Goal: Task Accomplishment & Management: Use online tool/utility

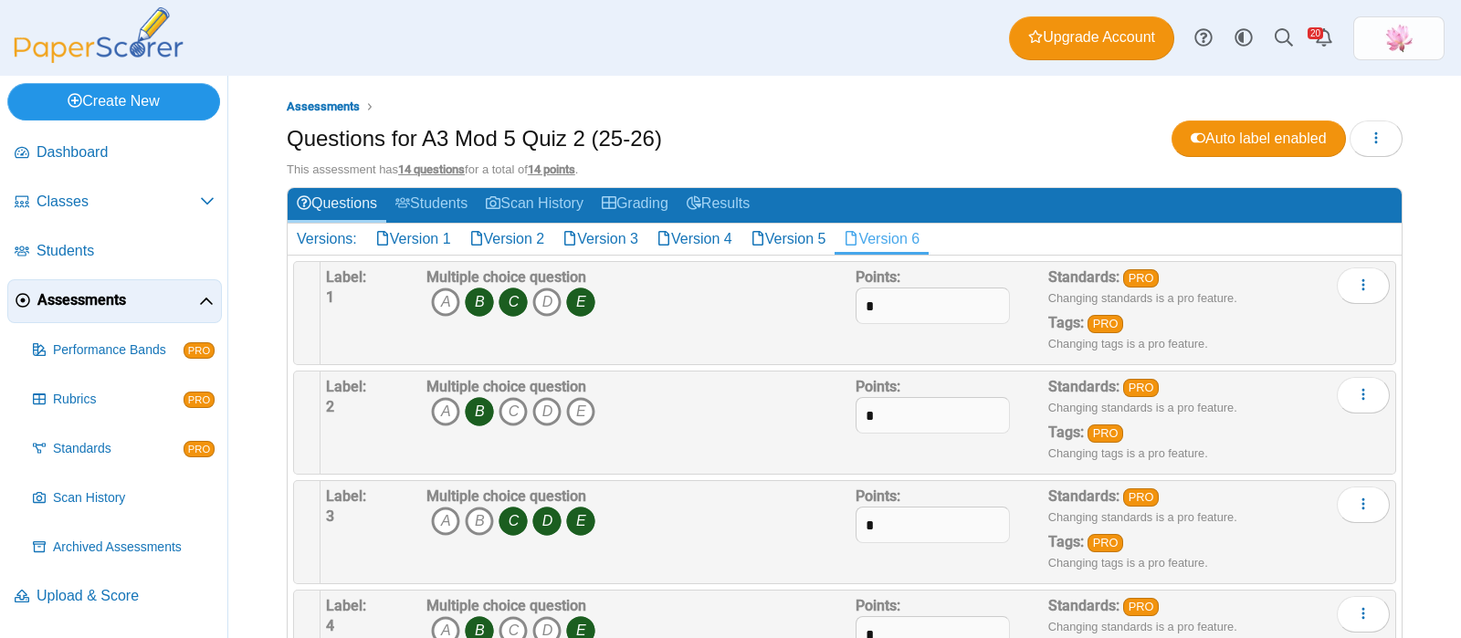
click at [140, 102] on link "Create New" at bounding box center [113, 101] width 213 height 37
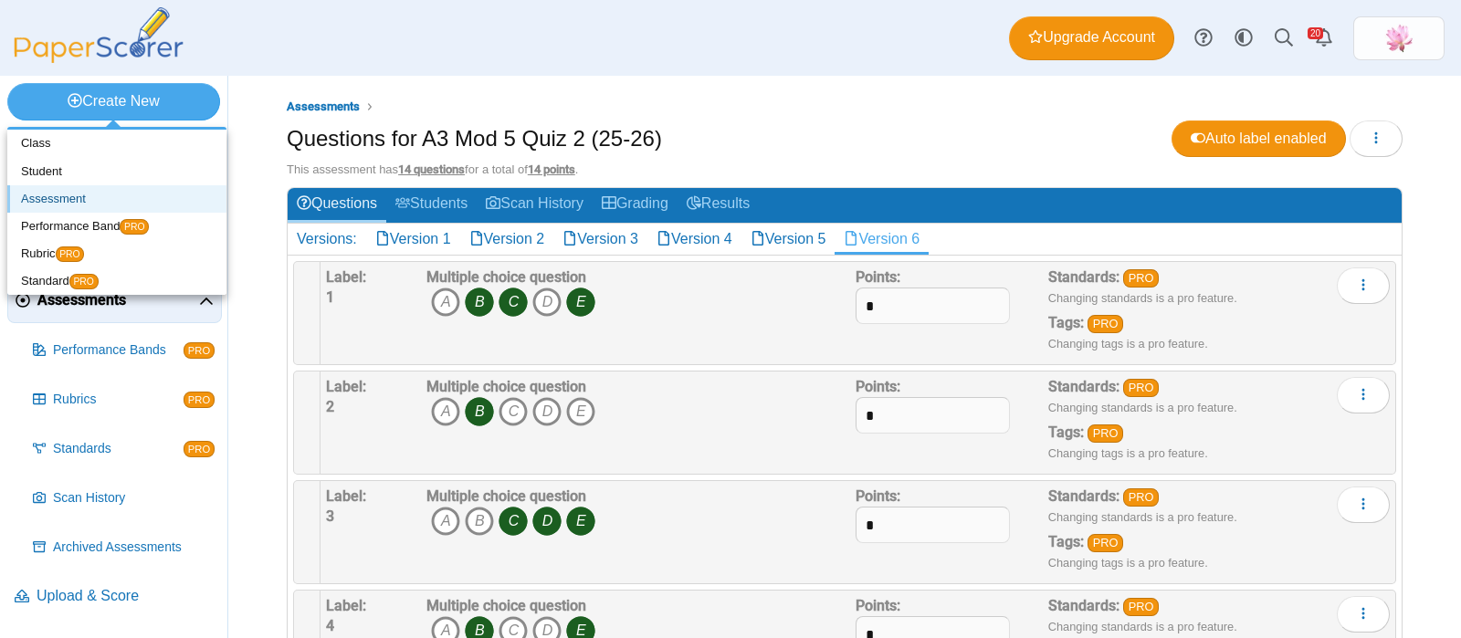
click at [81, 193] on link "Assessment" at bounding box center [116, 198] width 219 height 27
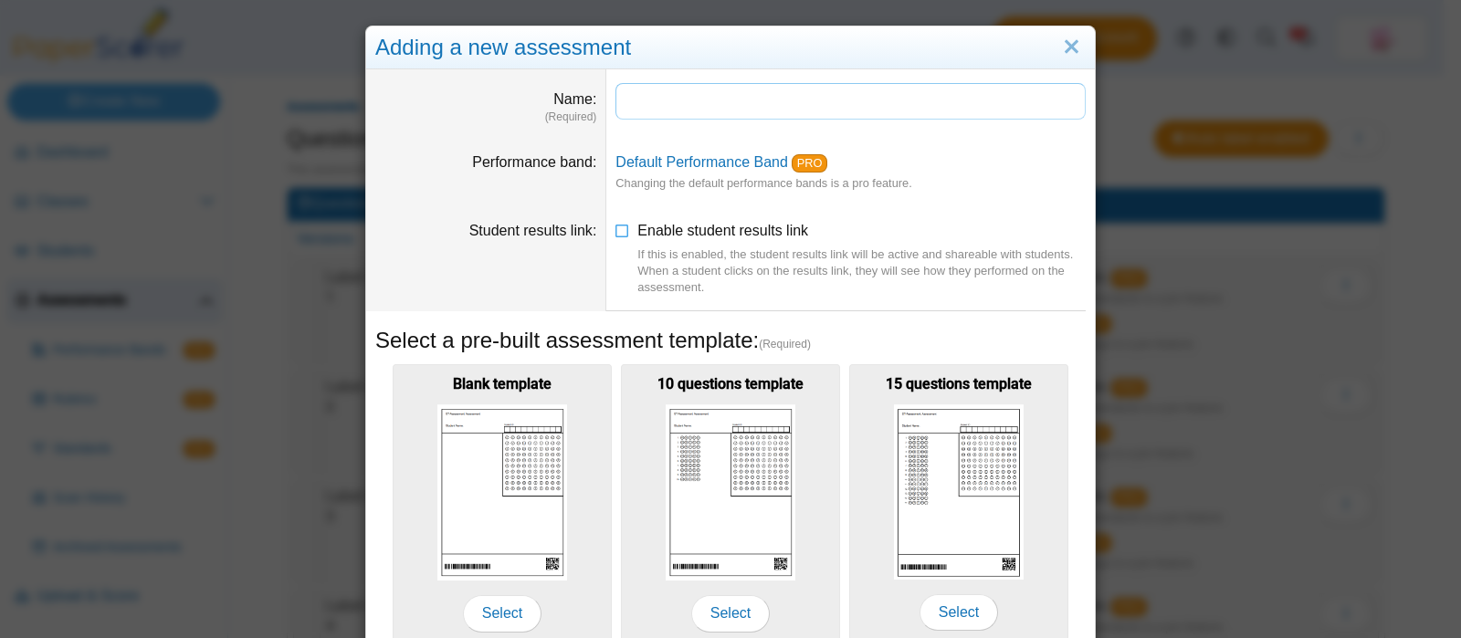
click at [765, 94] on input "Name" at bounding box center [851, 101] width 470 height 37
type input "*"
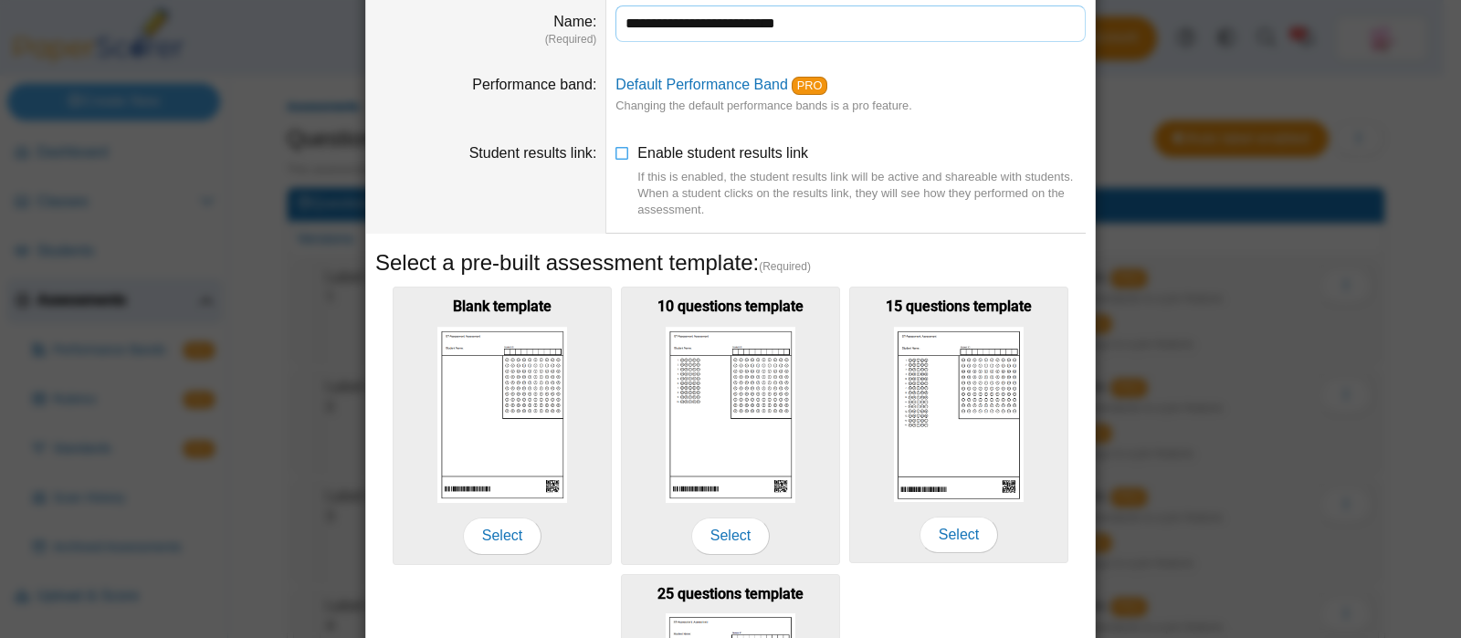
scroll to position [113, 0]
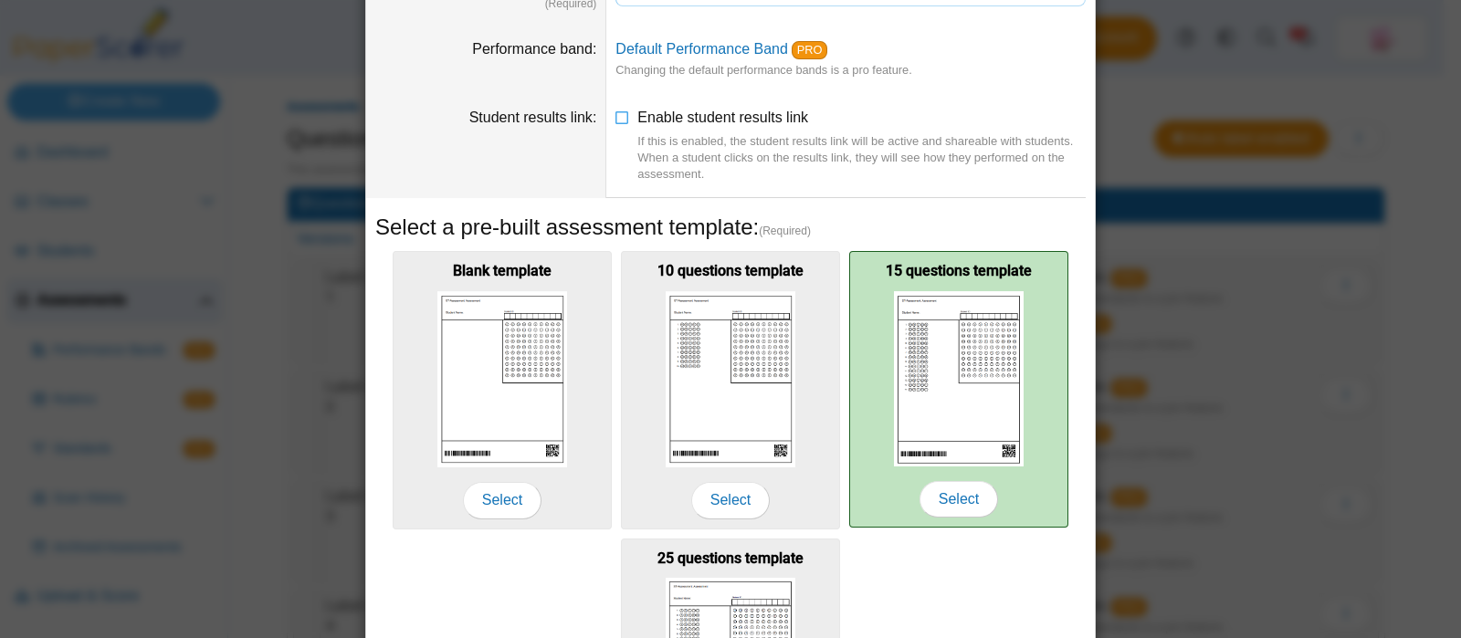
type input "**********"
click at [973, 358] on img at bounding box center [959, 378] width 130 height 175
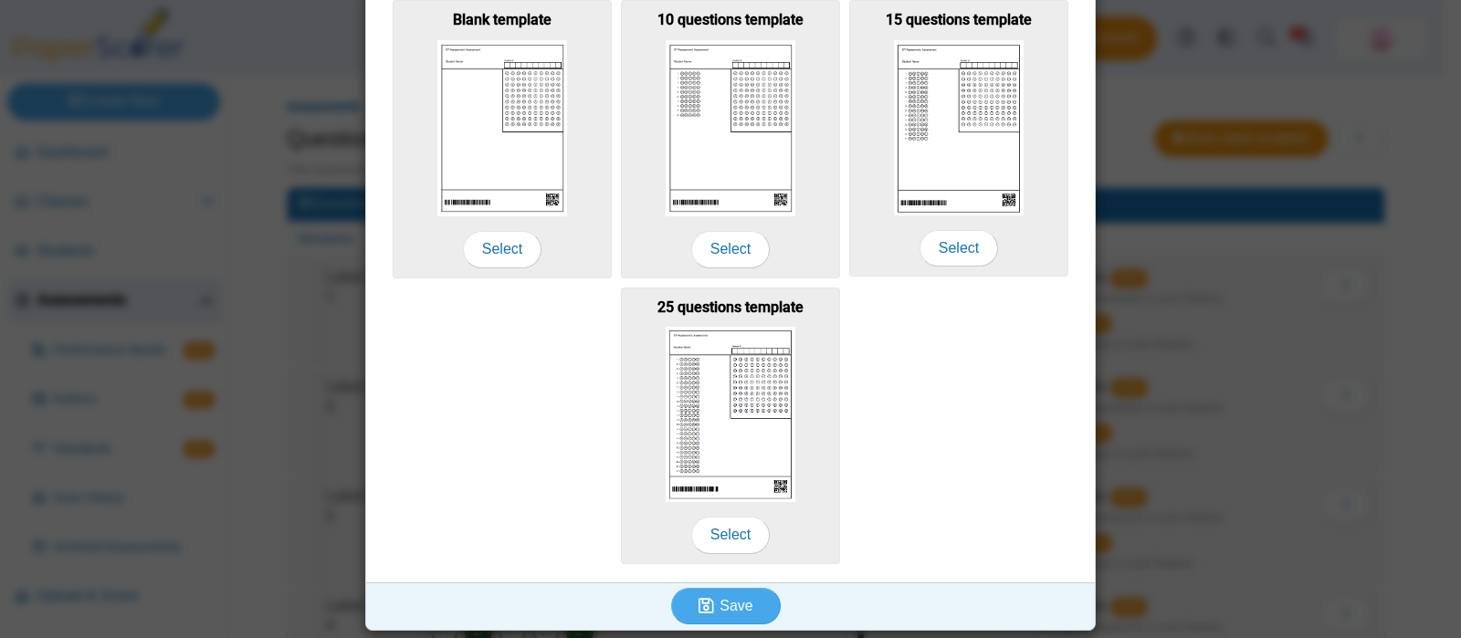
scroll to position [364, 0]
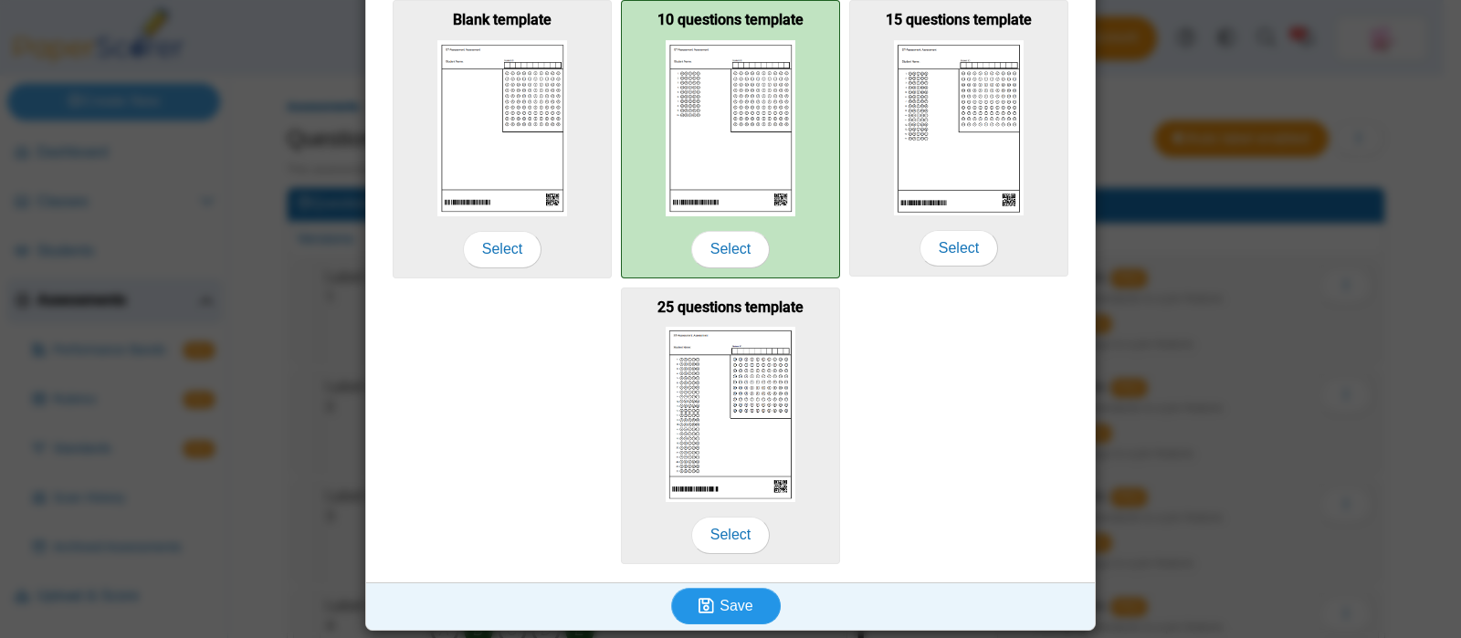
drag, startPoint x: 733, startPoint y: 596, endPoint x: 754, endPoint y: 175, distance: 421.6
click at [765, 180] on div "**********" at bounding box center [730, 168] width 729 height 926
click at [734, 163] on img at bounding box center [731, 128] width 130 height 176
click at [716, 243] on span "Select" at bounding box center [730, 249] width 79 height 37
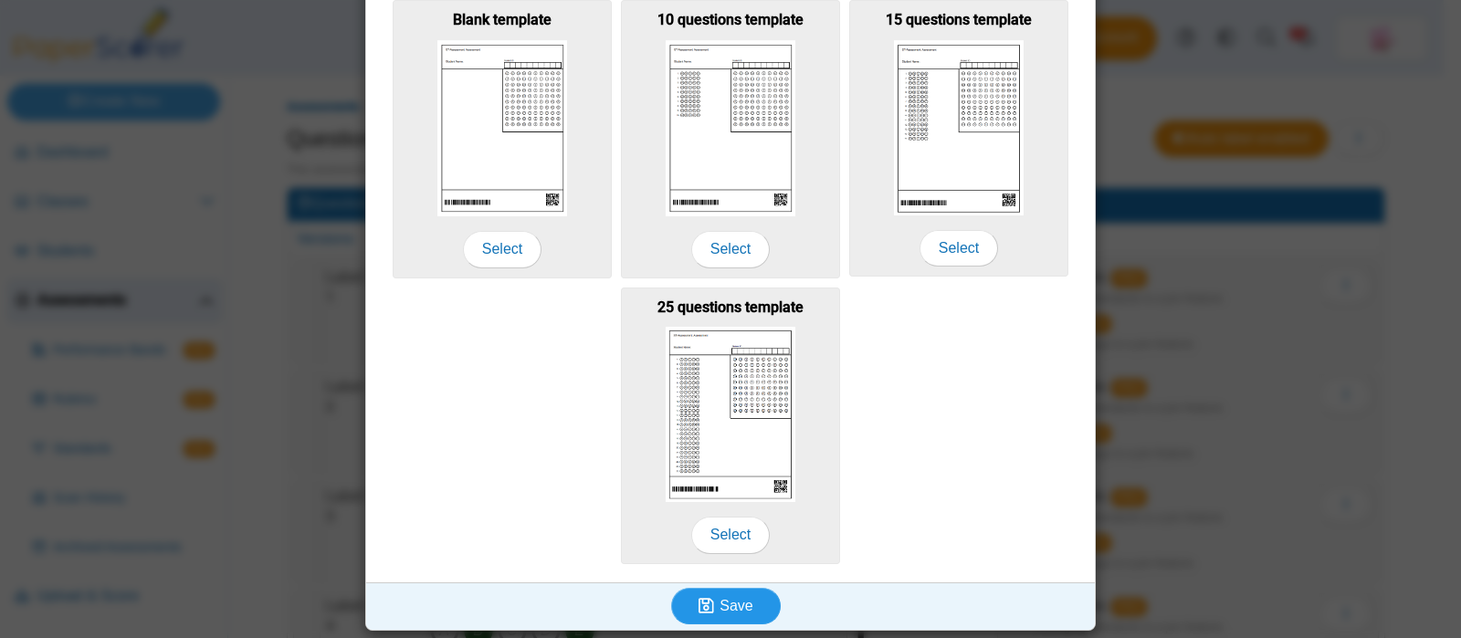
click at [720, 598] on span "Save" at bounding box center [736, 606] width 33 height 16
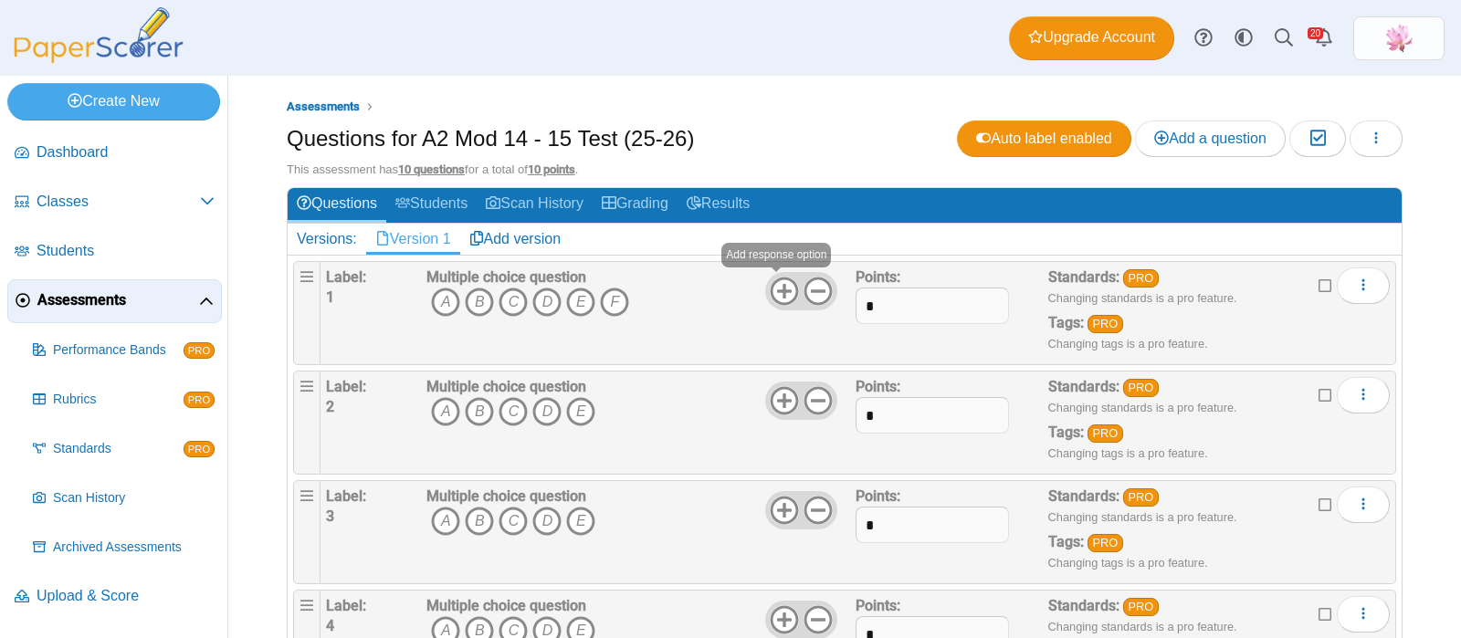
click at [774, 288] on use at bounding box center [785, 292] width 28 height 28
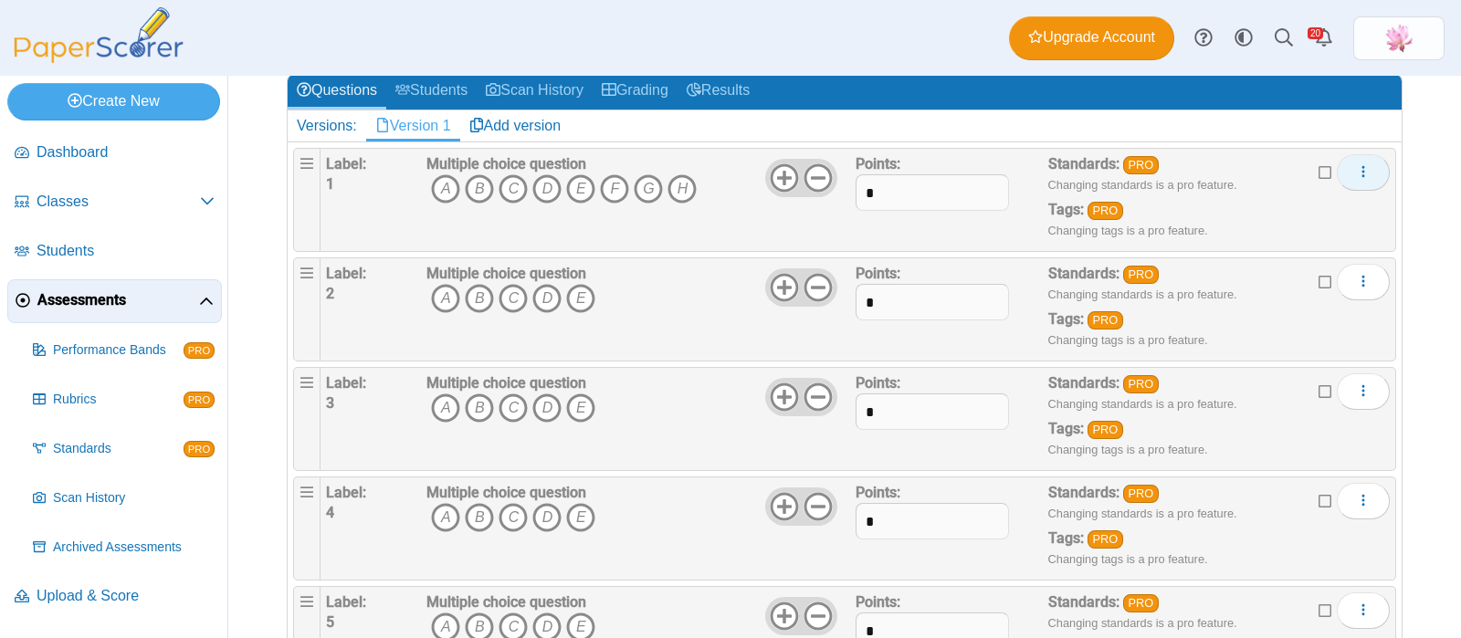
click at [1357, 172] on button "More options" at bounding box center [1363, 172] width 53 height 37
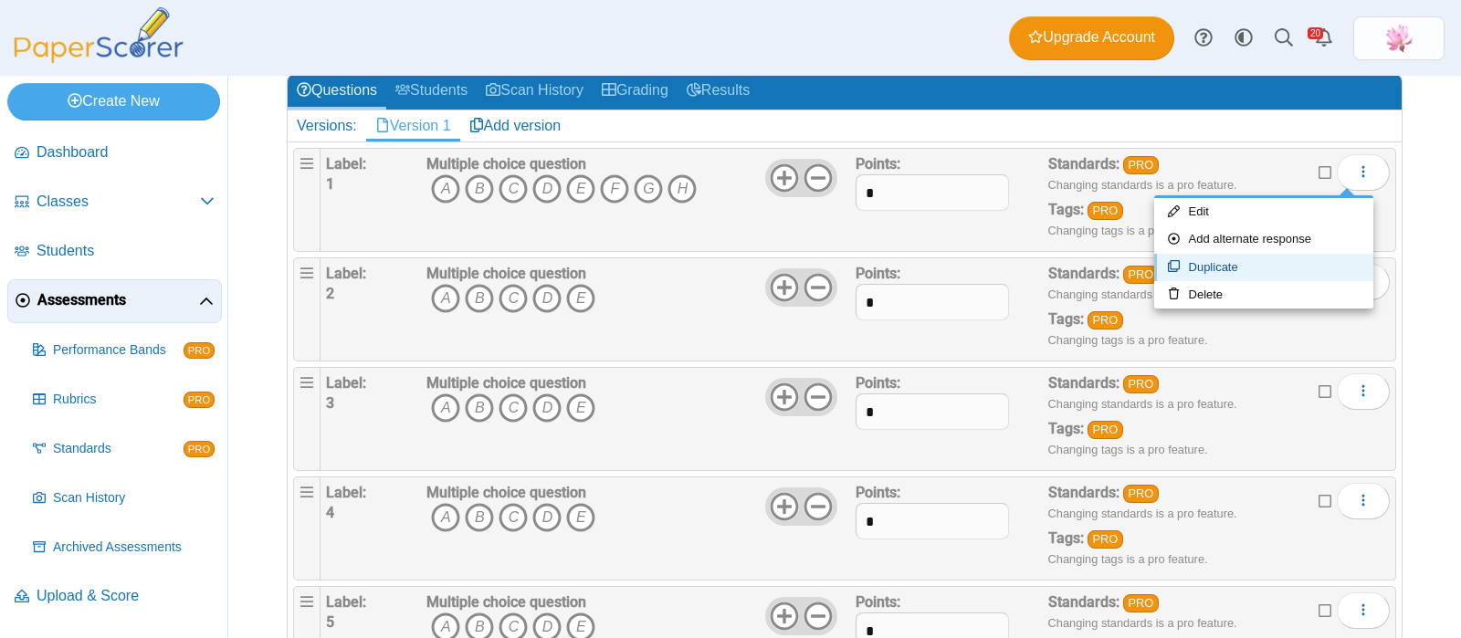
click at [1226, 263] on link "Duplicate" at bounding box center [1264, 267] width 219 height 27
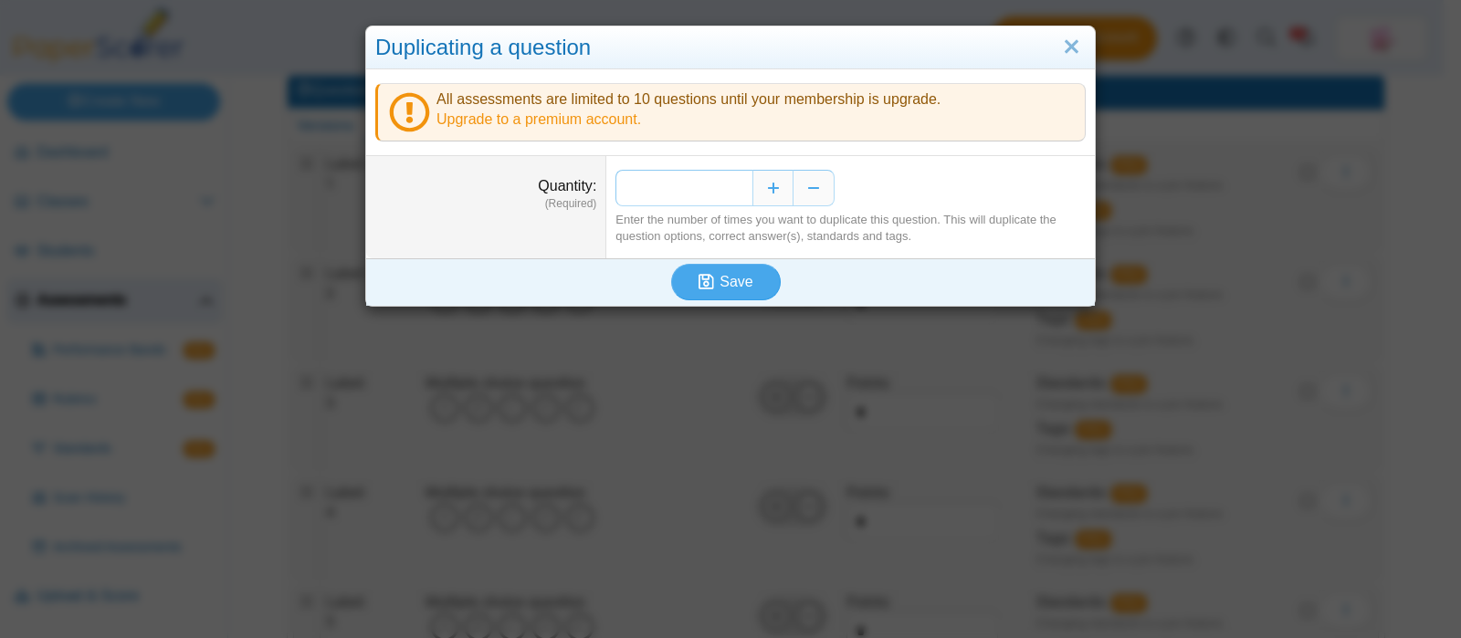
drag, startPoint x: 731, startPoint y: 179, endPoint x: 716, endPoint y: 182, distance: 14.9
click at [716, 182] on input "*" at bounding box center [684, 188] width 137 height 37
type input "**"
click at [671, 264] on button "Save" at bounding box center [726, 282] width 110 height 37
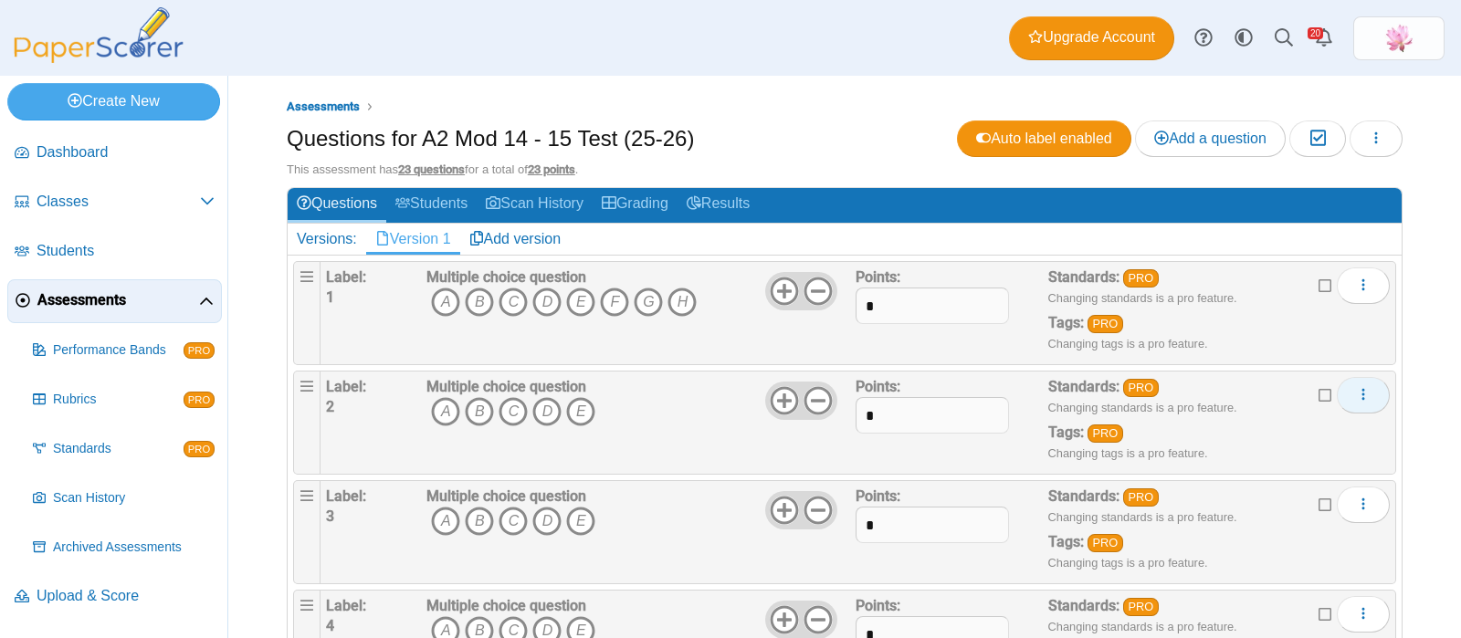
click at [1356, 392] on icon "More options" at bounding box center [1363, 394] width 15 height 15
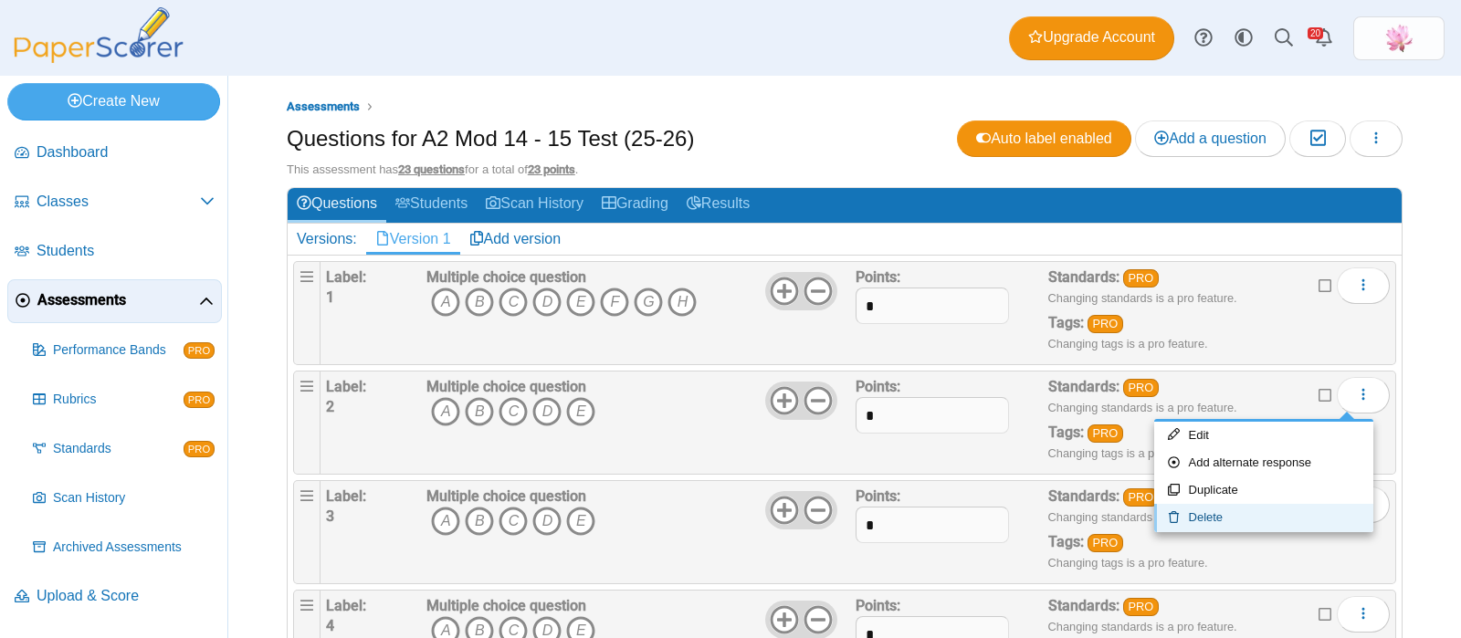
click at [1227, 509] on link "Delete" at bounding box center [1264, 517] width 219 height 27
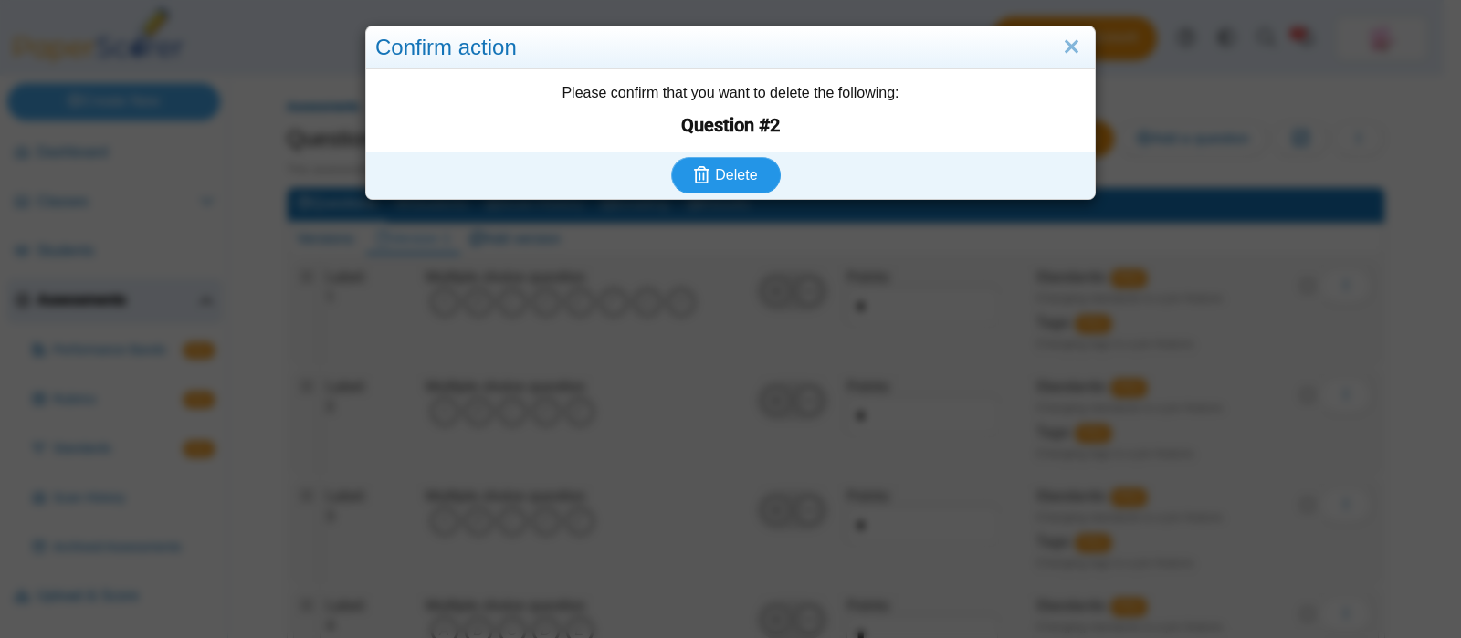
click at [736, 186] on button "Delete" at bounding box center [726, 175] width 110 height 37
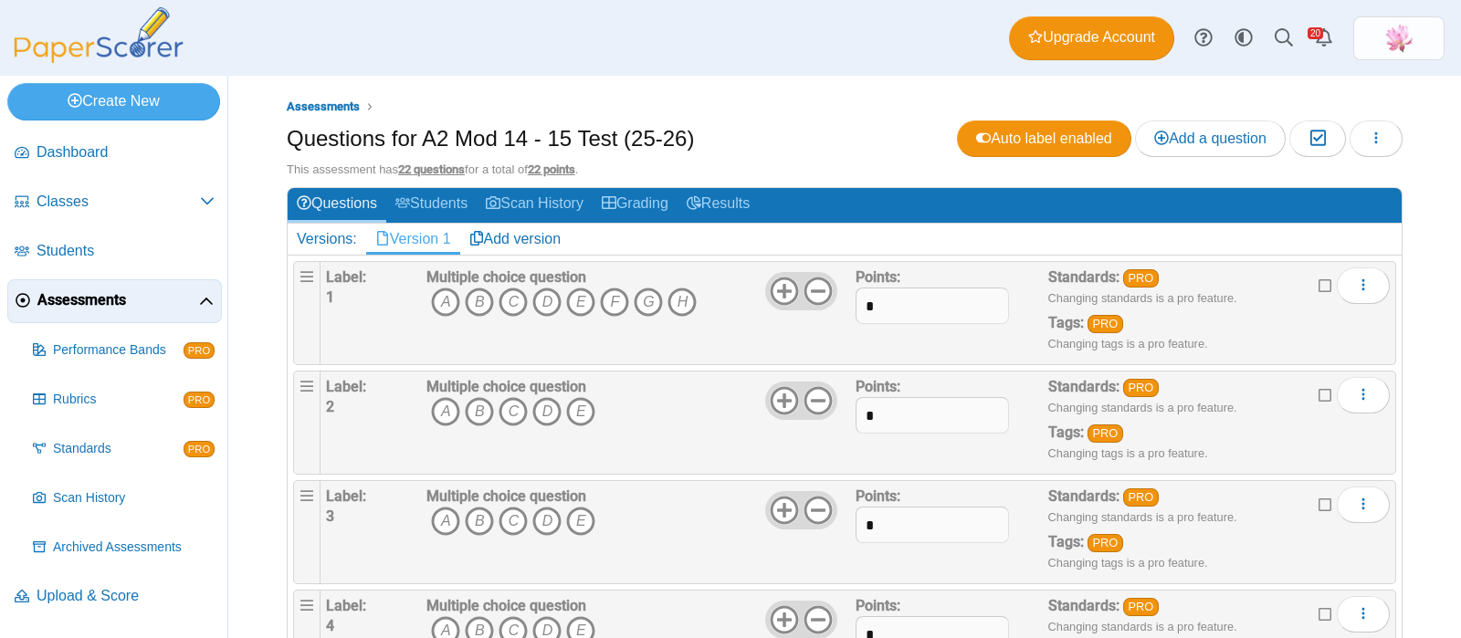
click at [1319, 391] on icon at bounding box center [1326, 393] width 15 height 13
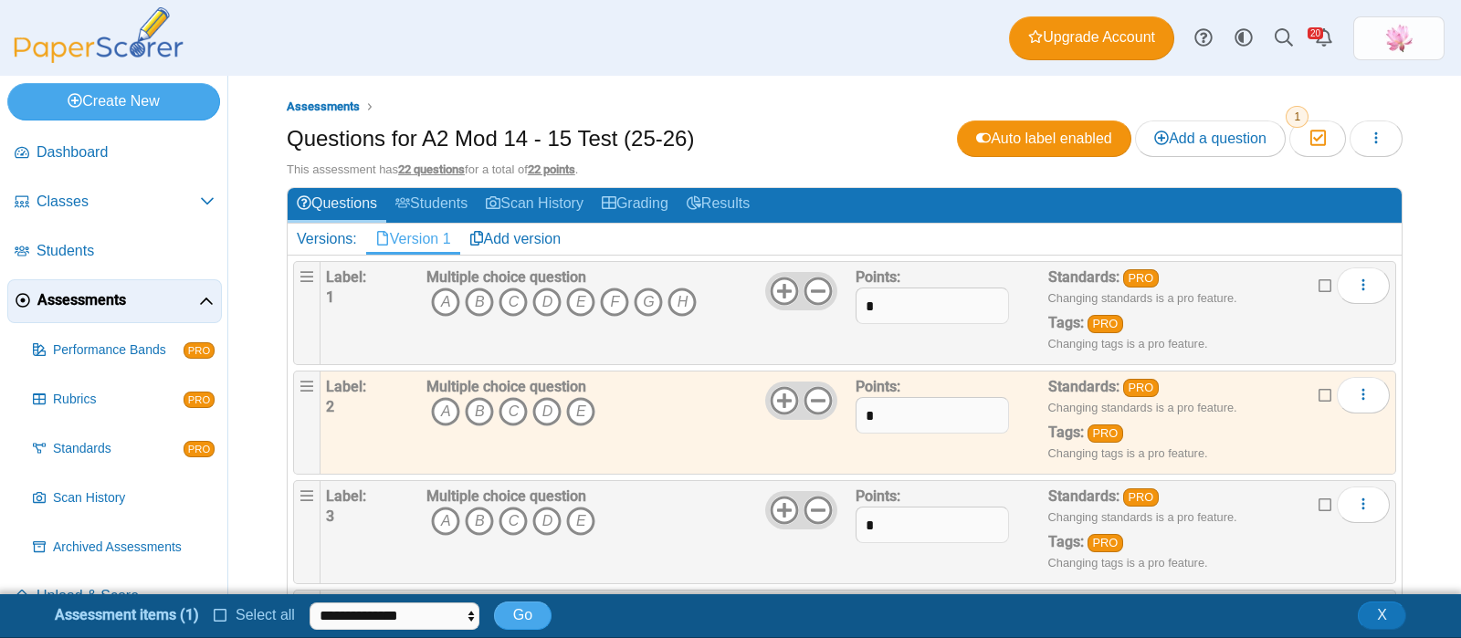
click at [1319, 503] on icon at bounding box center [1326, 503] width 15 height 13
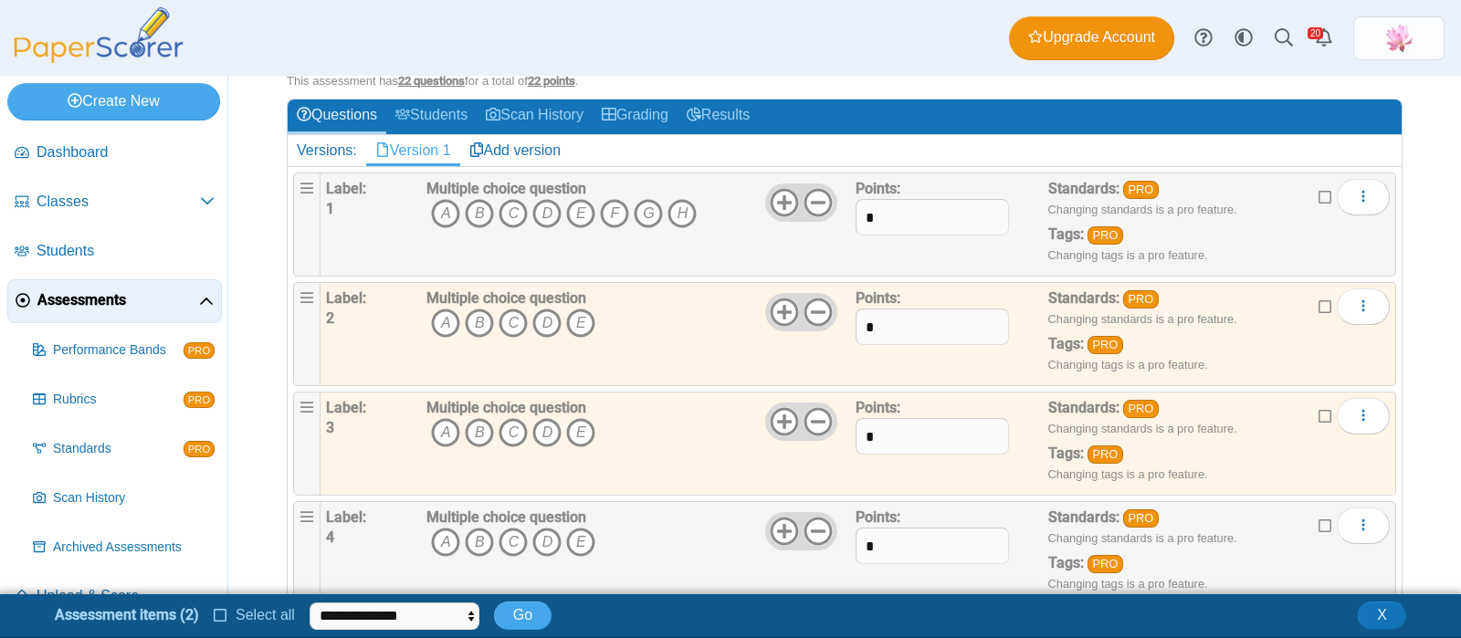
scroll to position [227, 0]
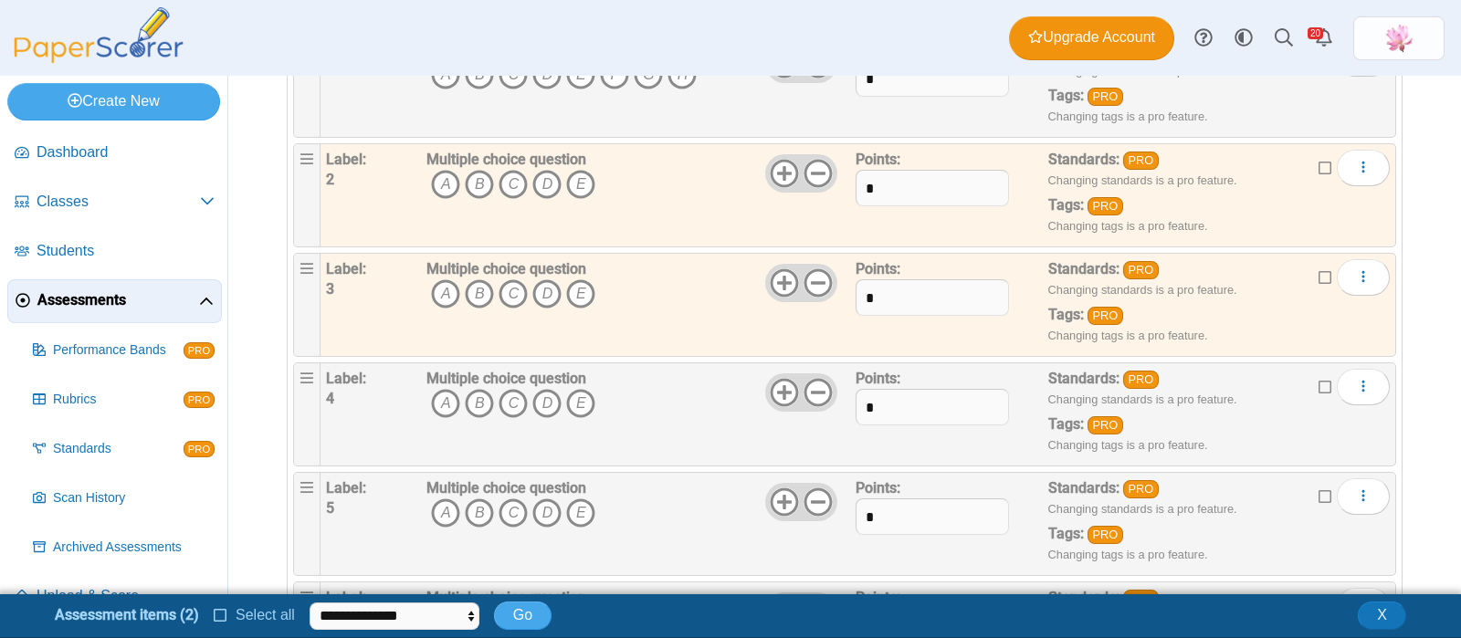
click at [1319, 381] on icon at bounding box center [1326, 385] width 15 height 13
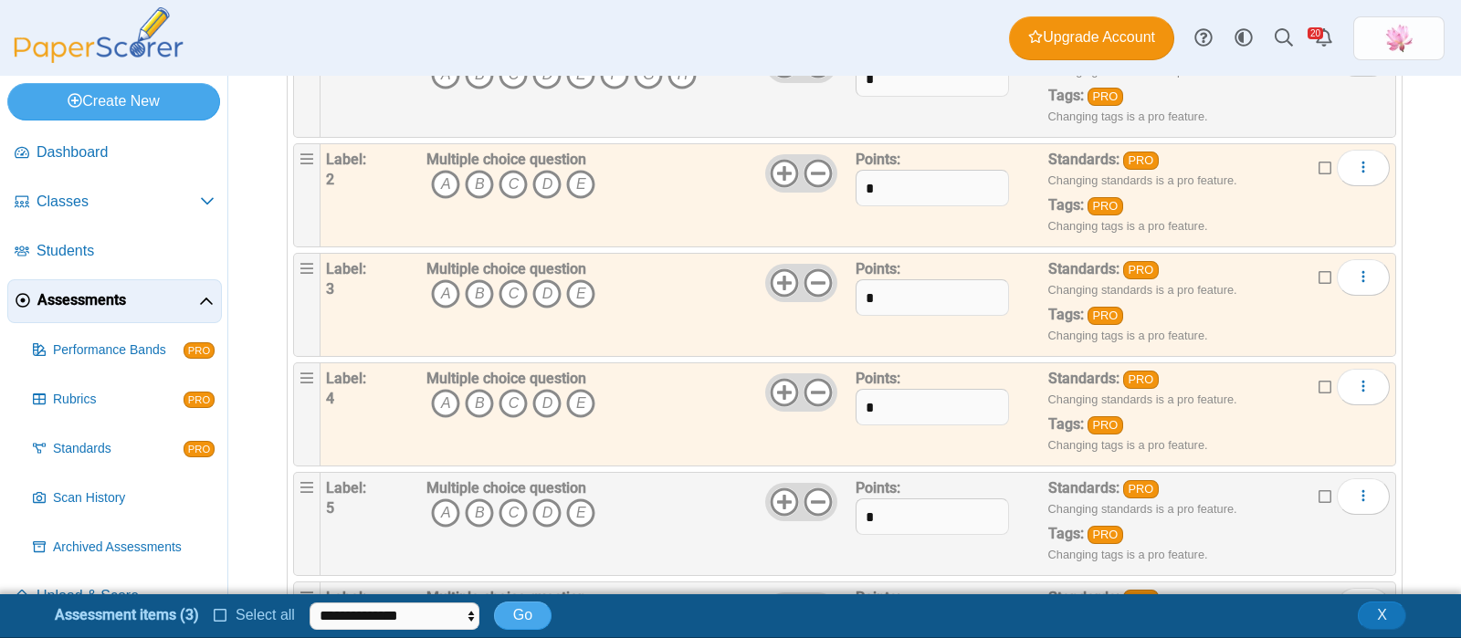
click at [1319, 498] on icon at bounding box center [1326, 495] width 15 height 13
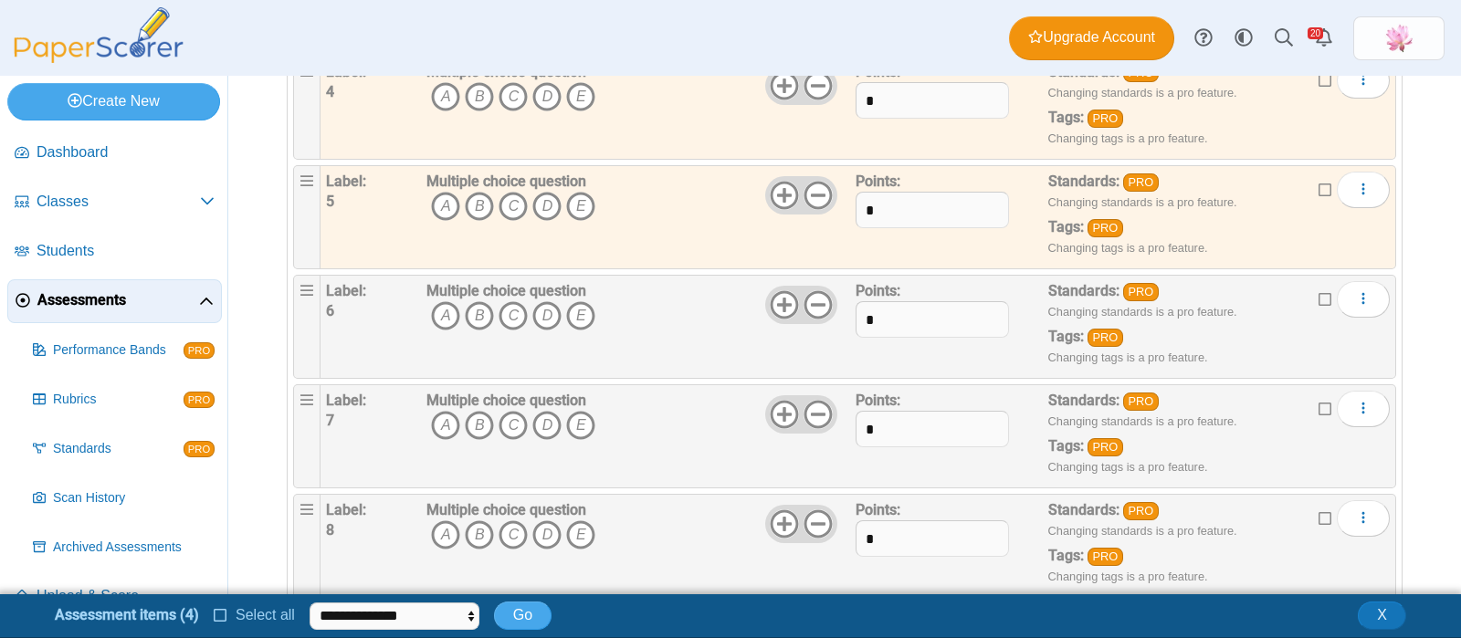
scroll to position [571, 0]
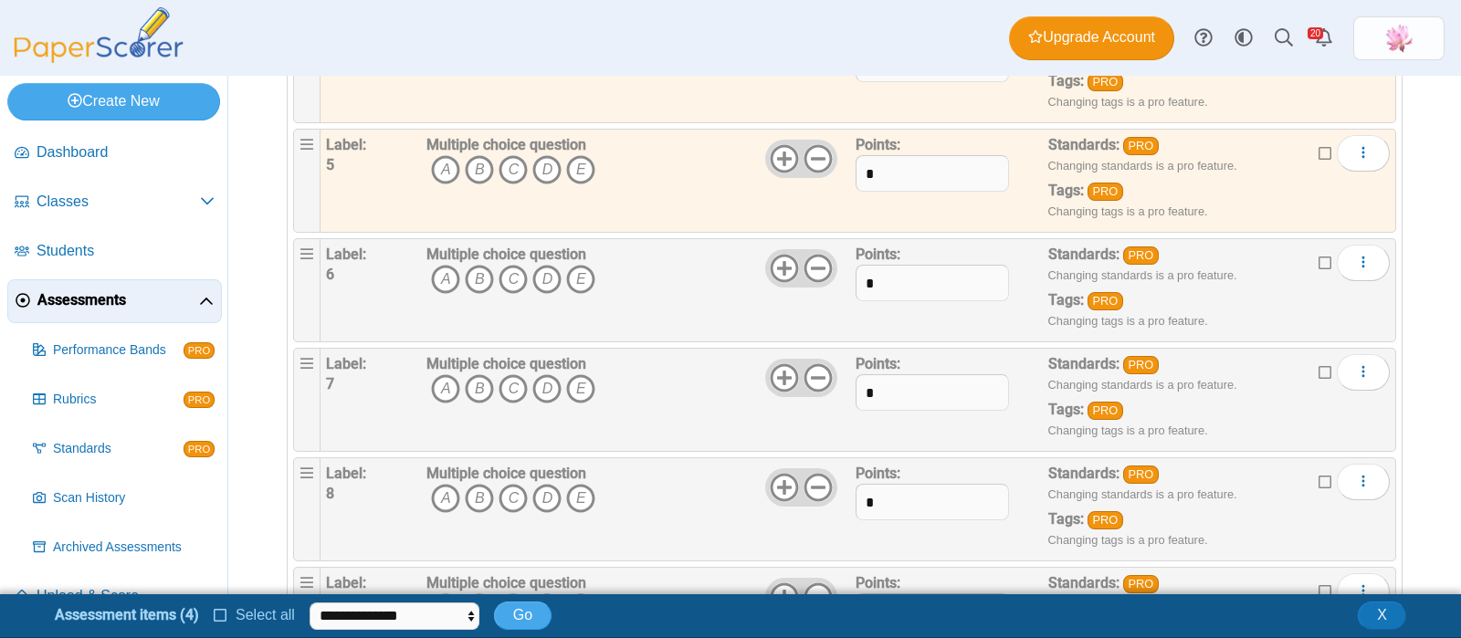
click at [1319, 259] on icon at bounding box center [1326, 261] width 15 height 13
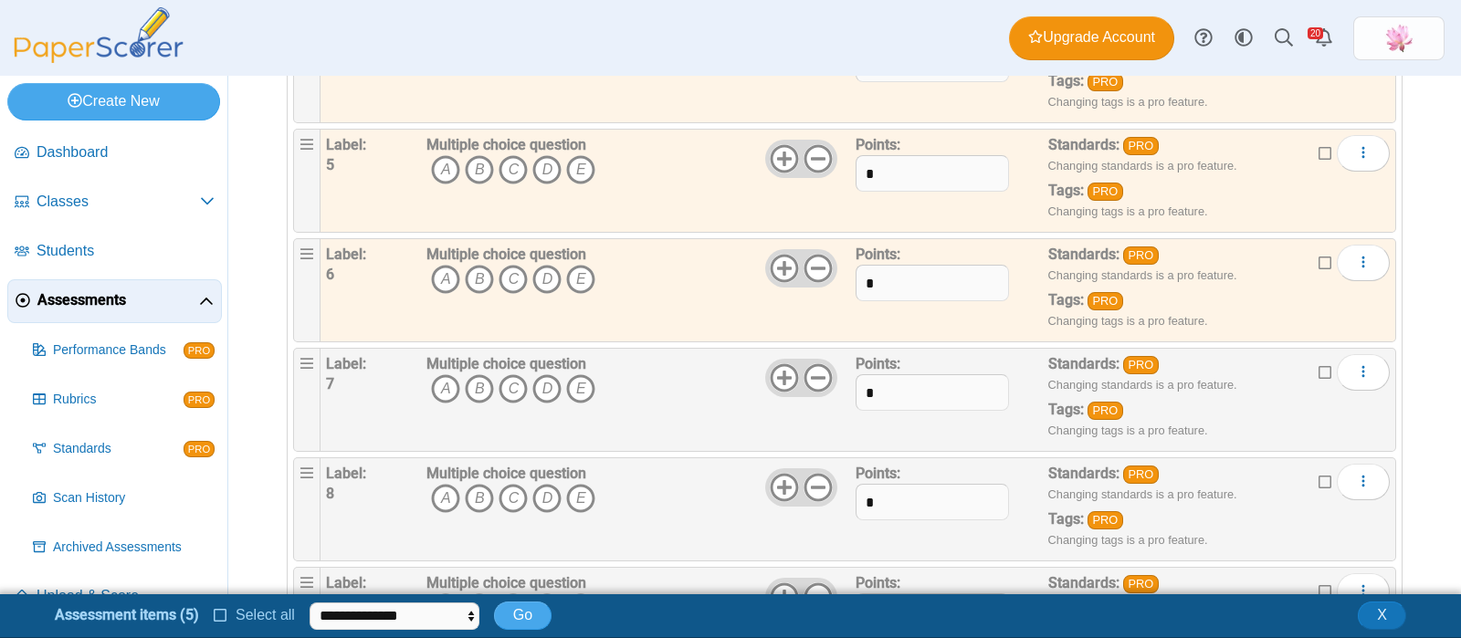
click at [1319, 369] on icon at bounding box center [1326, 370] width 15 height 13
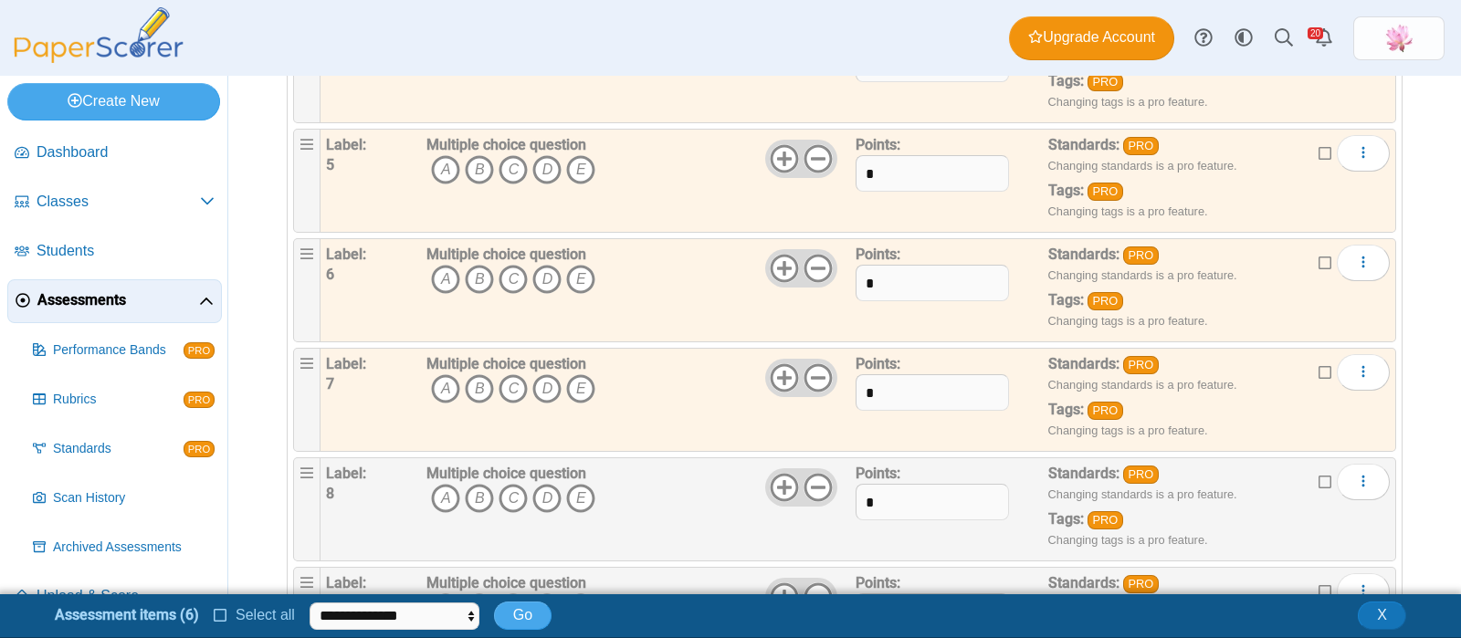
click at [1319, 480] on icon at bounding box center [1326, 480] width 15 height 13
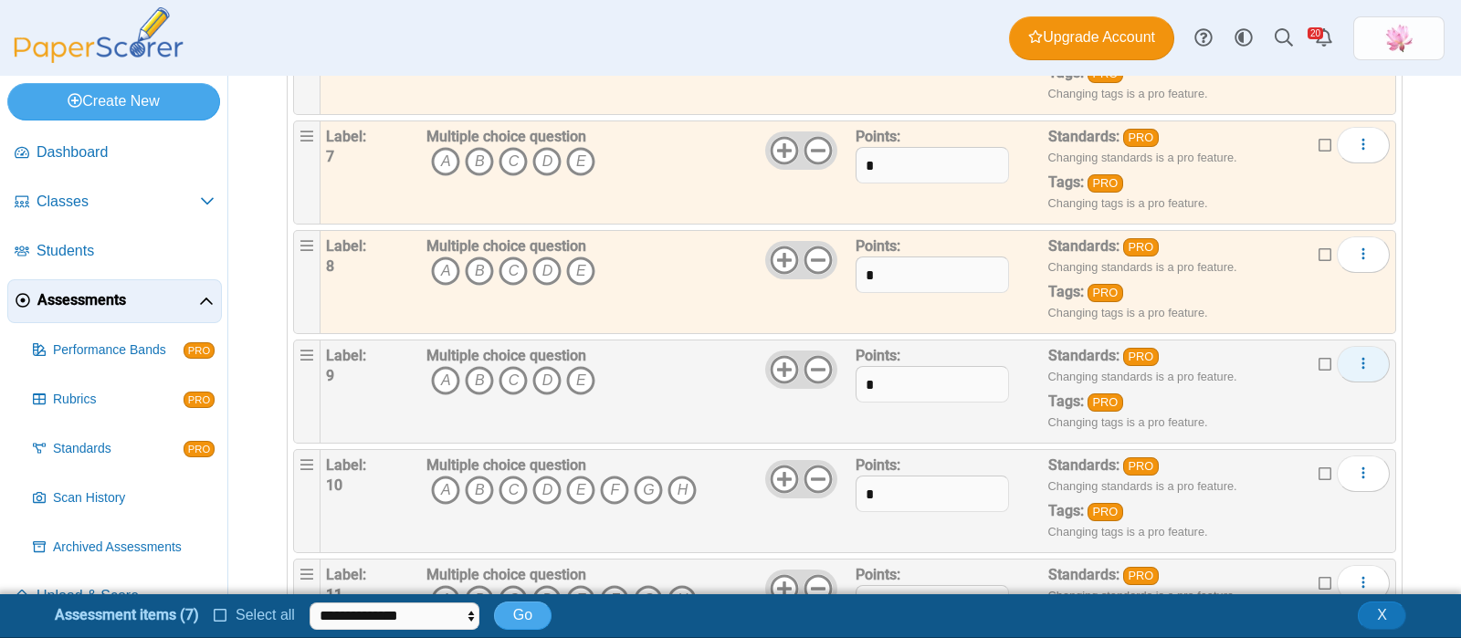
scroll to position [798, 0]
click at [1319, 356] on icon at bounding box center [1326, 362] width 15 height 13
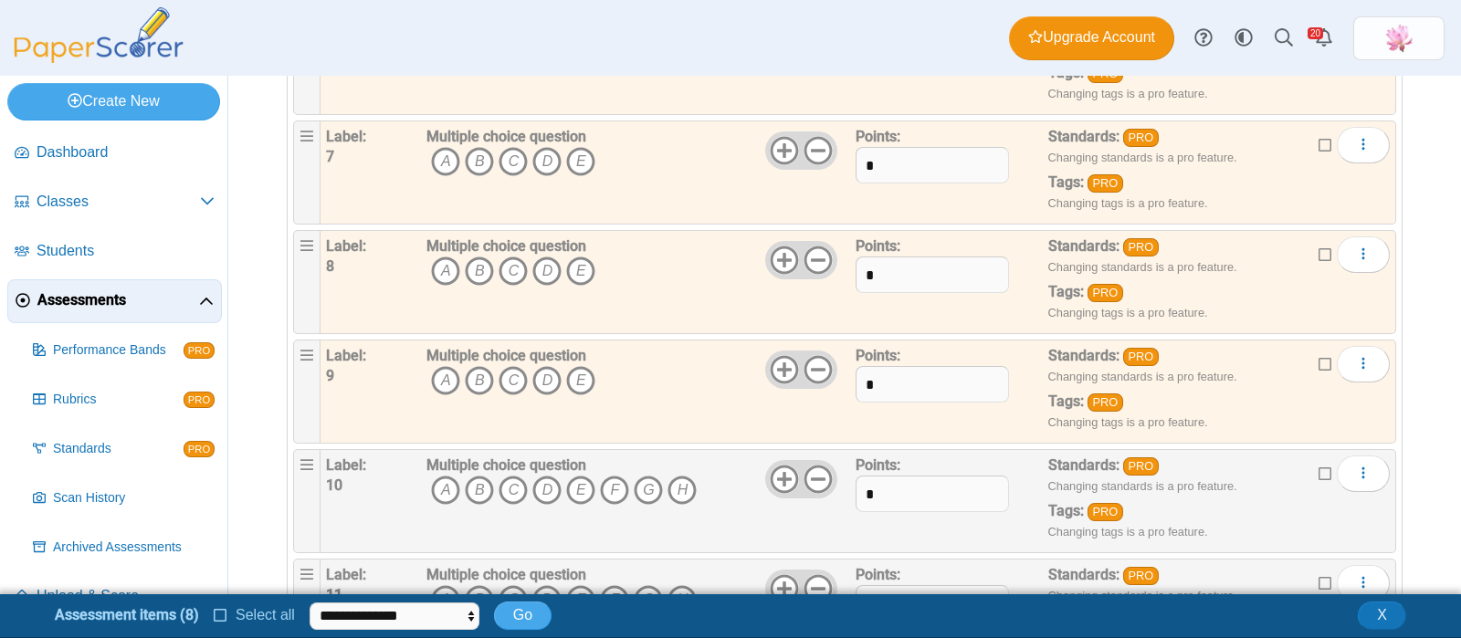
click at [1319, 472] on icon at bounding box center [1326, 472] width 15 height 13
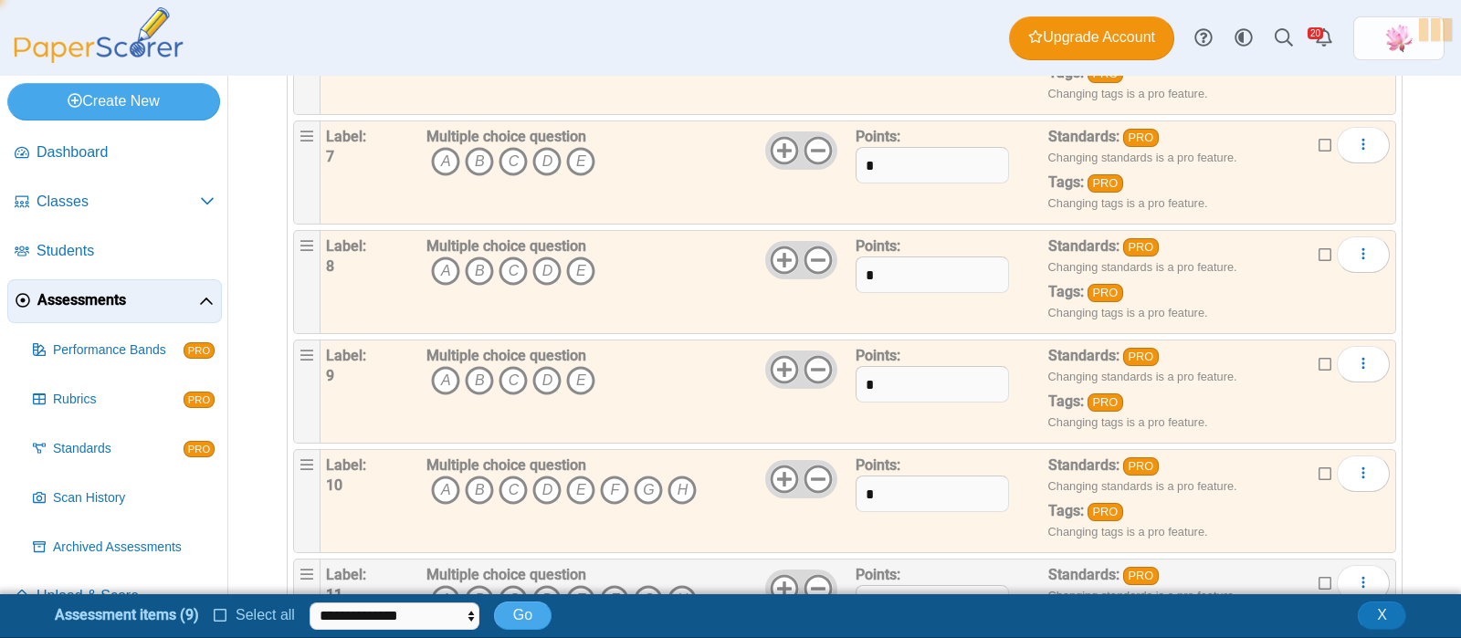
click at [1319, 471] on icon at bounding box center [1326, 472] width 15 height 13
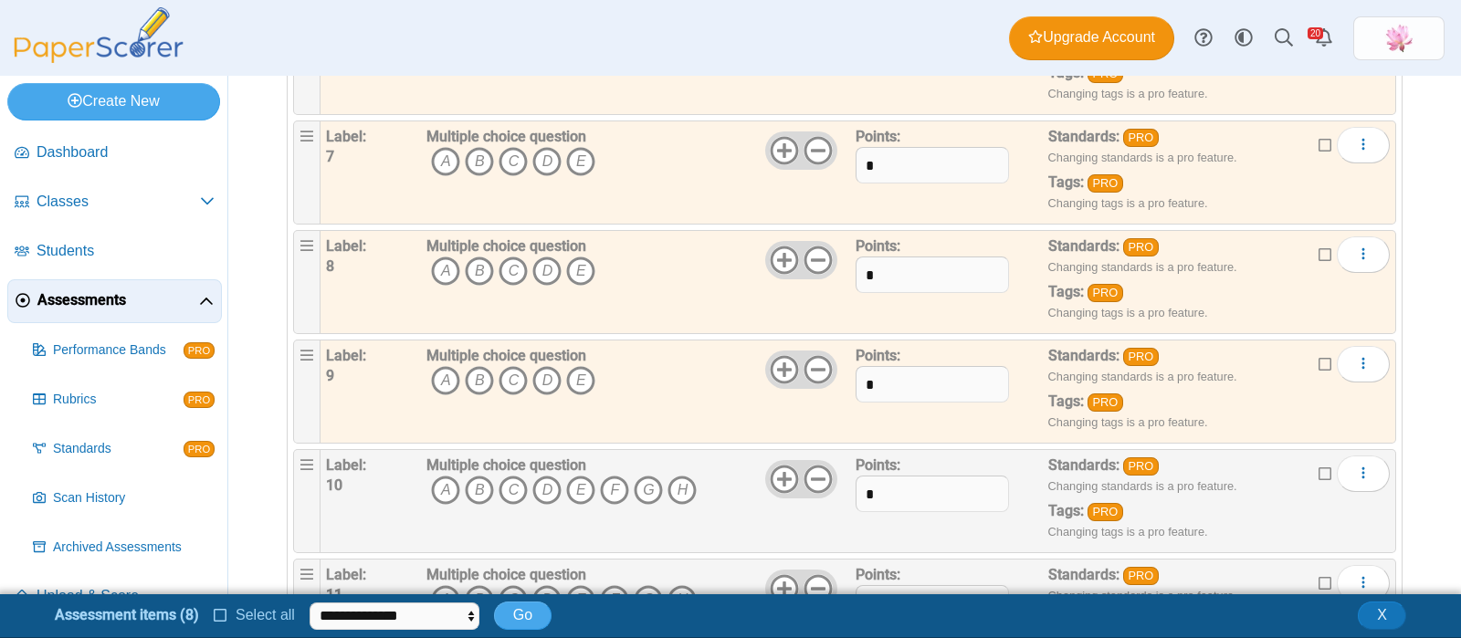
drag, startPoint x: 1358, startPoint y: 253, endPoint x: 1422, endPoint y: 214, distance: 75.0
click at [1422, 214] on div "Assessments Questions for A2 Mod 14 - 15 Test (25-26) Auto label enabled Add a …" at bounding box center [844, 335] width 1233 height 519
click at [1355, 245] on button "More options" at bounding box center [1363, 255] width 53 height 37
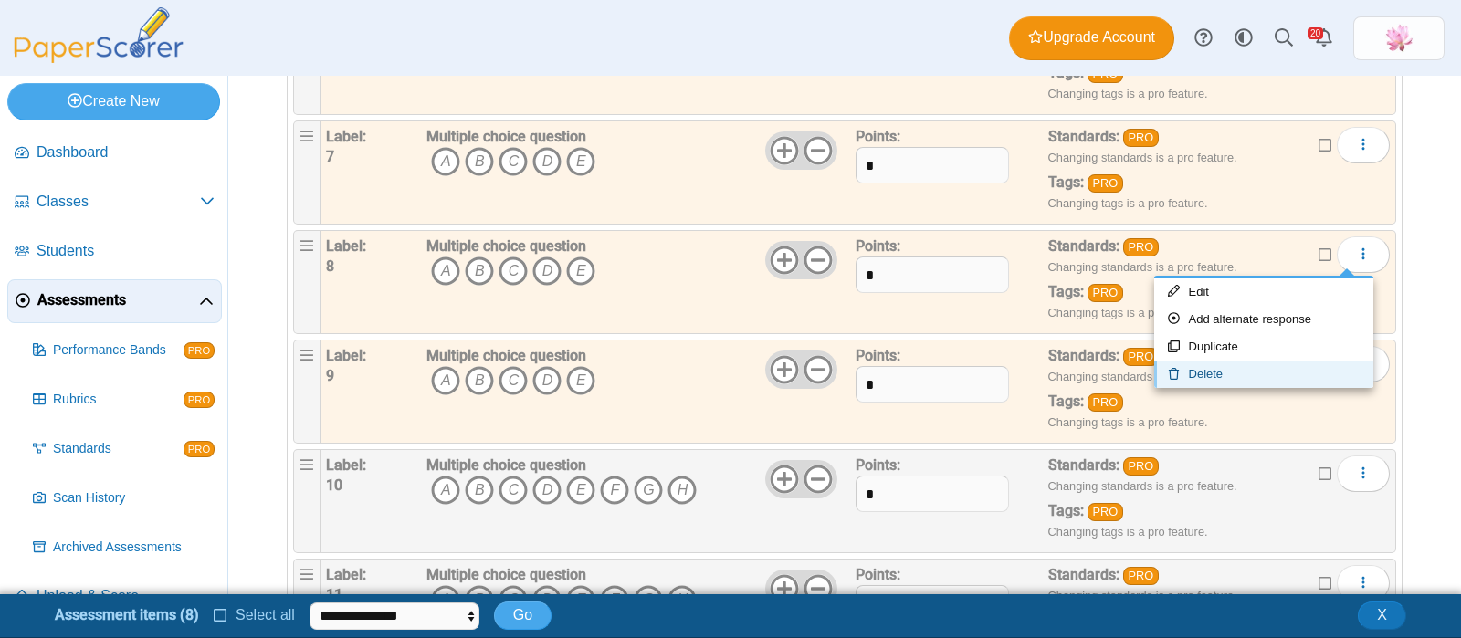
click at [1233, 366] on link "Delete" at bounding box center [1264, 374] width 219 height 27
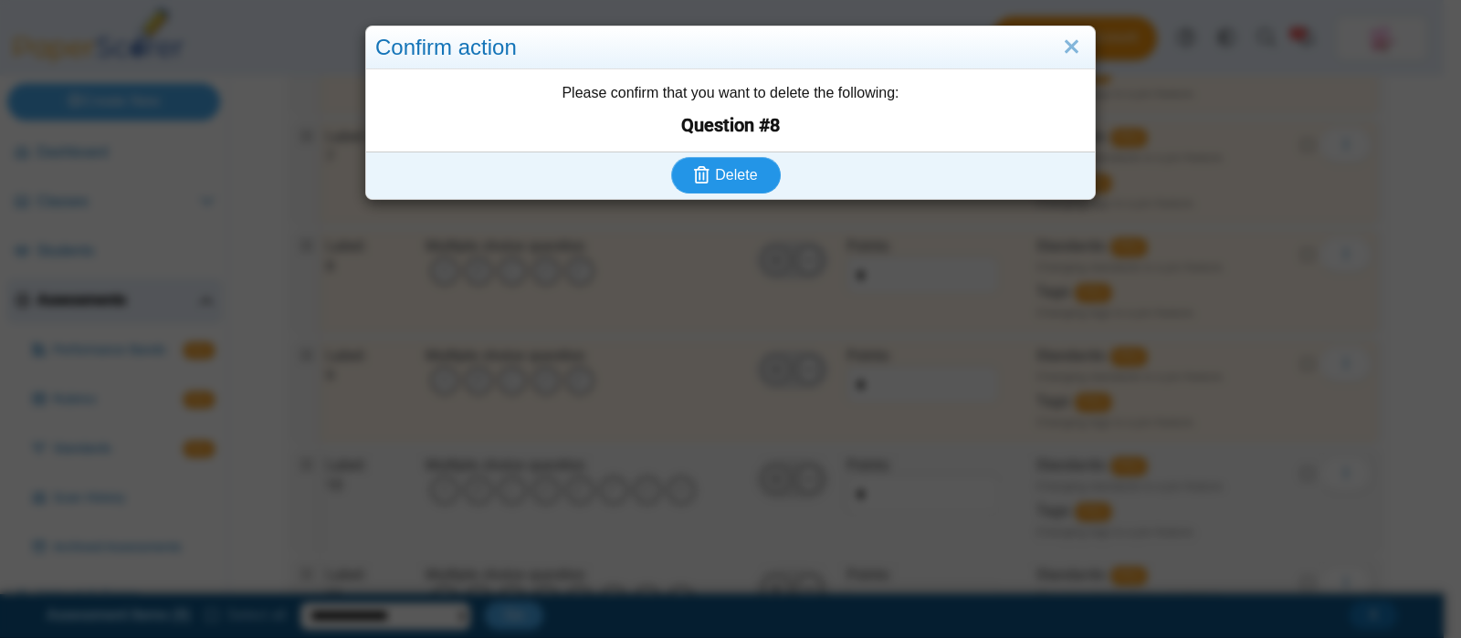
click at [733, 171] on span "Delete" at bounding box center [736, 175] width 42 height 16
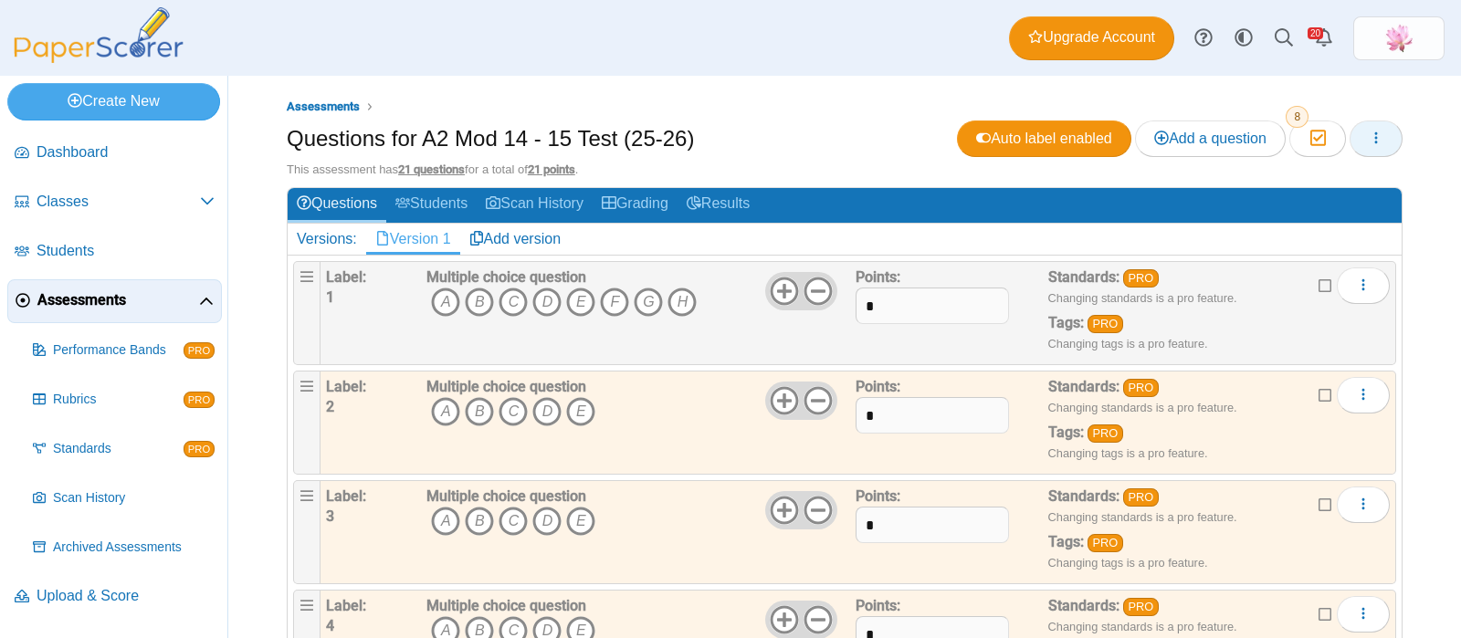
click at [1369, 137] on icon "button" at bounding box center [1376, 138] width 15 height 15
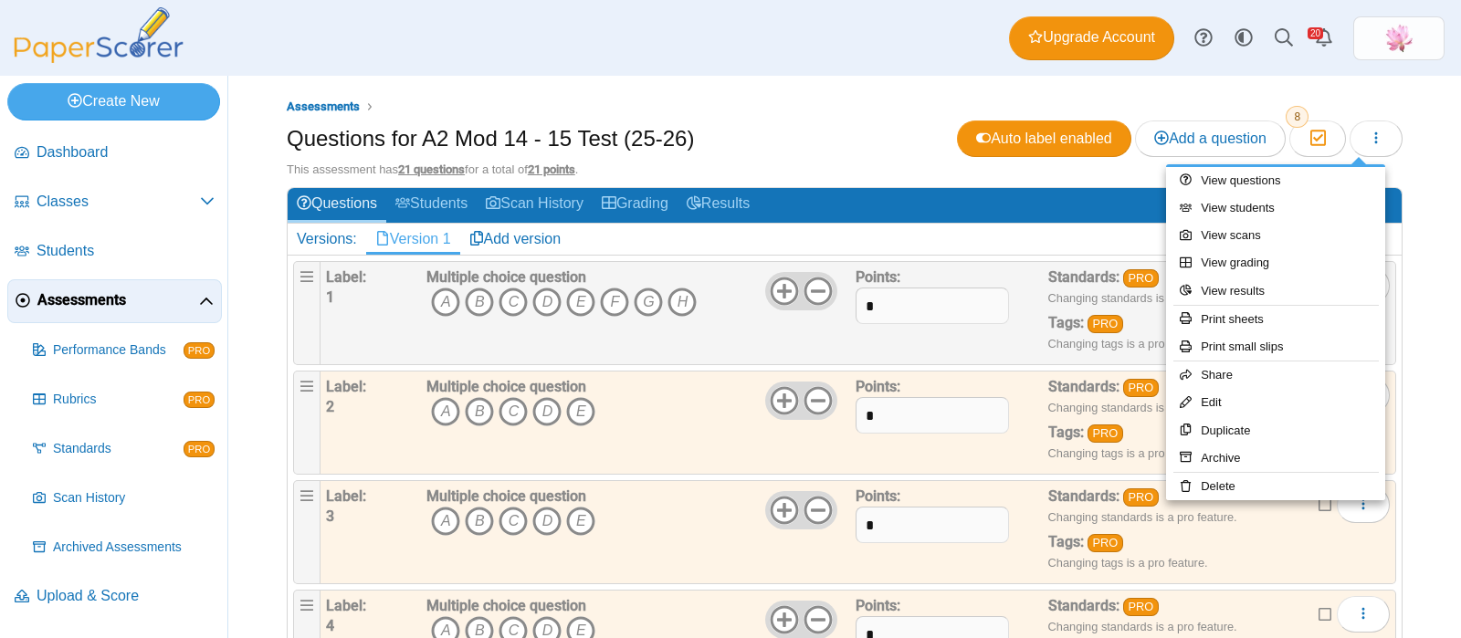
click at [1424, 188] on div "Assessments Questions for A2 Mod 14 - 15 Test (25-26) Auto label enabled Add a …" at bounding box center [844, 357] width 1233 height 563
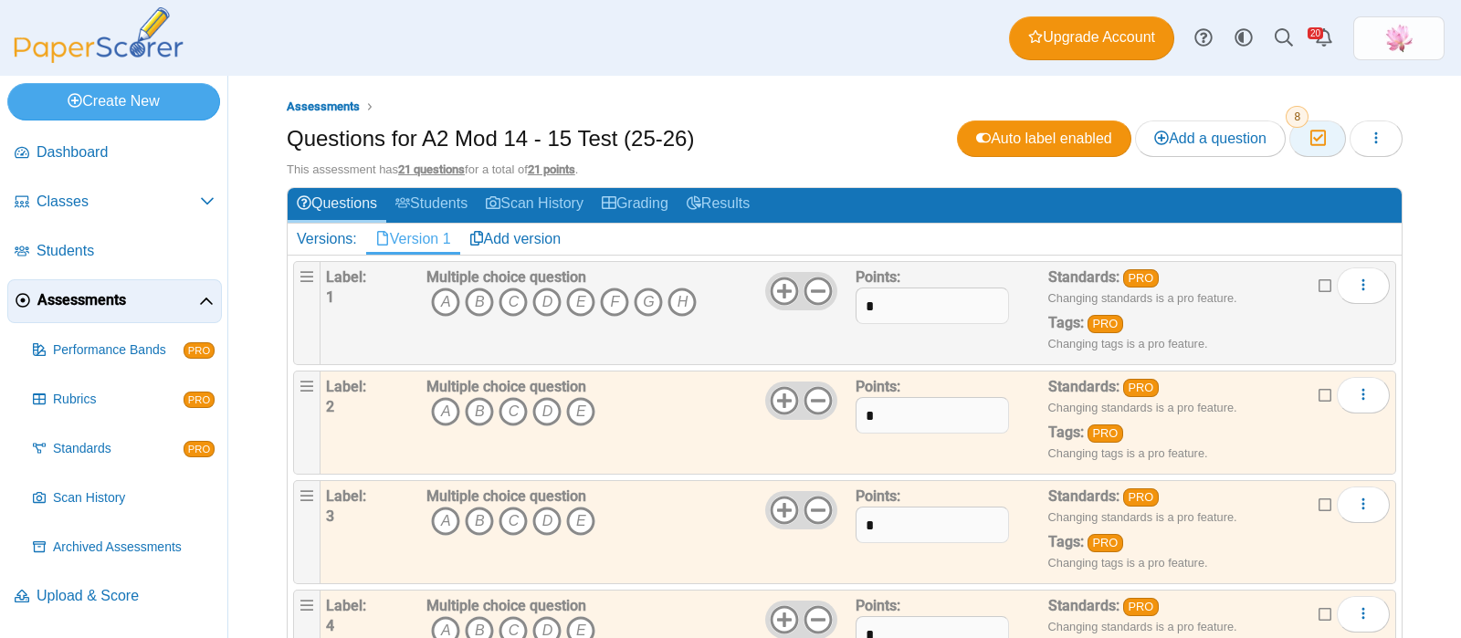
click at [1309, 131] on icon "button" at bounding box center [1317, 139] width 17 height 16
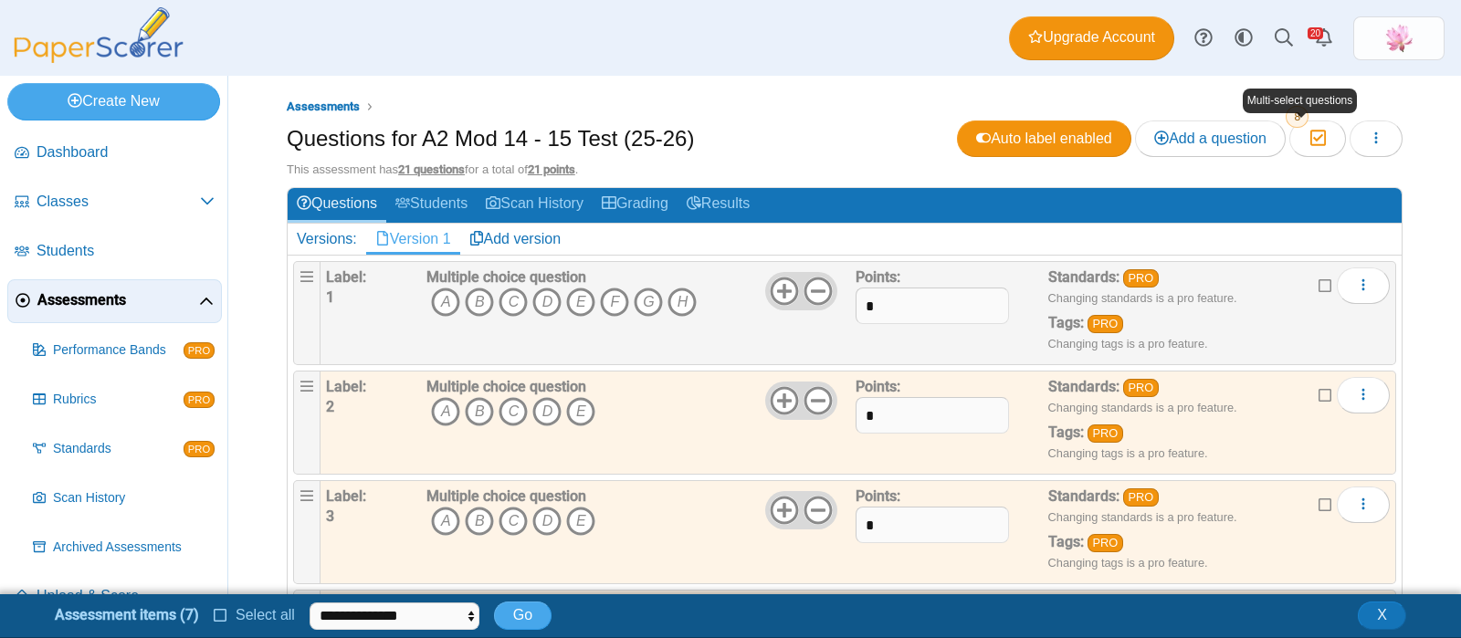
drag, startPoint x: 1299, startPoint y: 134, endPoint x: 1419, endPoint y: 109, distance: 122.4
click at [1419, 109] on div "Assessments Questions for A2 Mod 14 - 15 Test (25-26) Auto label enabled Add a …" at bounding box center [844, 335] width 1233 height 519
click at [1363, 128] on button "button" at bounding box center [1376, 139] width 53 height 37
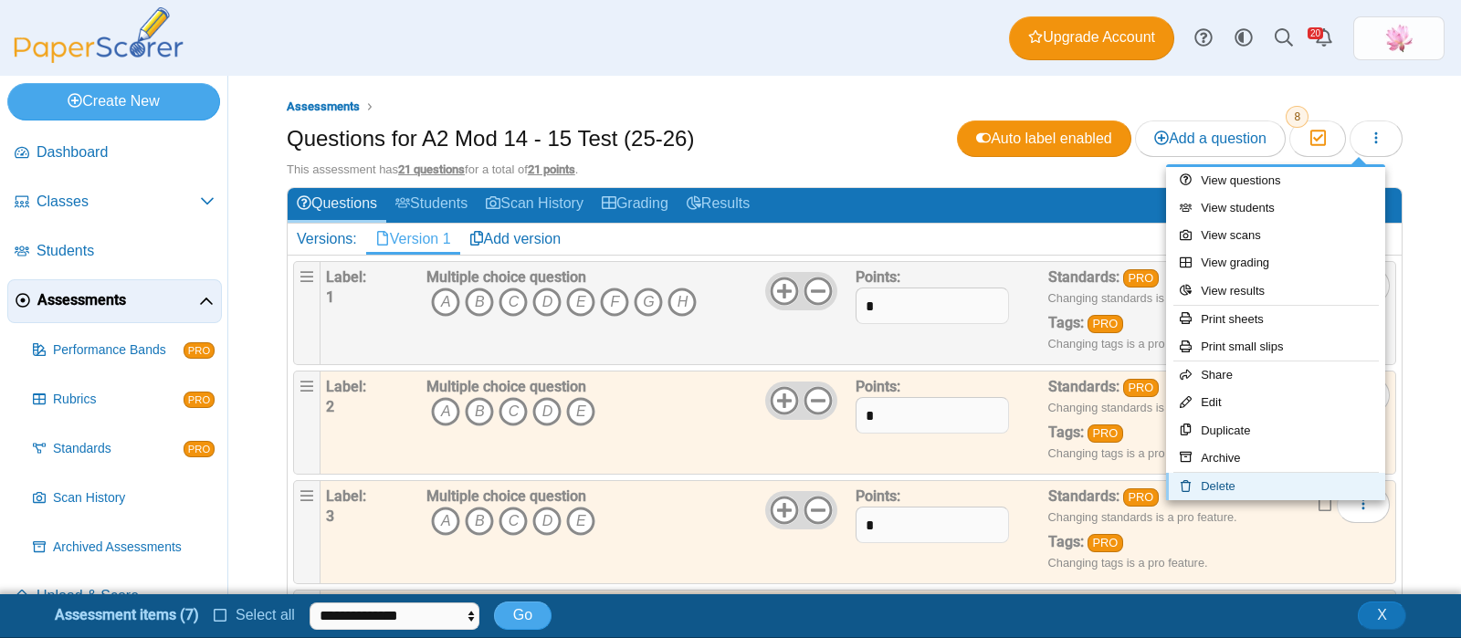
click at [1279, 480] on link "Delete" at bounding box center [1275, 486] width 219 height 27
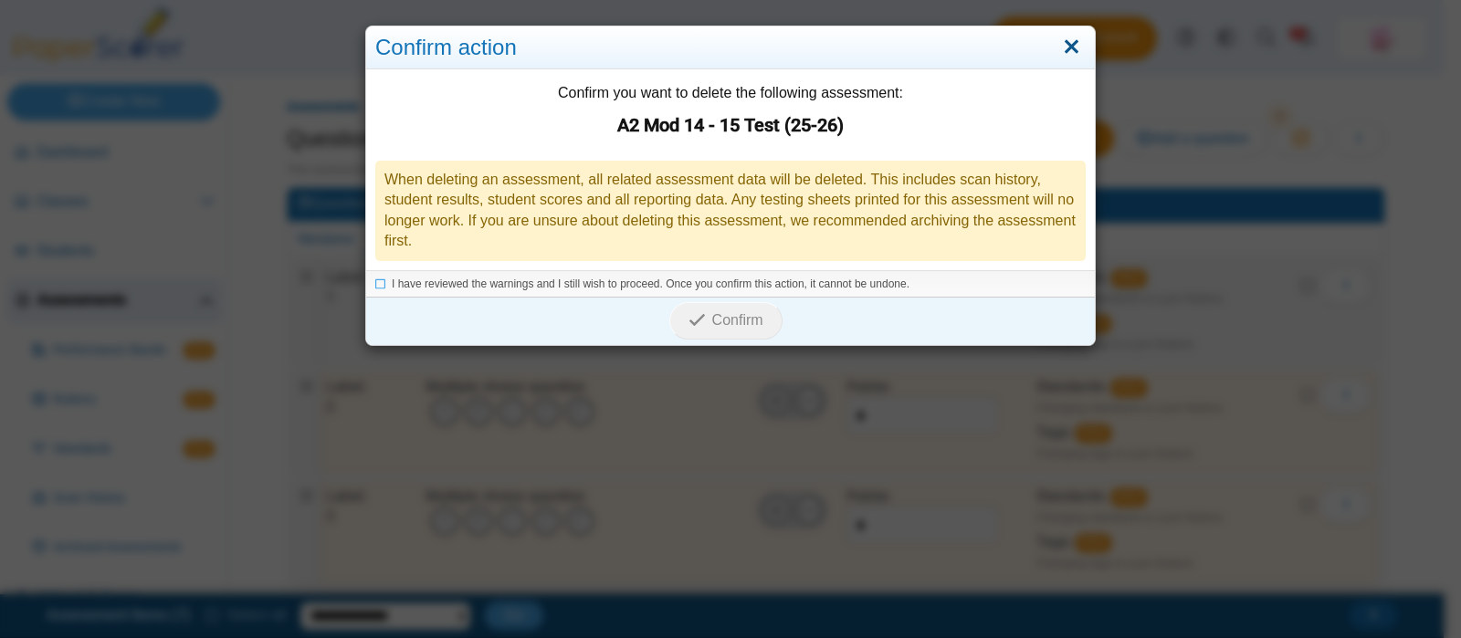
click at [1065, 42] on link "Close" at bounding box center [1072, 47] width 28 height 31
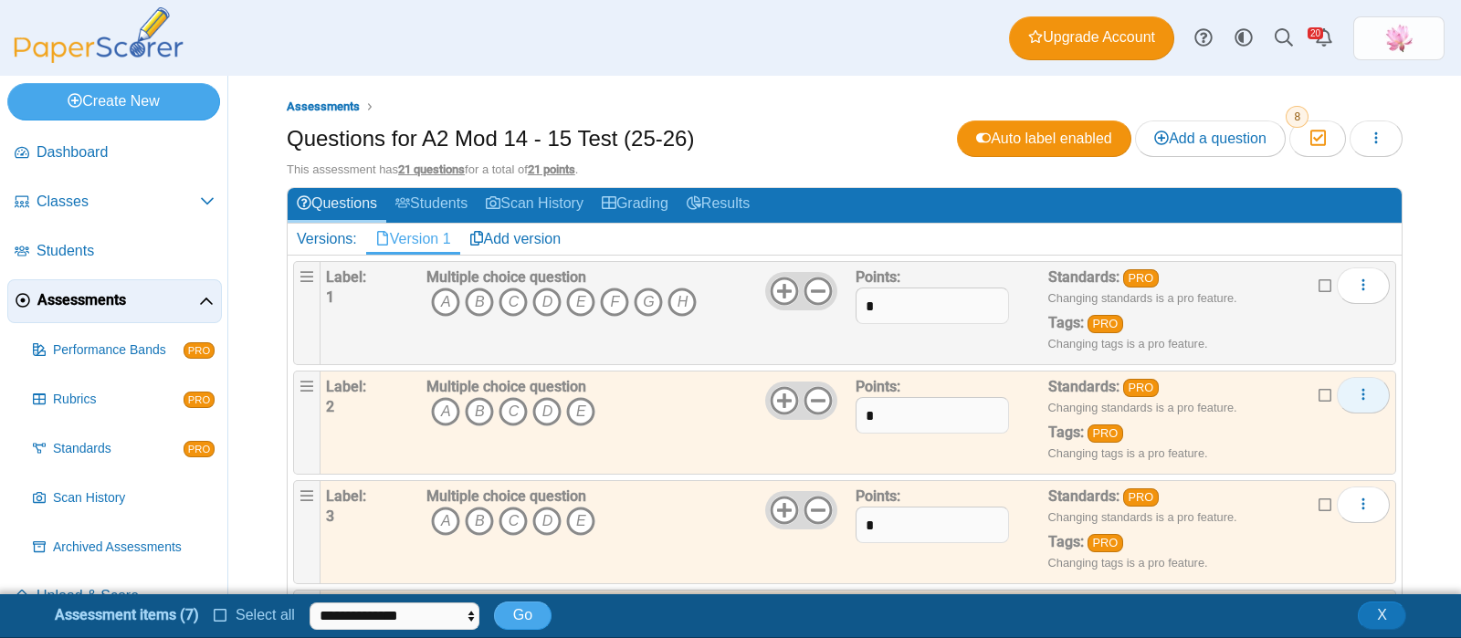
click at [1363, 390] on button "More options" at bounding box center [1363, 395] width 53 height 37
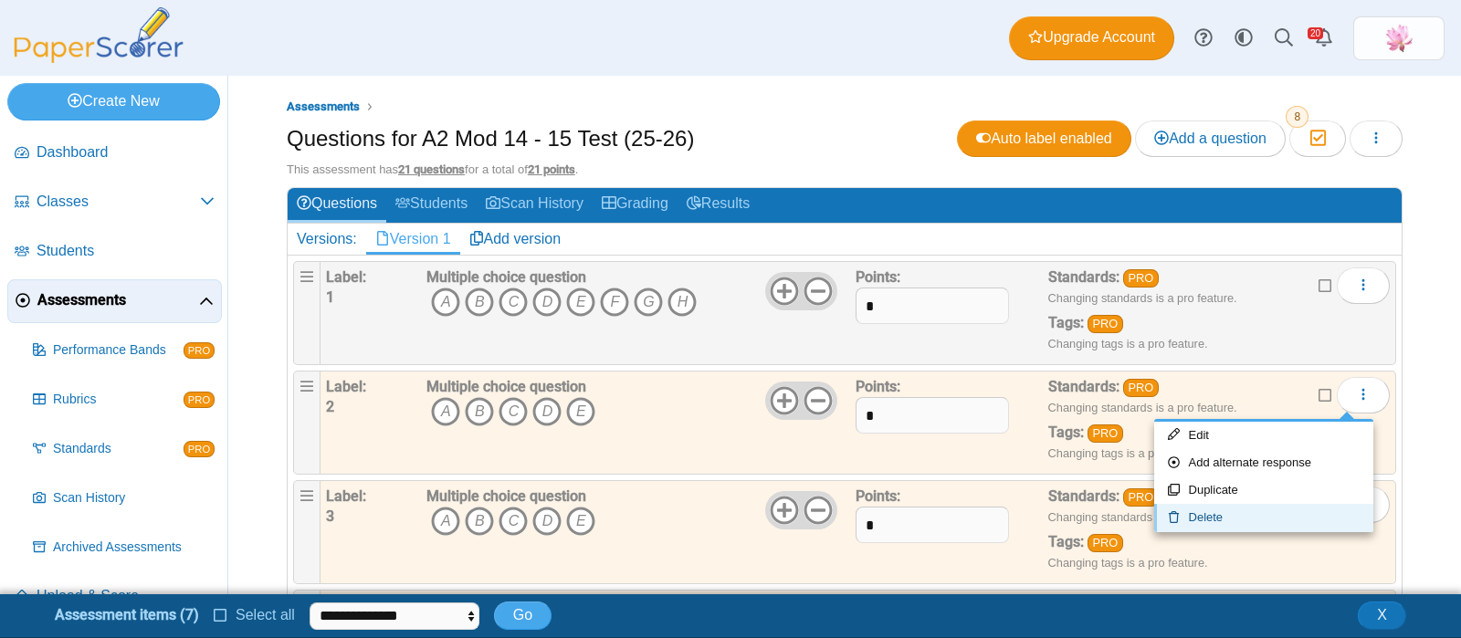
click at [1241, 516] on link "Delete" at bounding box center [1264, 517] width 219 height 27
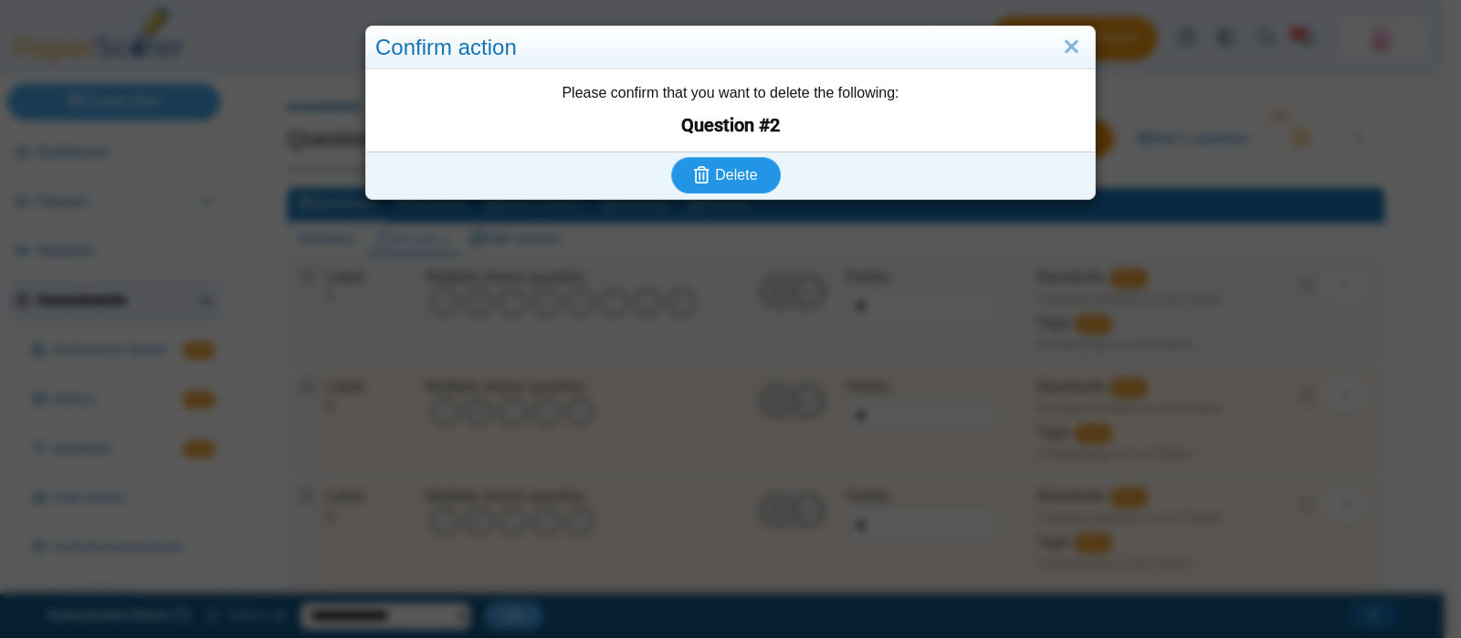
click at [736, 167] on span "Delete" at bounding box center [736, 175] width 42 height 16
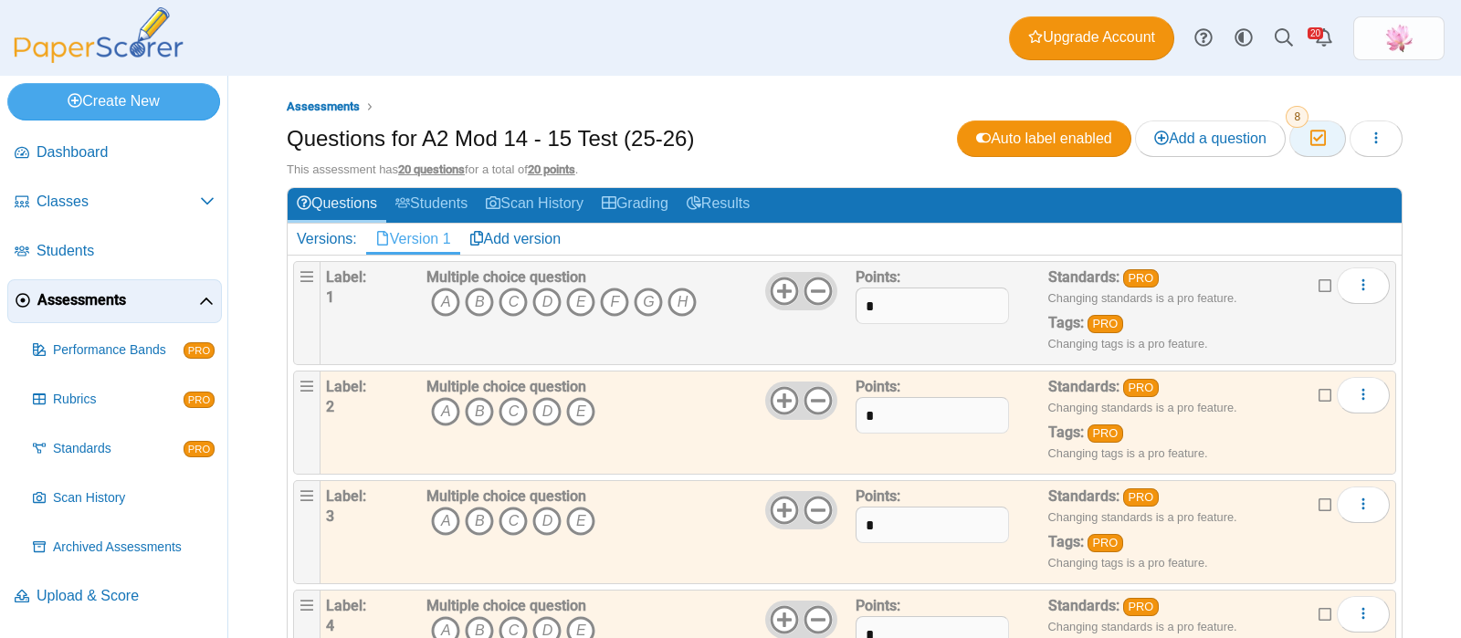
click at [1295, 128] on button "Moderation 8" at bounding box center [1318, 139] width 56 height 37
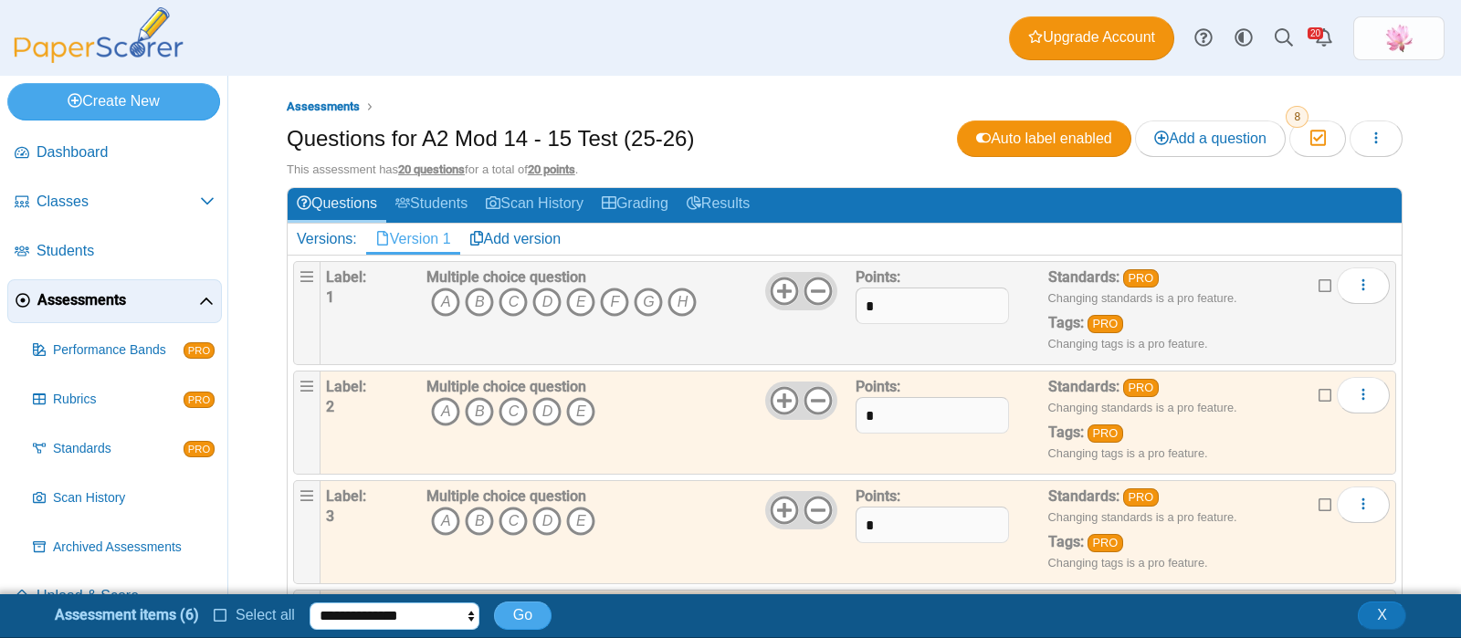
click at [382, 623] on select "**********" at bounding box center [395, 616] width 170 height 27
click at [310, 603] on select "**********" at bounding box center [395, 616] width 170 height 27
click at [413, 614] on select "**********" at bounding box center [395, 616] width 170 height 27
select select "******"
click at [310, 603] on select "**********" at bounding box center [395, 616] width 170 height 27
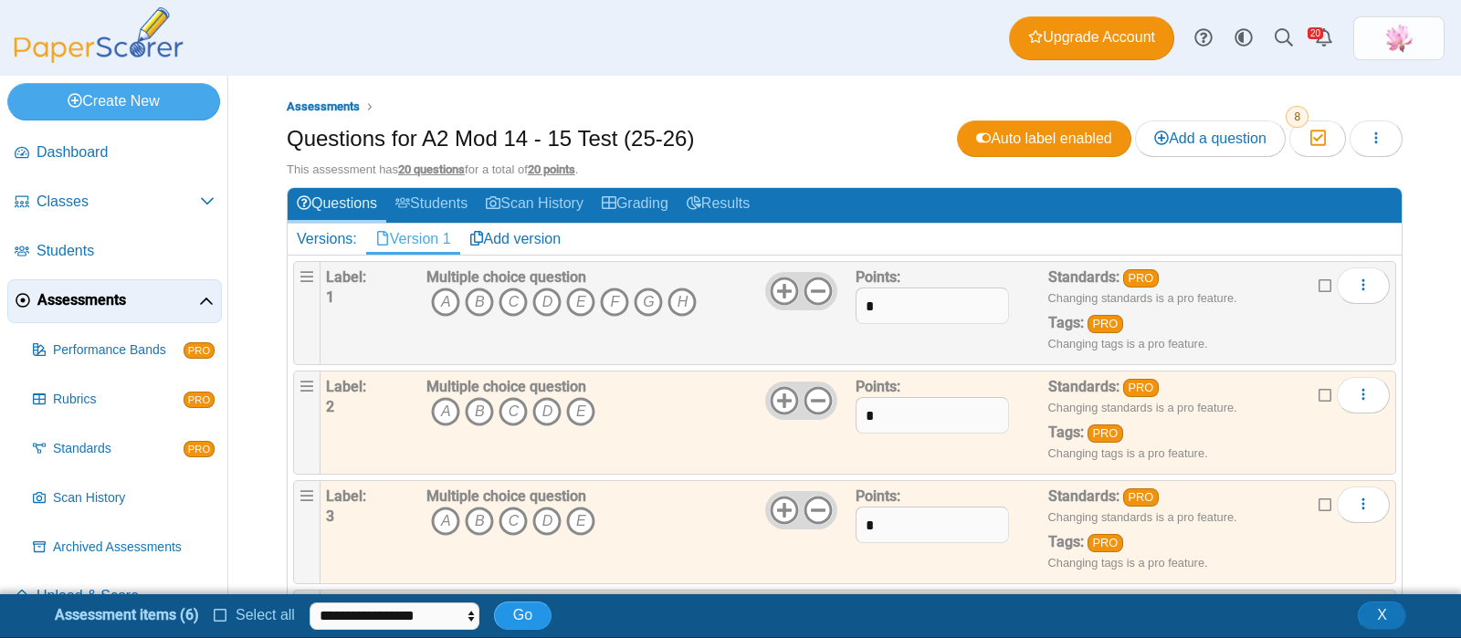
click at [514, 612] on span "Go" at bounding box center [522, 615] width 19 height 16
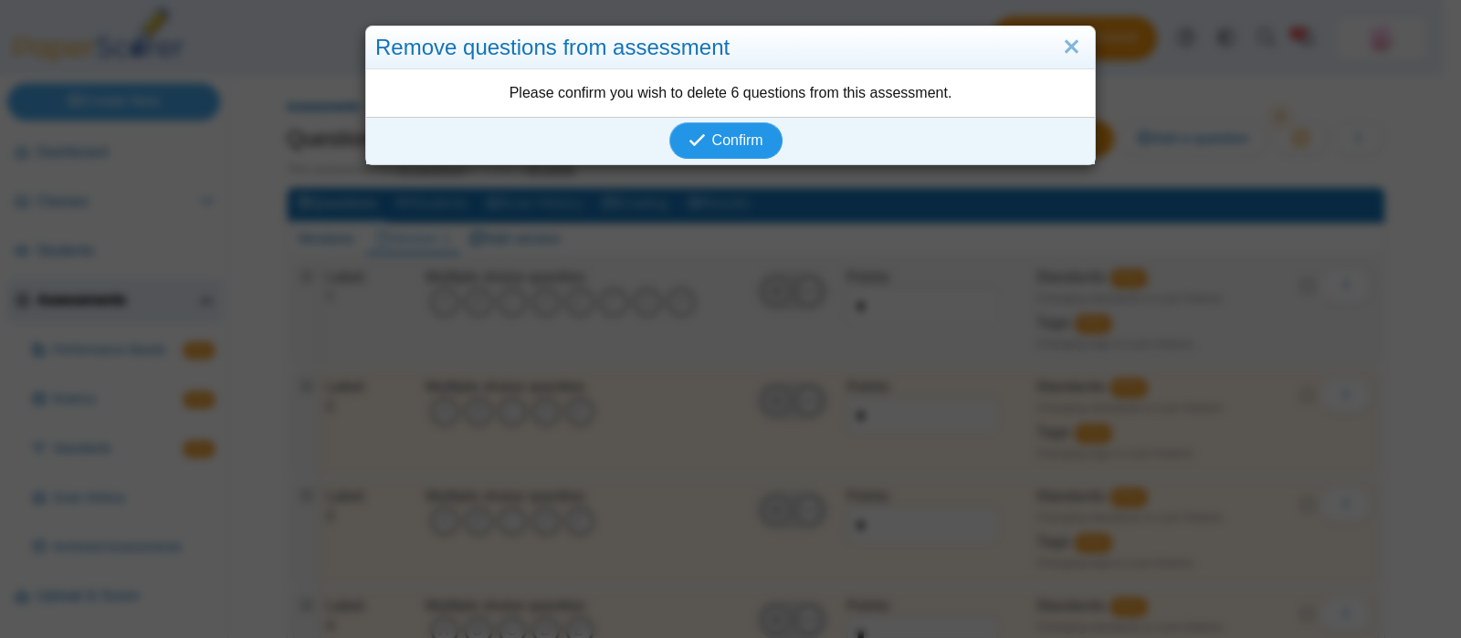
click at [720, 130] on button "Confirm" at bounding box center [726, 140] width 112 height 37
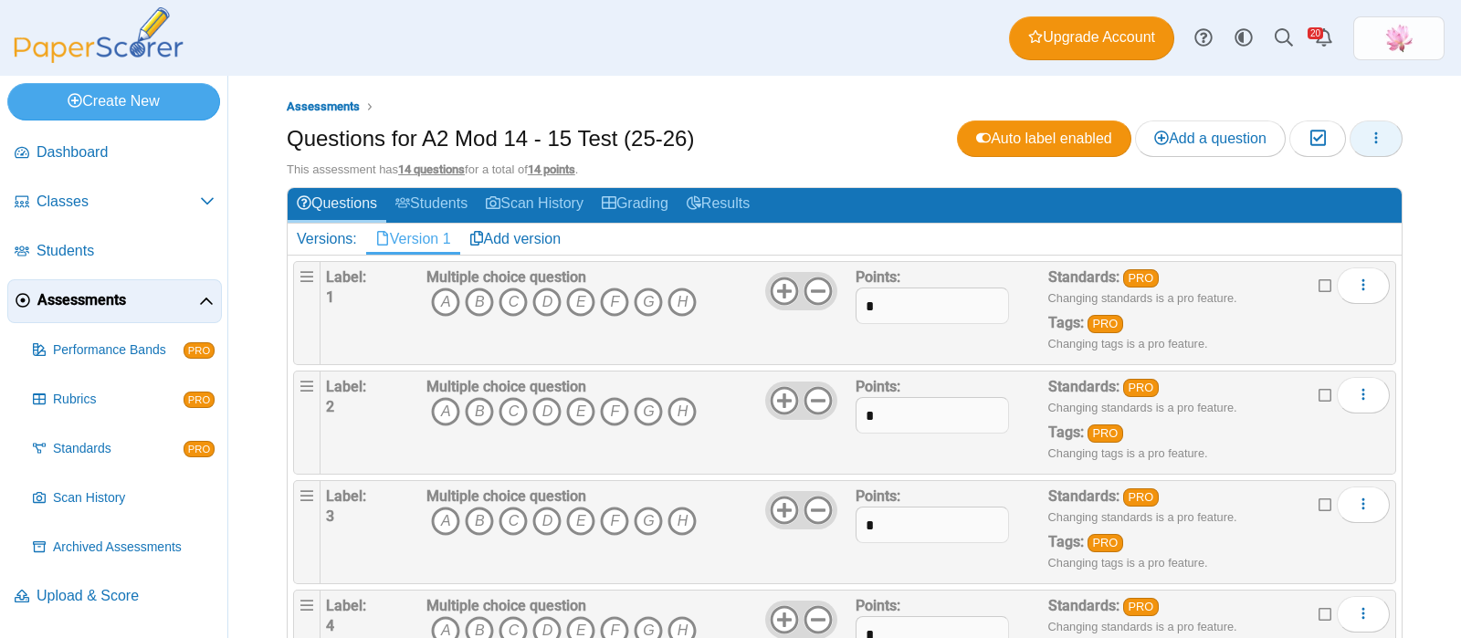
click at [1369, 139] on icon "button" at bounding box center [1376, 138] width 15 height 15
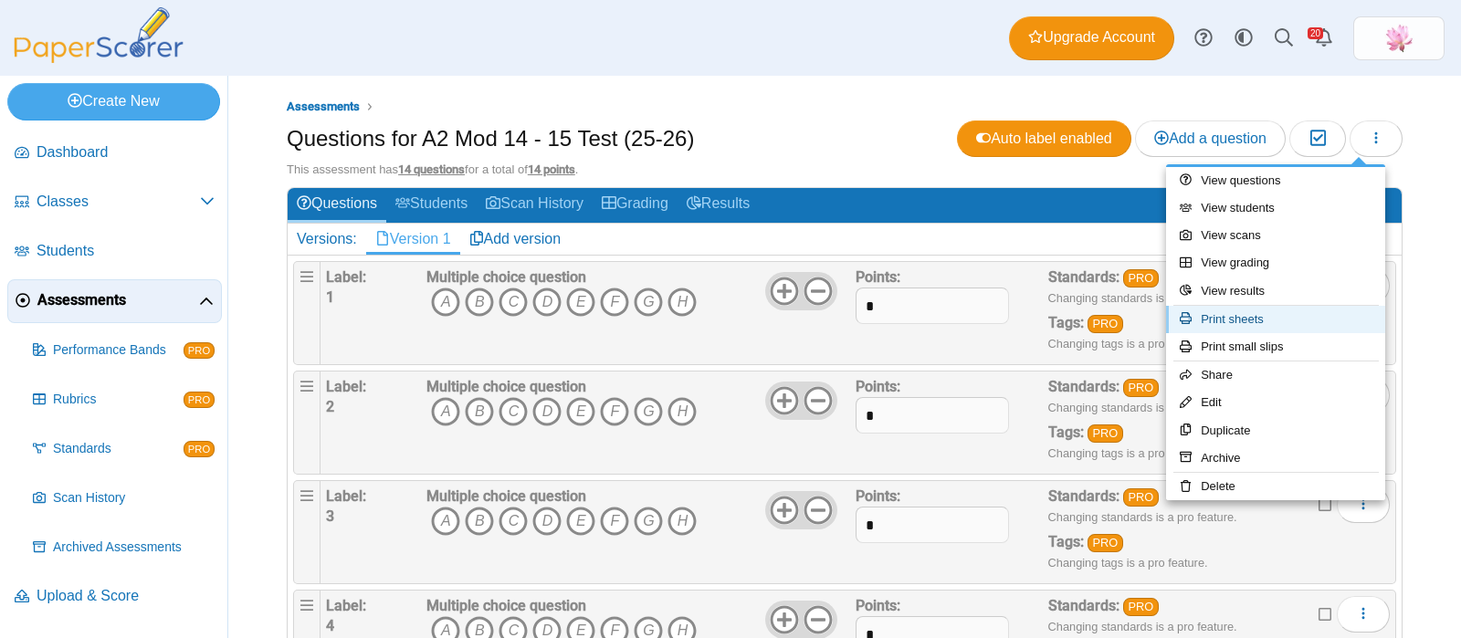
click at [1286, 311] on link "Print sheets" at bounding box center [1275, 319] width 219 height 27
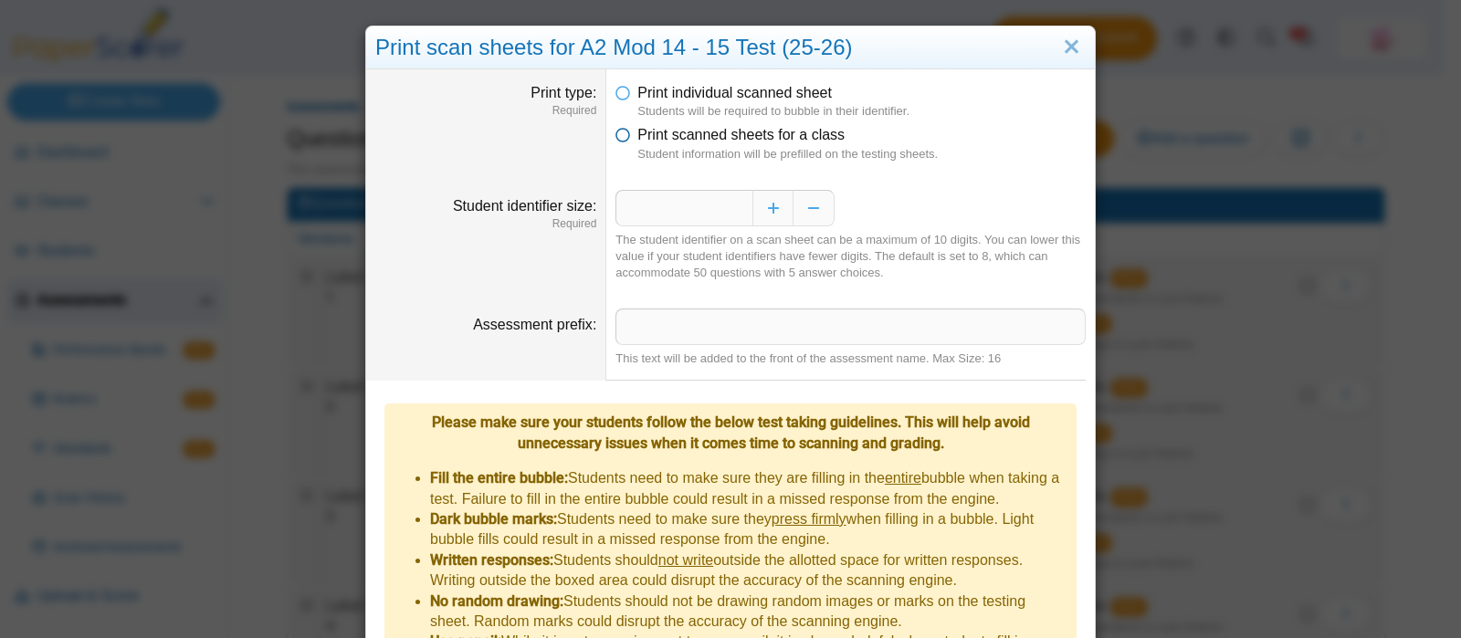
click at [617, 132] on icon at bounding box center [623, 131] width 15 height 13
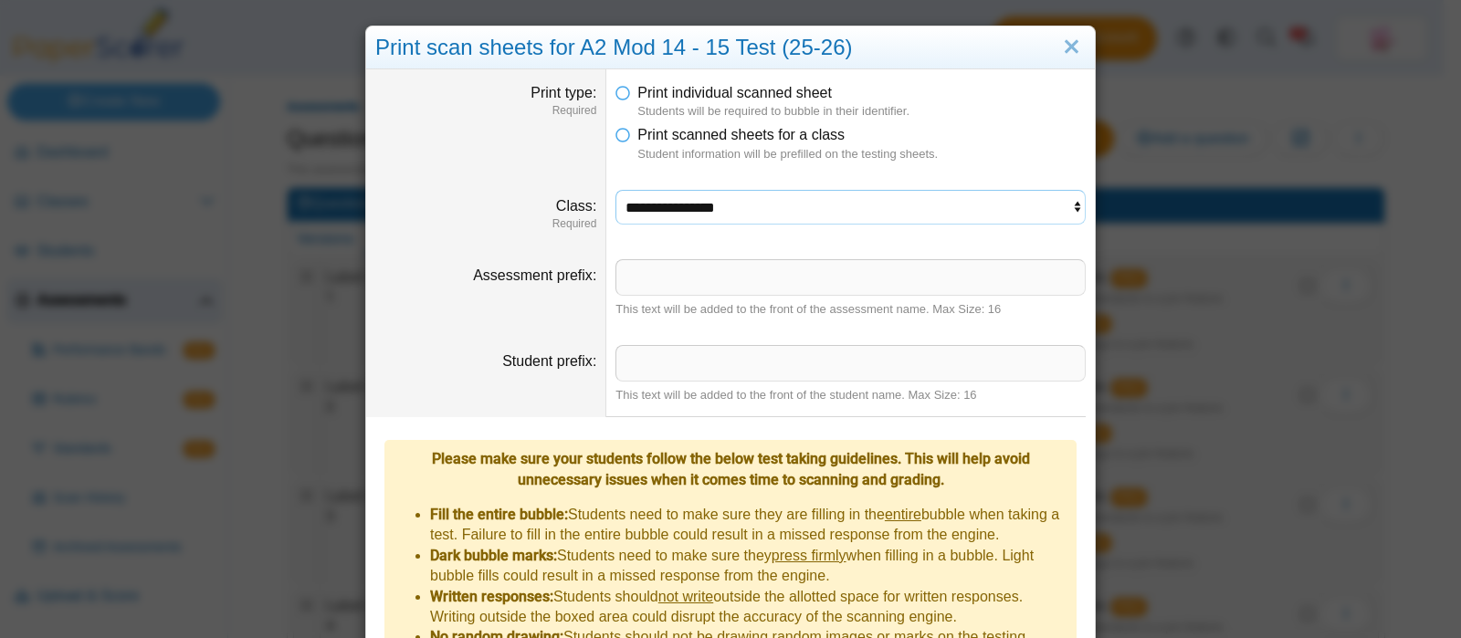
click at [686, 203] on select "**********" at bounding box center [851, 207] width 470 height 35
select select "**********"
click at [616, 190] on select "**********" at bounding box center [851, 207] width 470 height 35
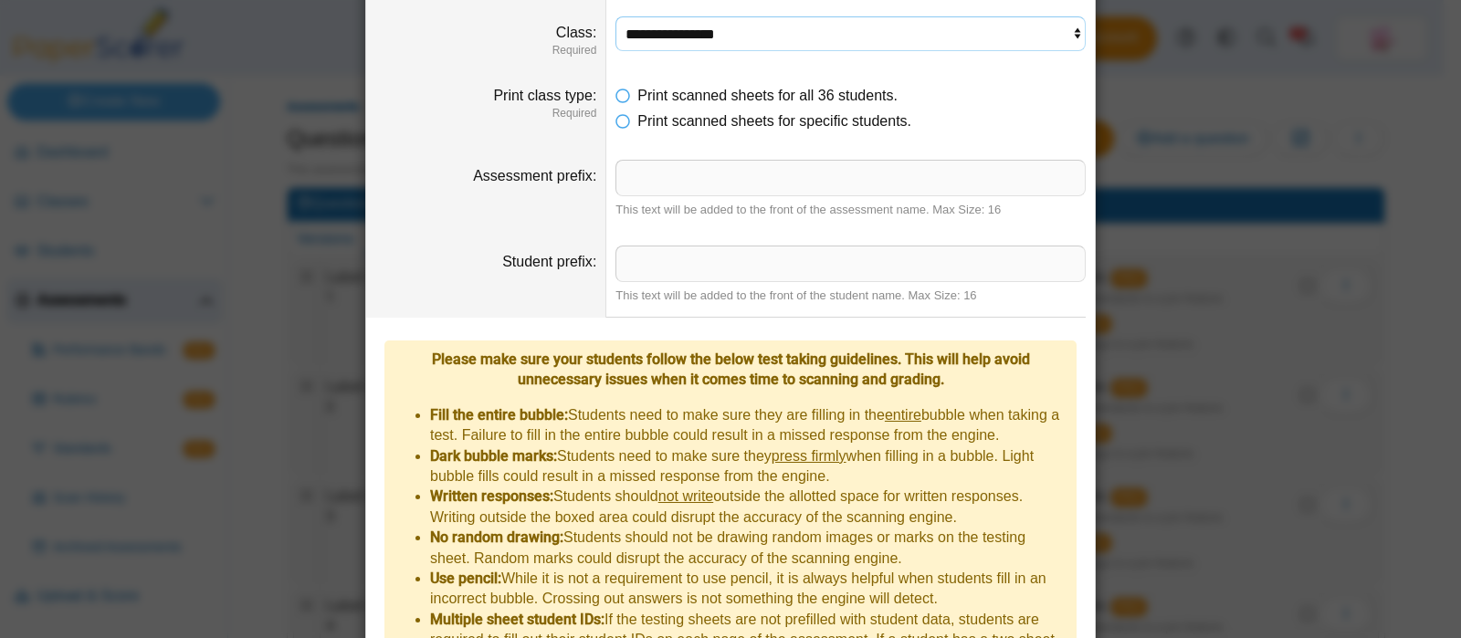
scroll to position [280, 0]
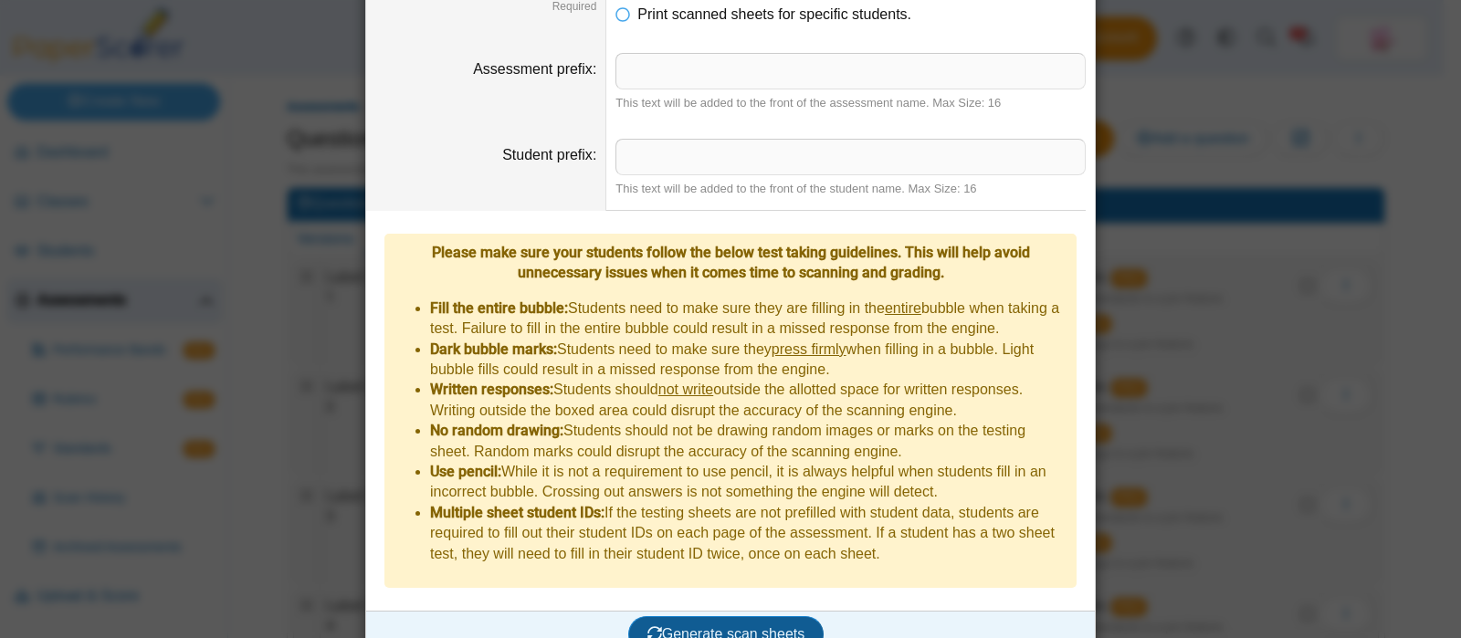
click at [691, 627] on span "Generate scan sheets" at bounding box center [727, 635] width 158 height 16
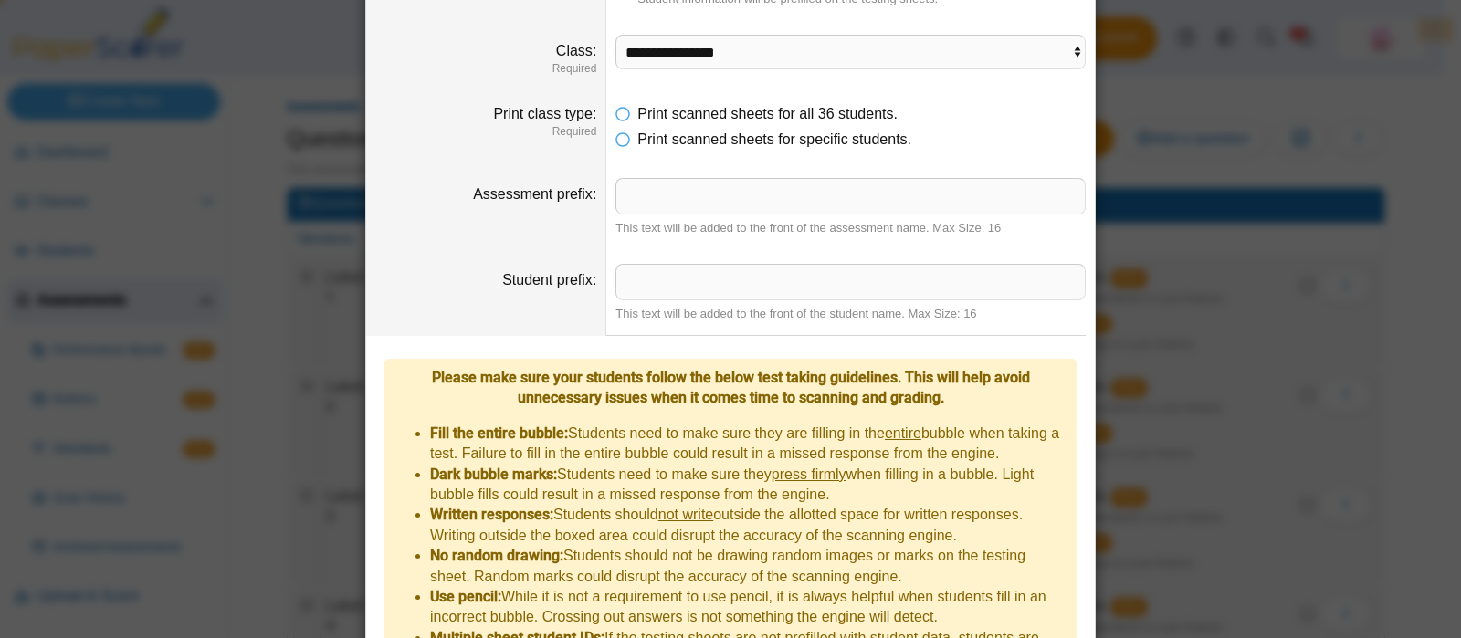
scroll to position [0, 0]
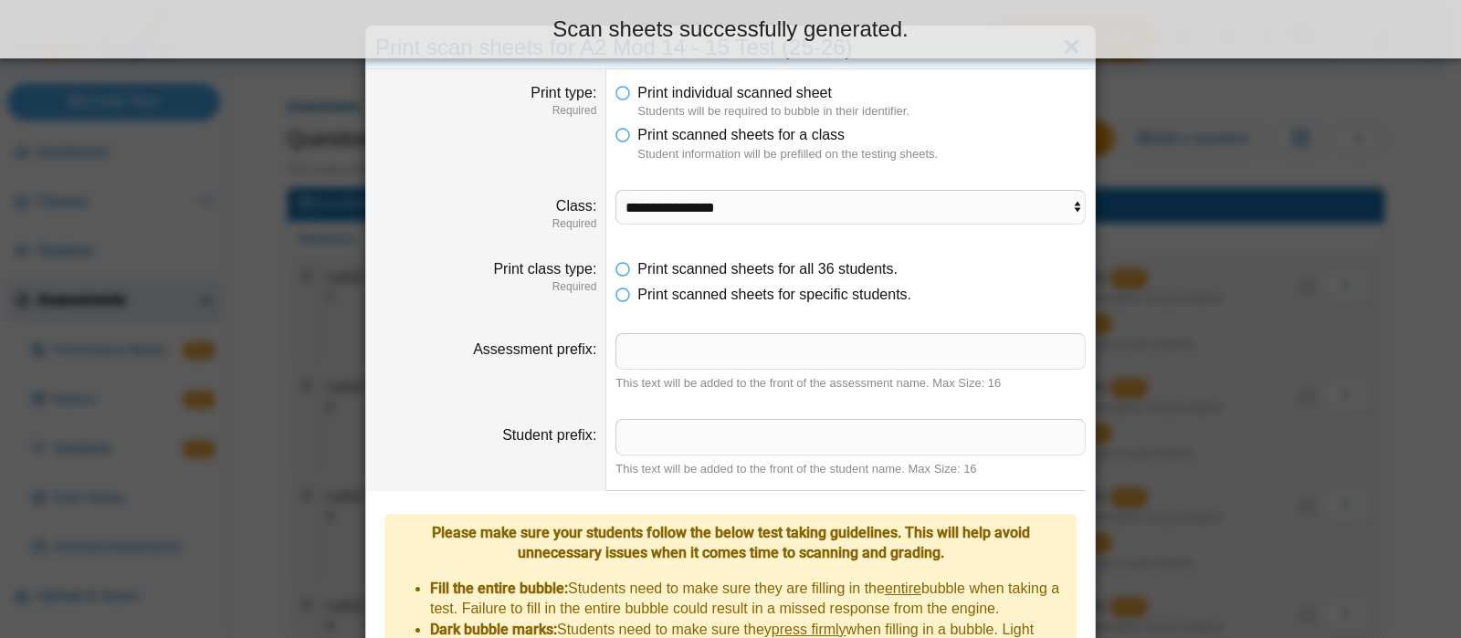
click at [1065, 49] on body "Dashboard Classes Archived classes Students" at bounding box center [722, 319] width 1444 height 638
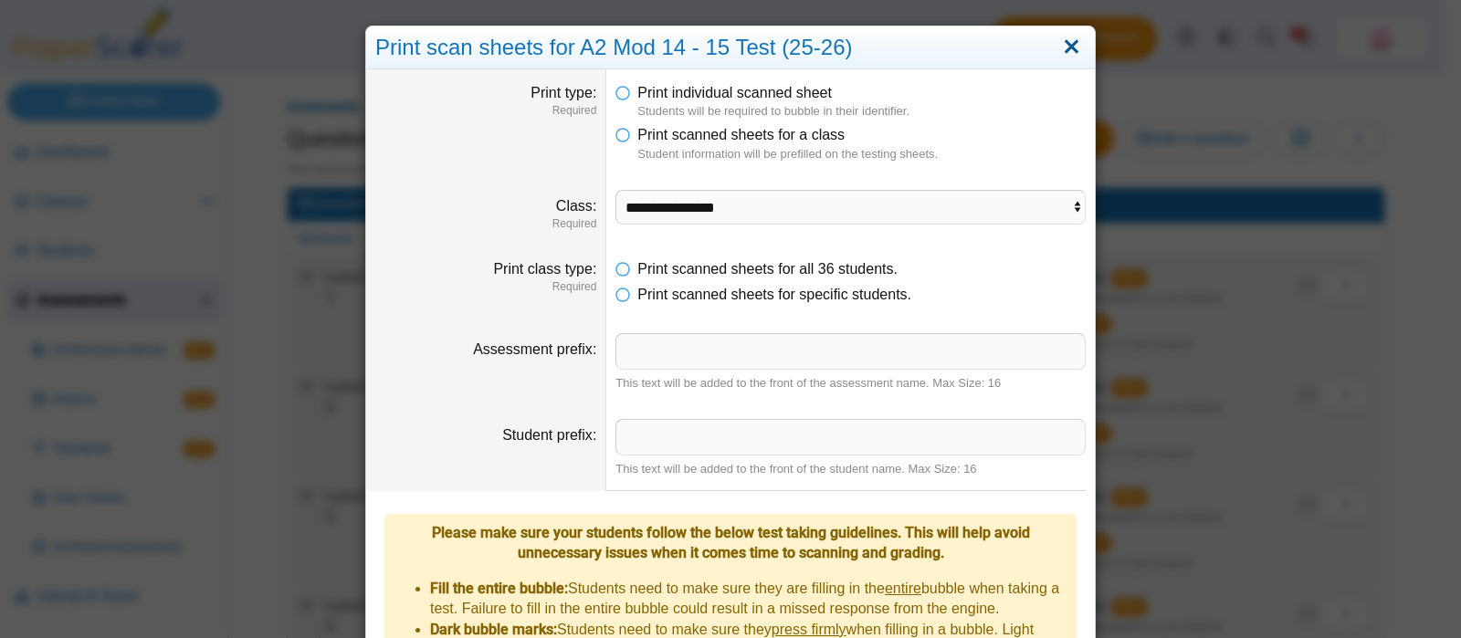
click at [1064, 46] on link "Close" at bounding box center [1072, 47] width 28 height 31
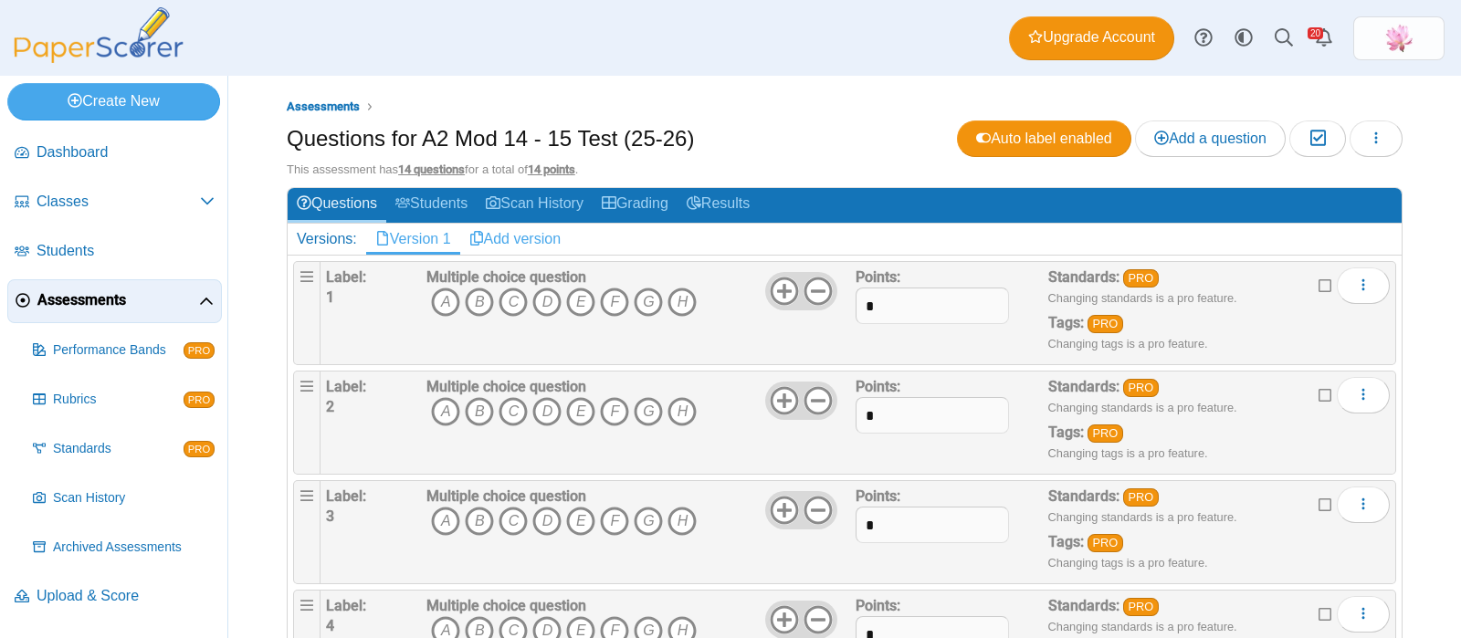
click at [529, 230] on link "Add version" at bounding box center [515, 239] width 111 height 31
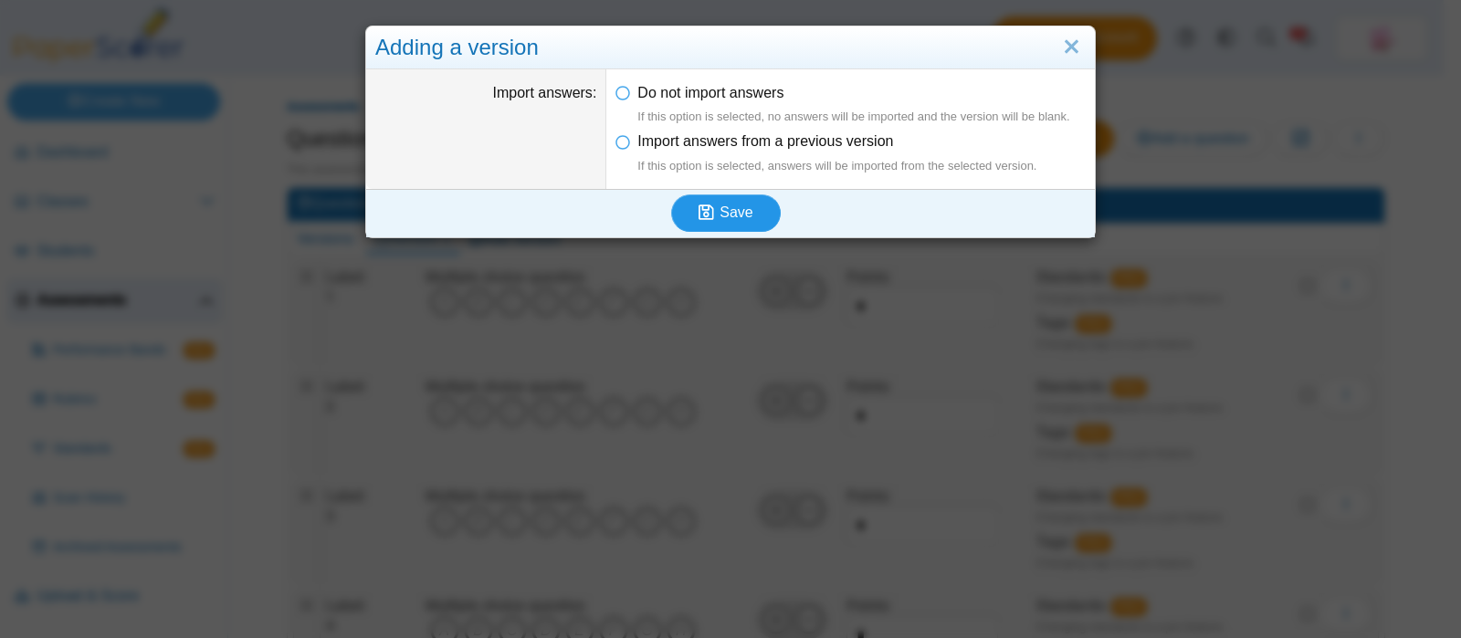
click at [701, 210] on use "submit" at bounding box center [707, 213] width 16 height 16
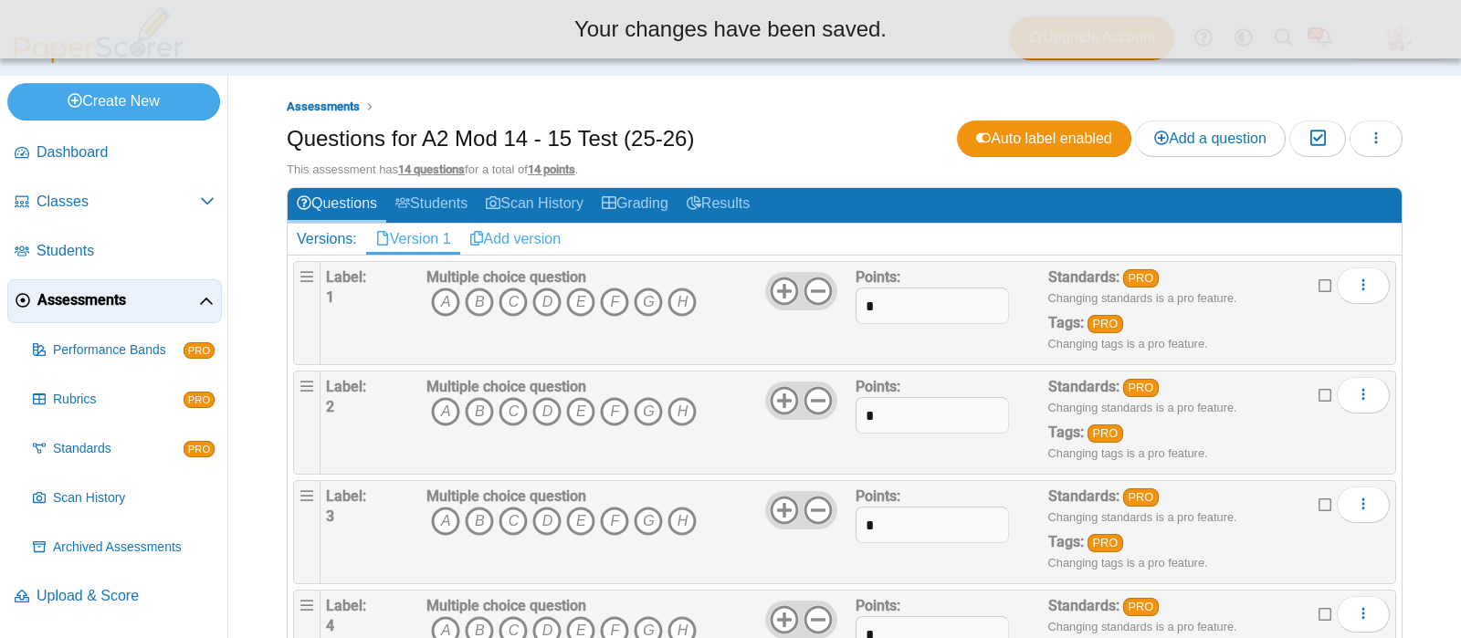
click at [540, 239] on link "Add version" at bounding box center [515, 239] width 111 height 31
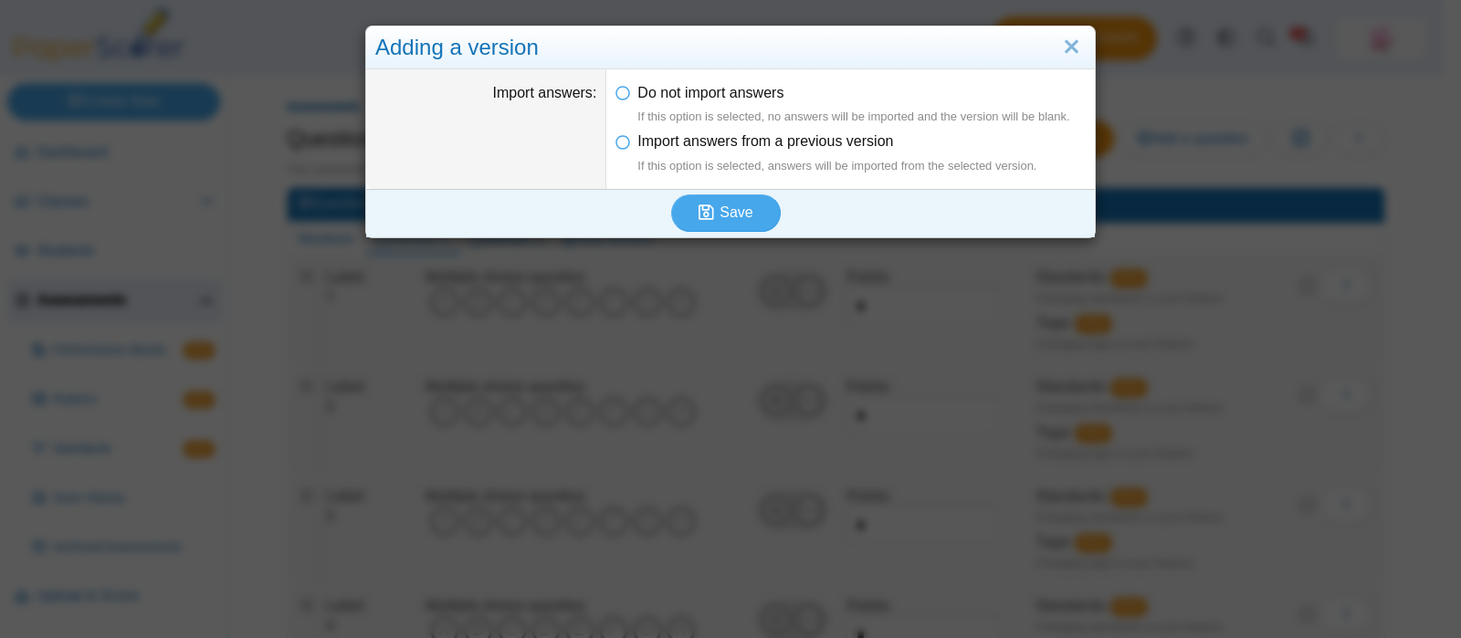
click at [636, 231] on div "Save" at bounding box center [726, 212] width 720 height 47
click at [742, 214] on span "Save" at bounding box center [736, 213] width 33 height 16
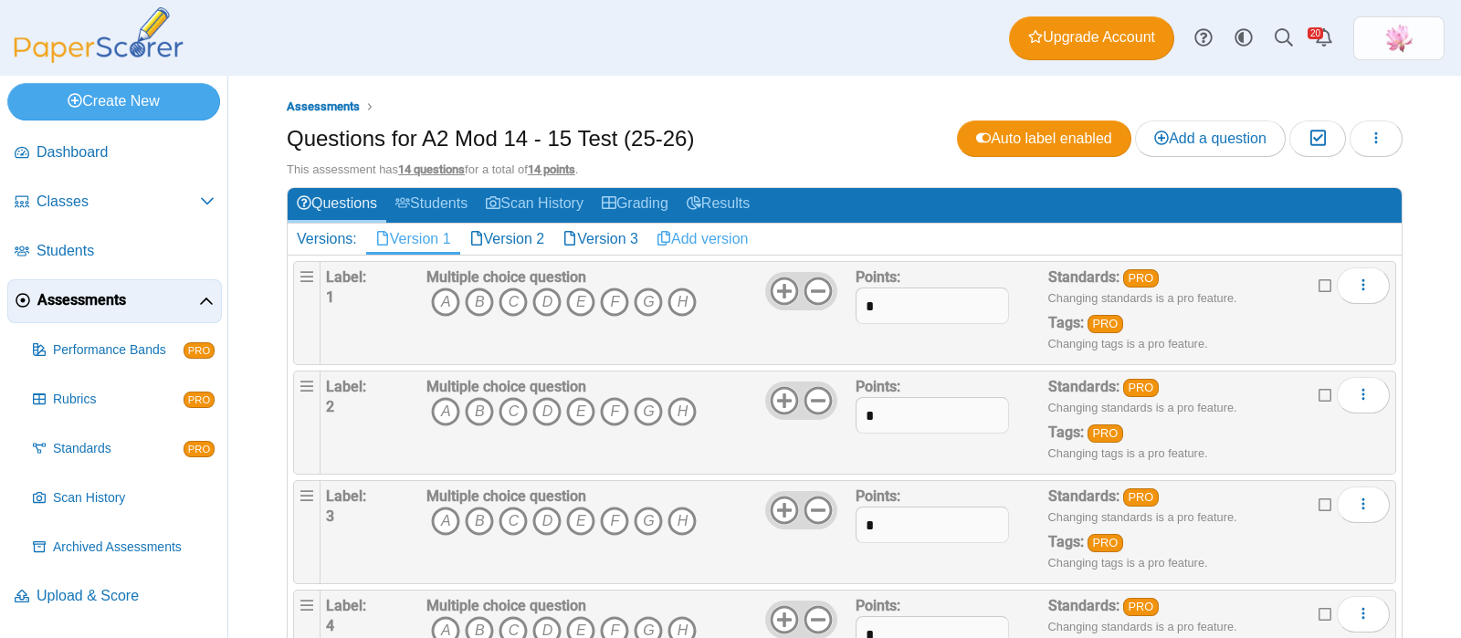
click at [712, 240] on link "Add version" at bounding box center [703, 239] width 111 height 31
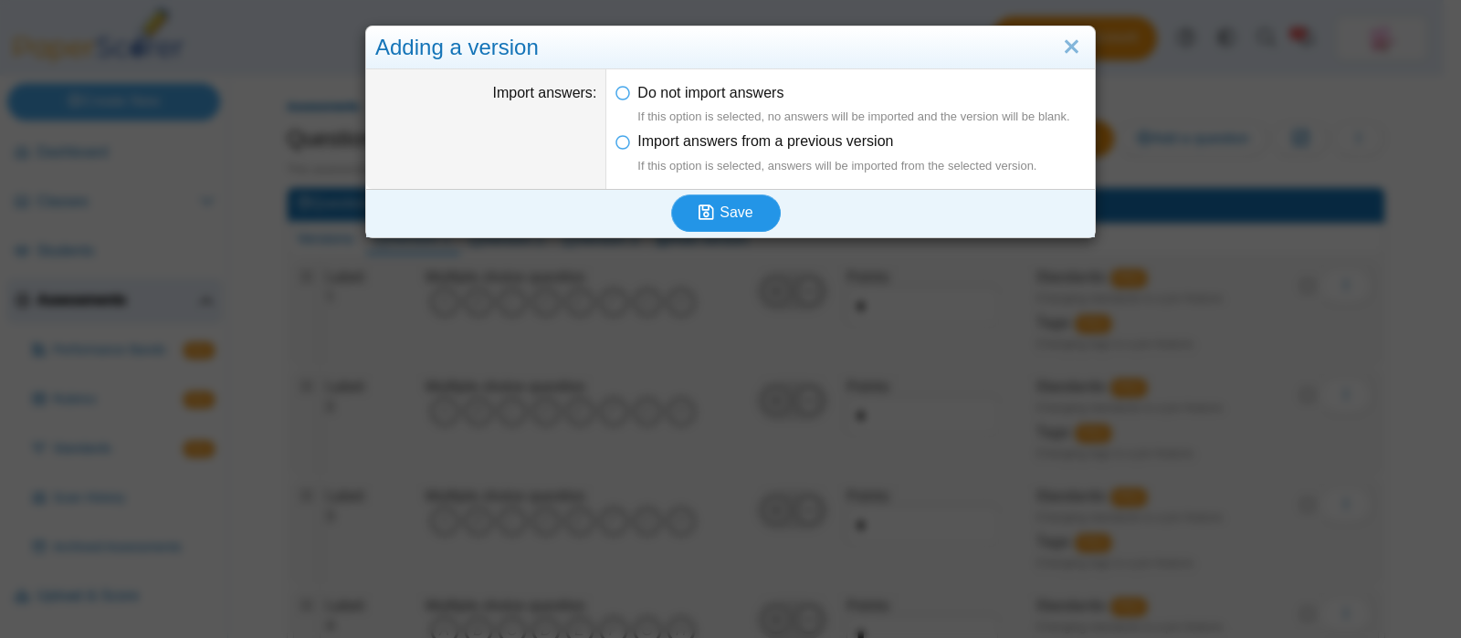
click at [722, 216] on span "Save" at bounding box center [736, 213] width 33 height 16
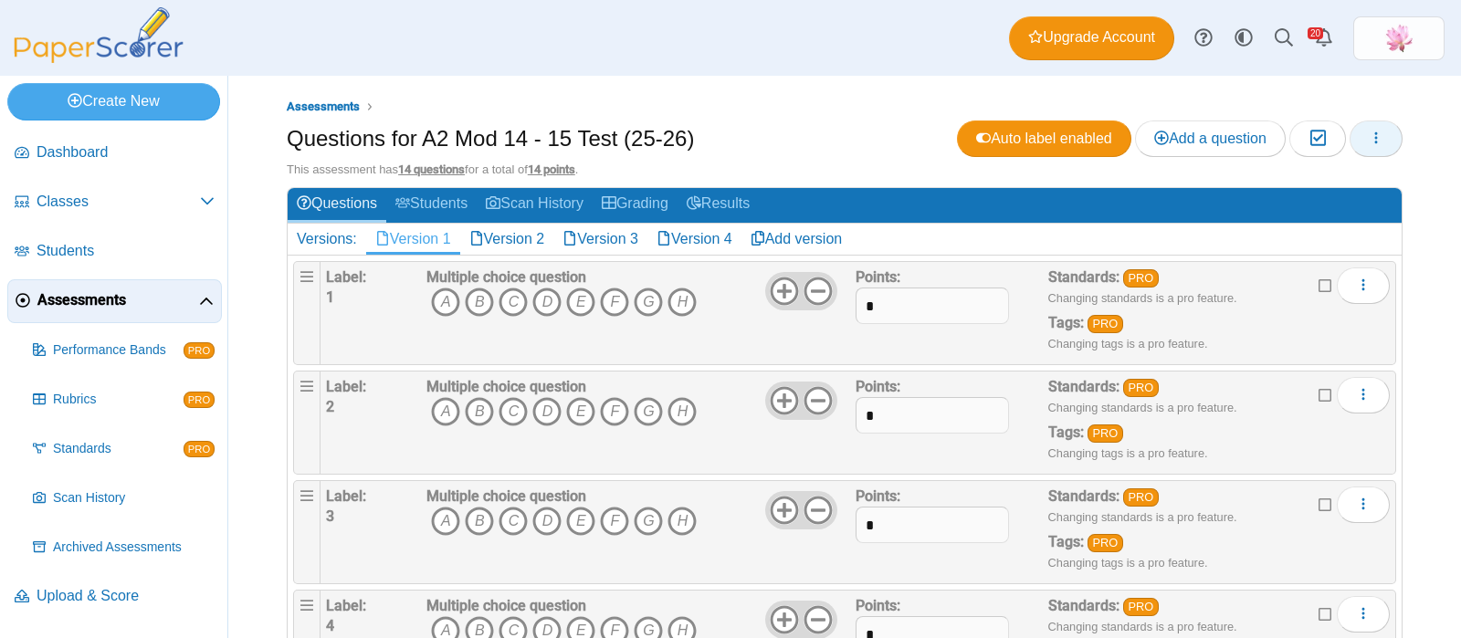
click at [1369, 141] on icon "button" at bounding box center [1376, 138] width 15 height 15
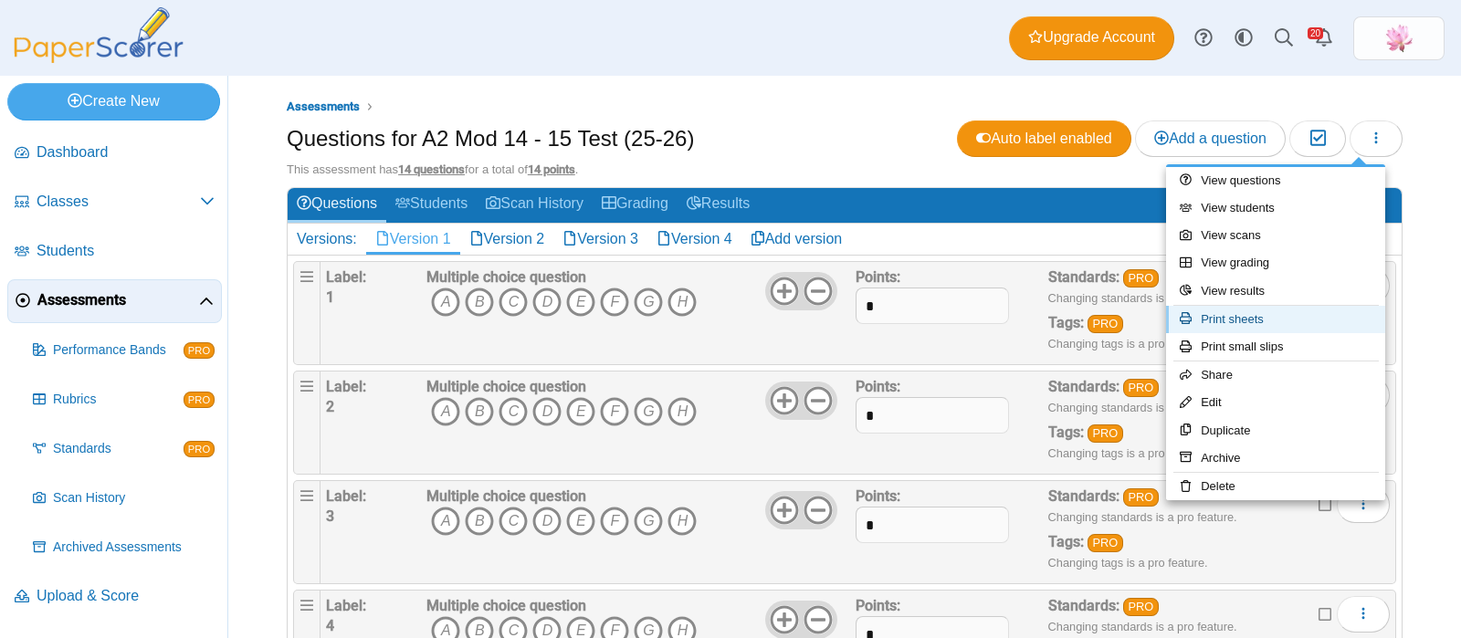
click at [1299, 322] on link "Print sheets" at bounding box center [1275, 319] width 219 height 27
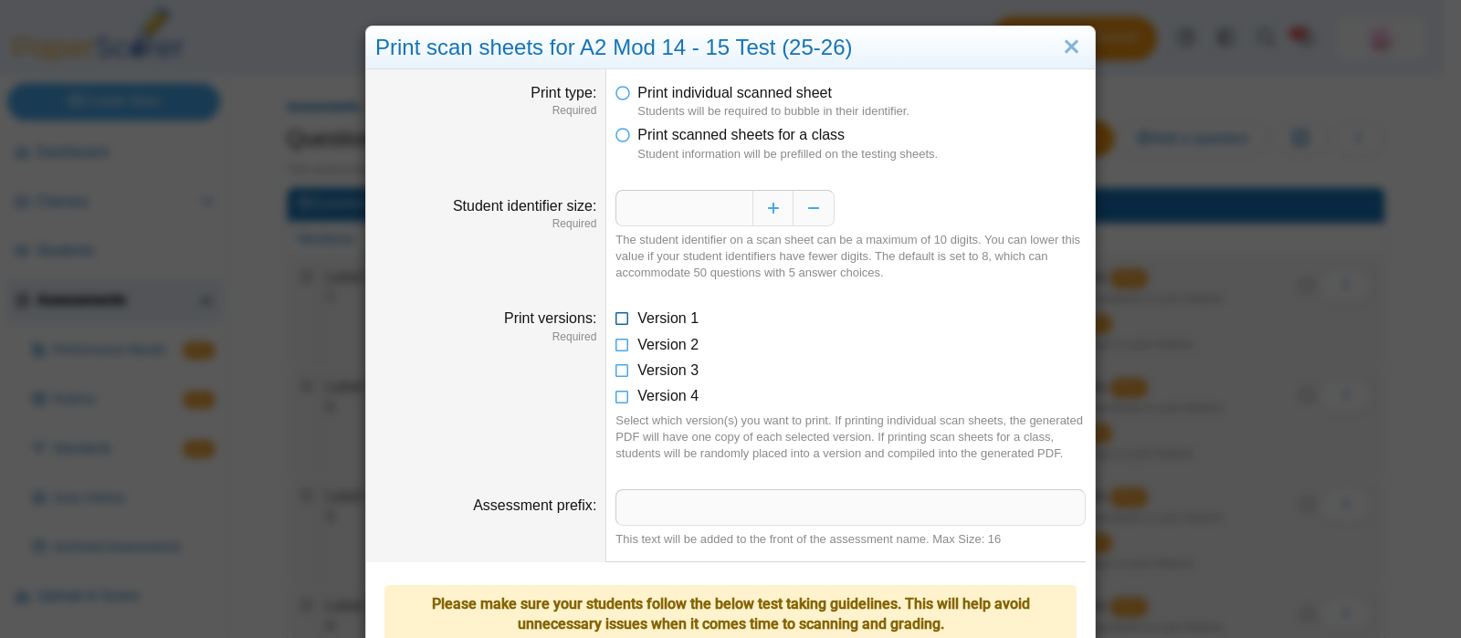
click at [676, 317] on span "Version 1" at bounding box center [668, 319] width 61 height 16
click at [756, 130] on span "Print scanned sheets for a class" at bounding box center [741, 135] width 207 height 16
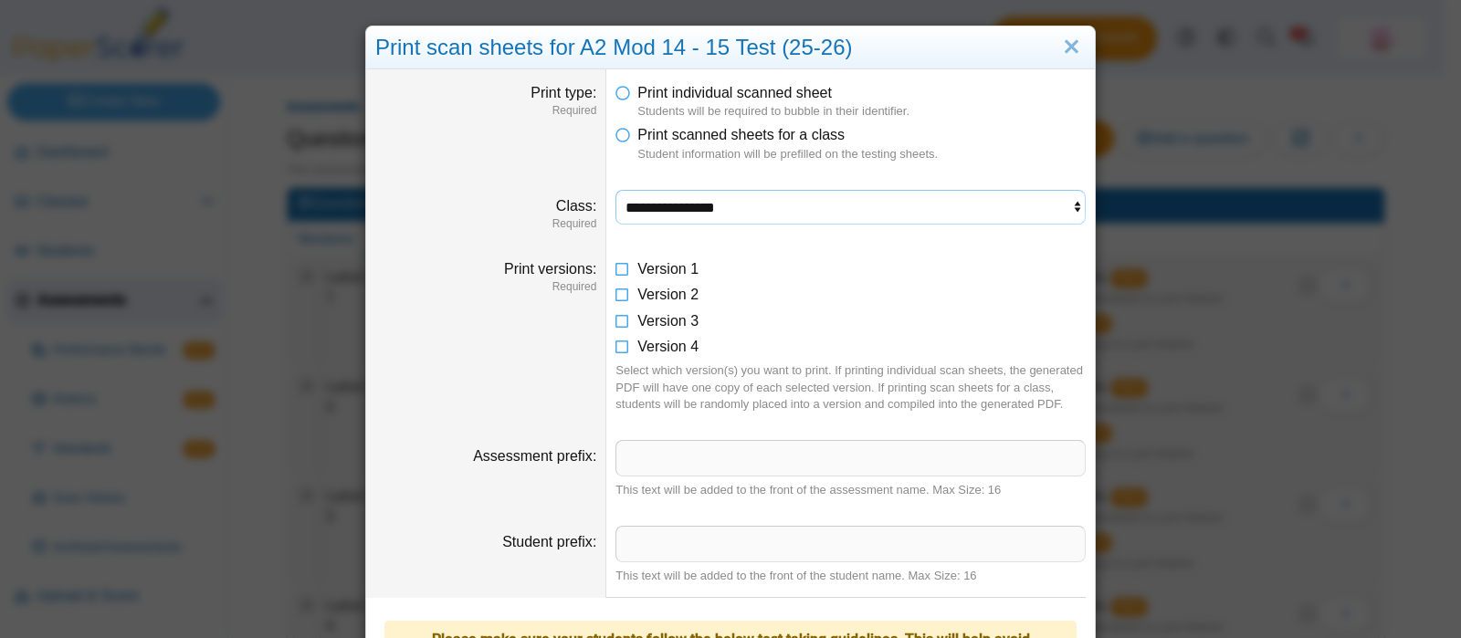
click at [688, 199] on select "**********" at bounding box center [851, 207] width 470 height 35
click at [616, 190] on select "**********" at bounding box center [851, 207] width 470 height 35
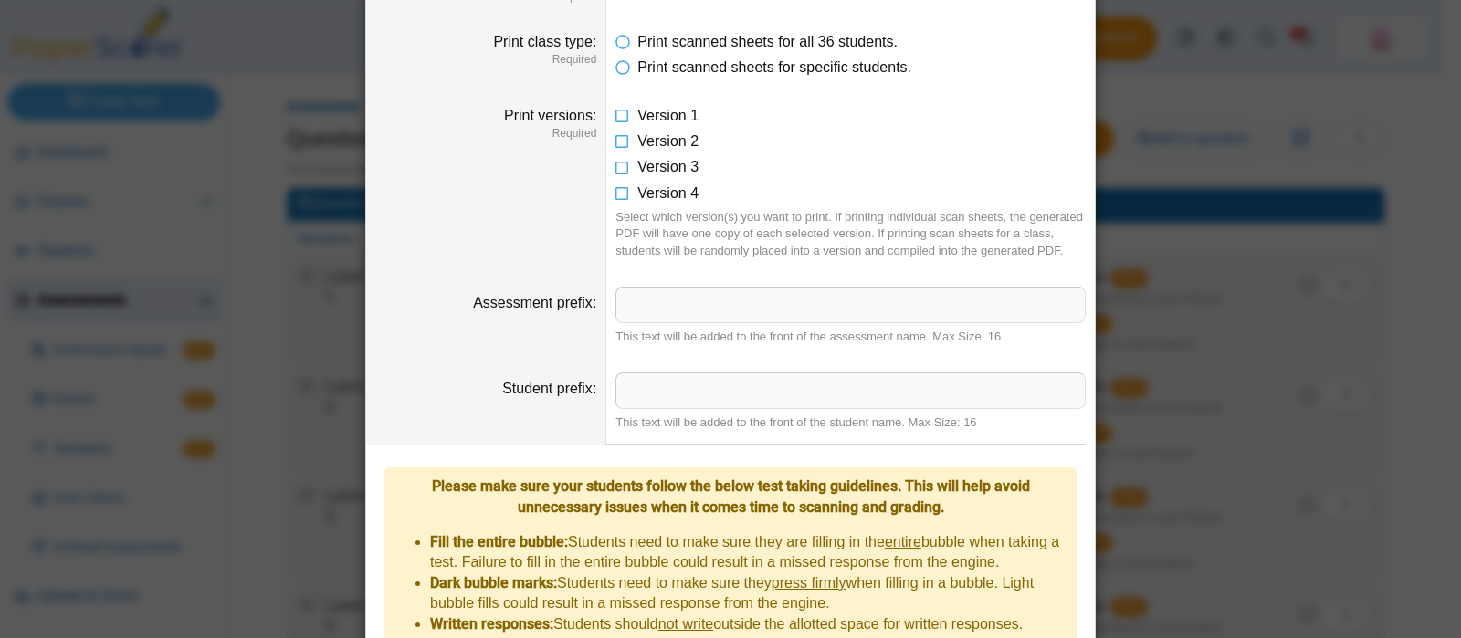
scroll to position [460, 0]
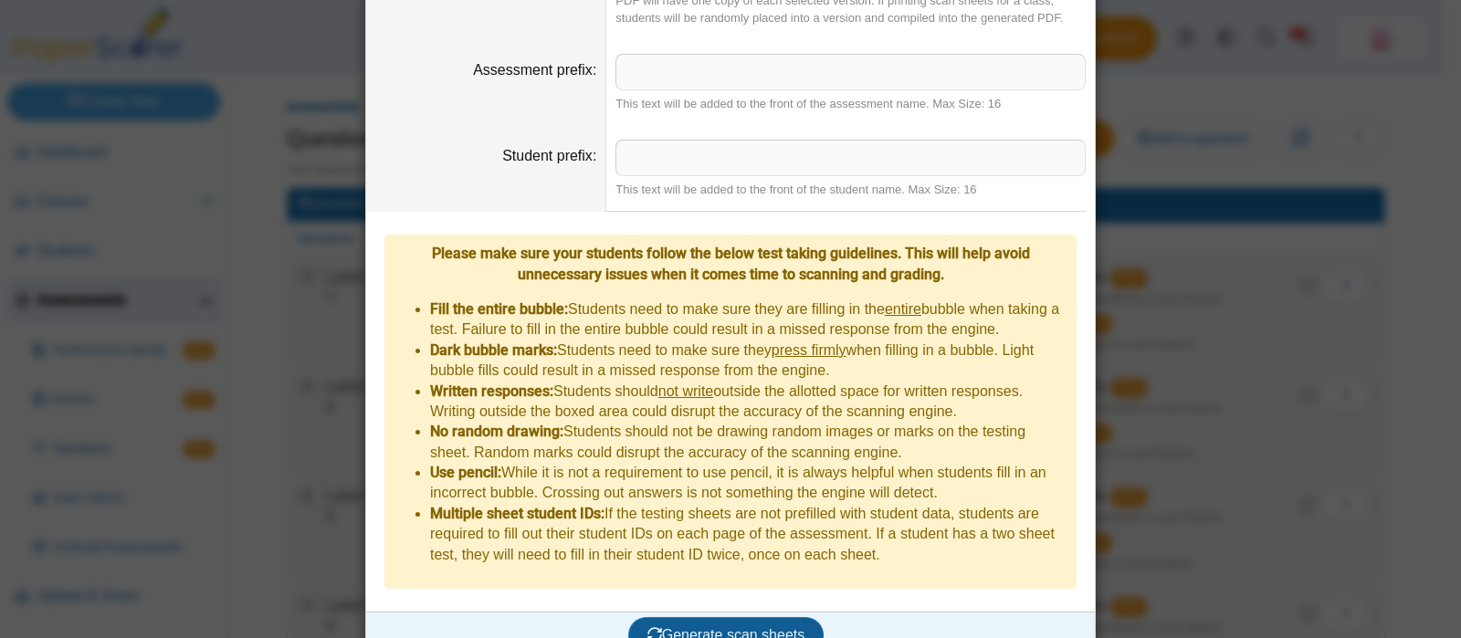
click at [744, 628] on span "Generate scan sheets" at bounding box center [727, 636] width 158 height 16
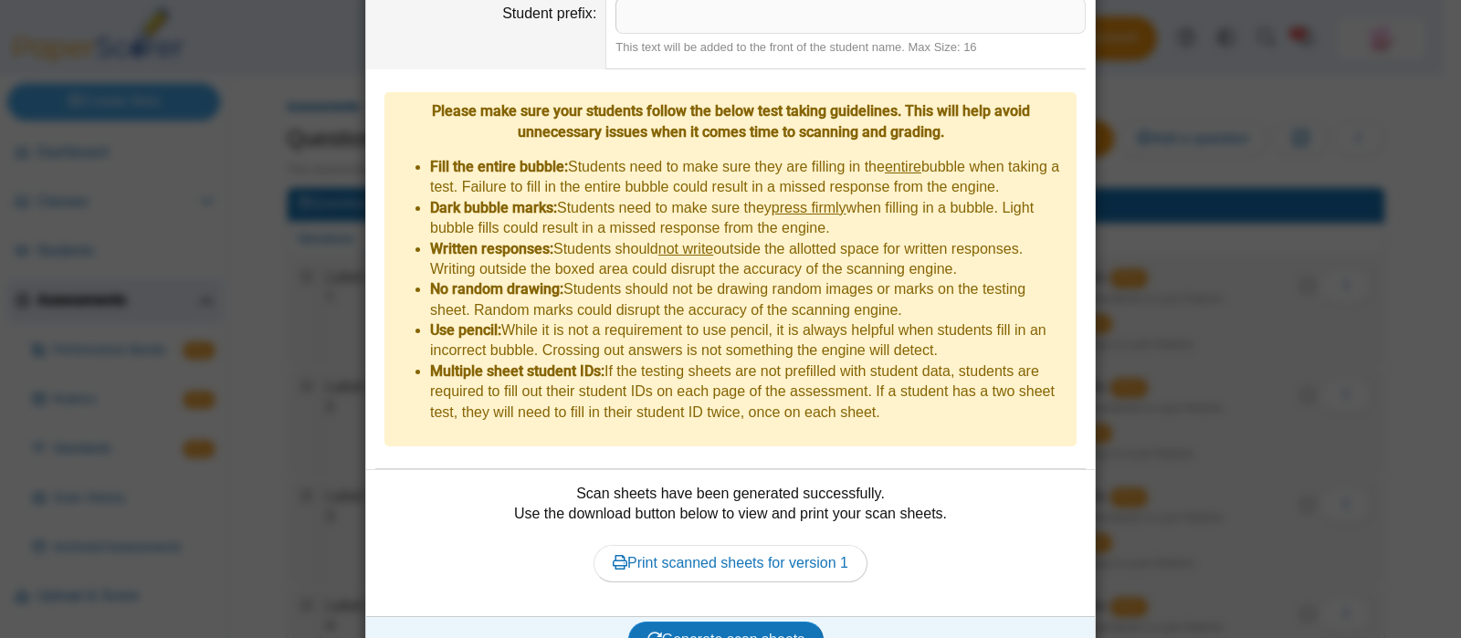
scroll to position [607, 0]
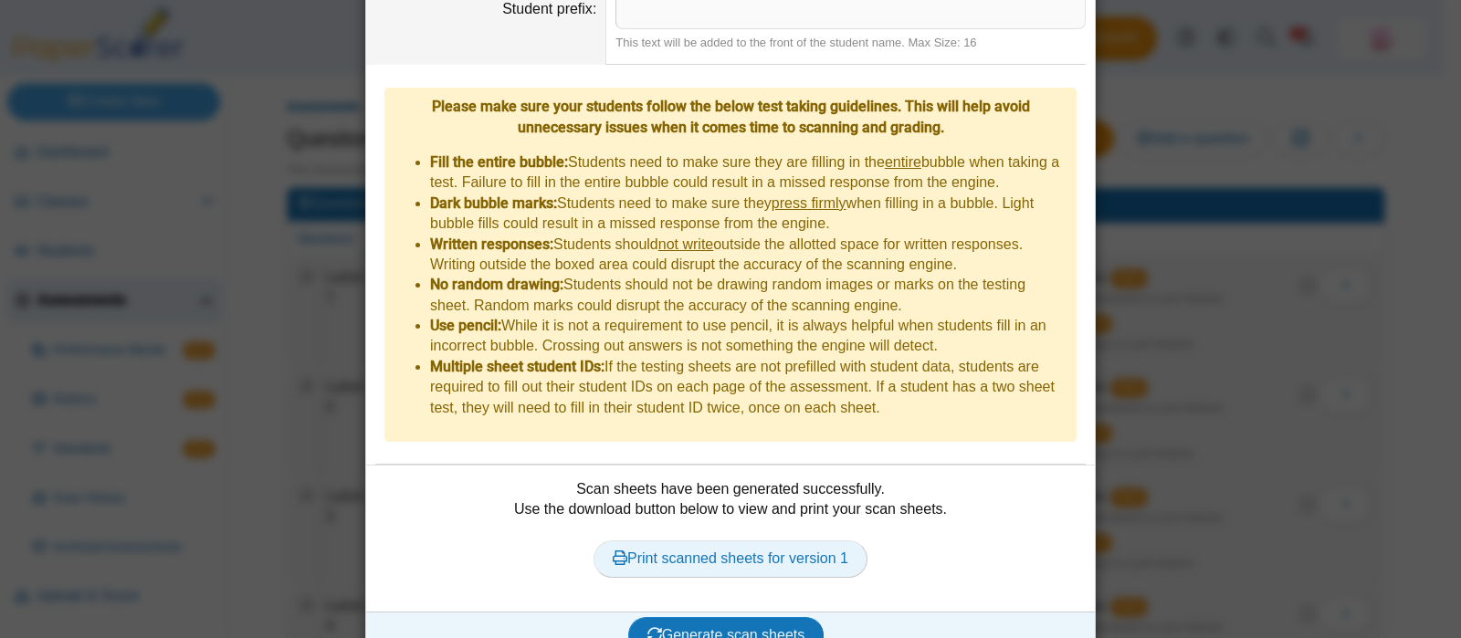
click at [781, 541] on link "Print scanned sheets for version 1" at bounding box center [731, 559] width 274 height 37
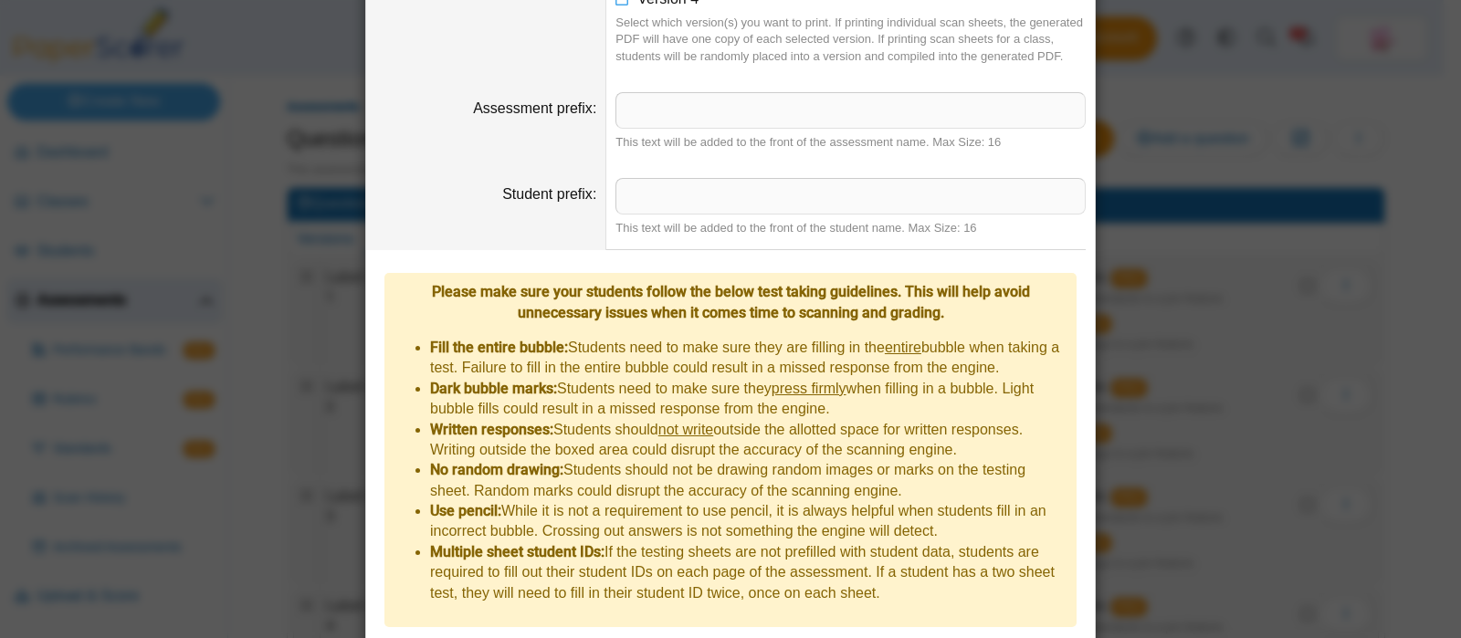
scroll to position [151, 0]
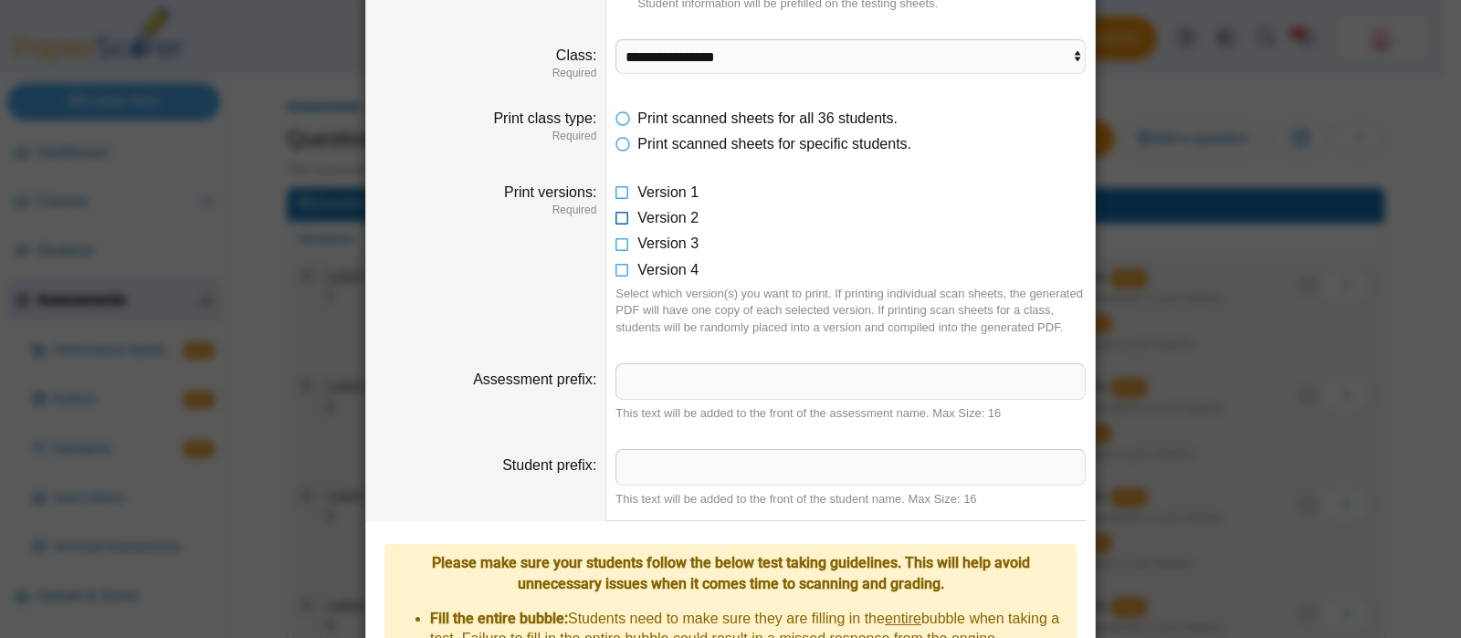
click at [616, 212] on icon at bounding box center [623, 214] width 15 height 13
click at [638, 185] on span "Version 1" at bounding box center [668, 193] width 61 height 16
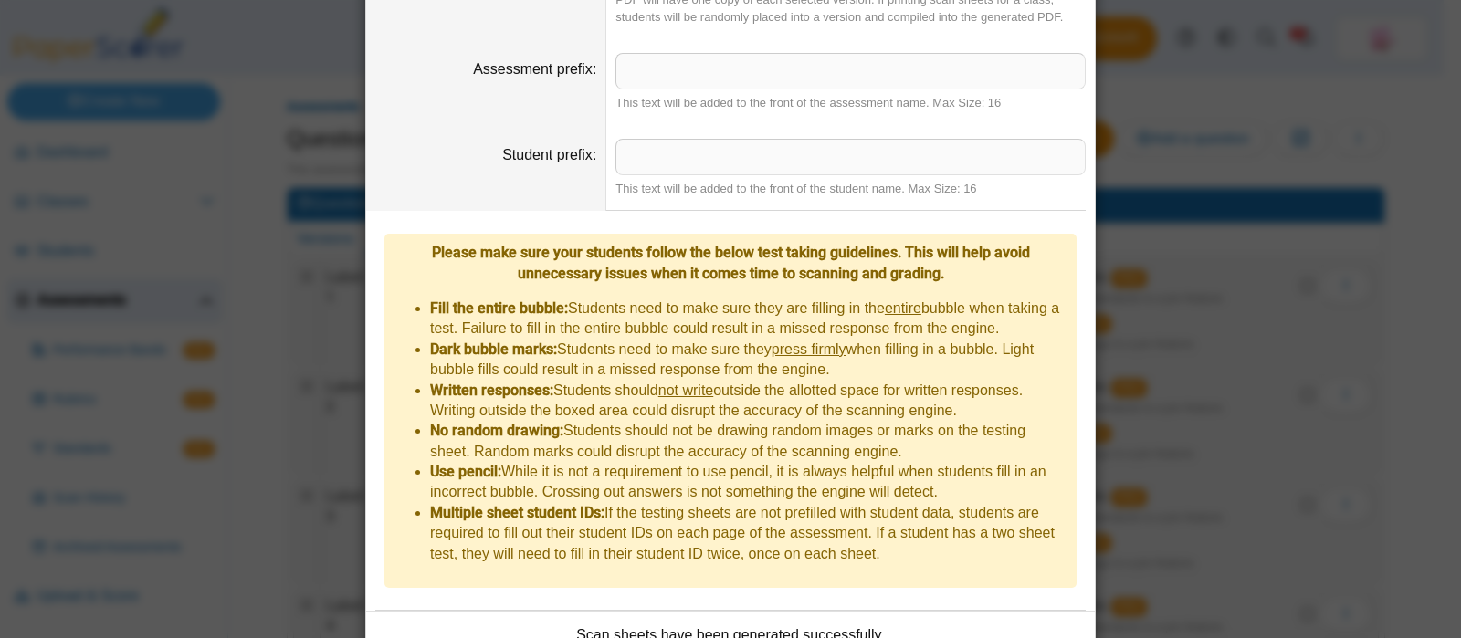
scroll to position [607, 0]
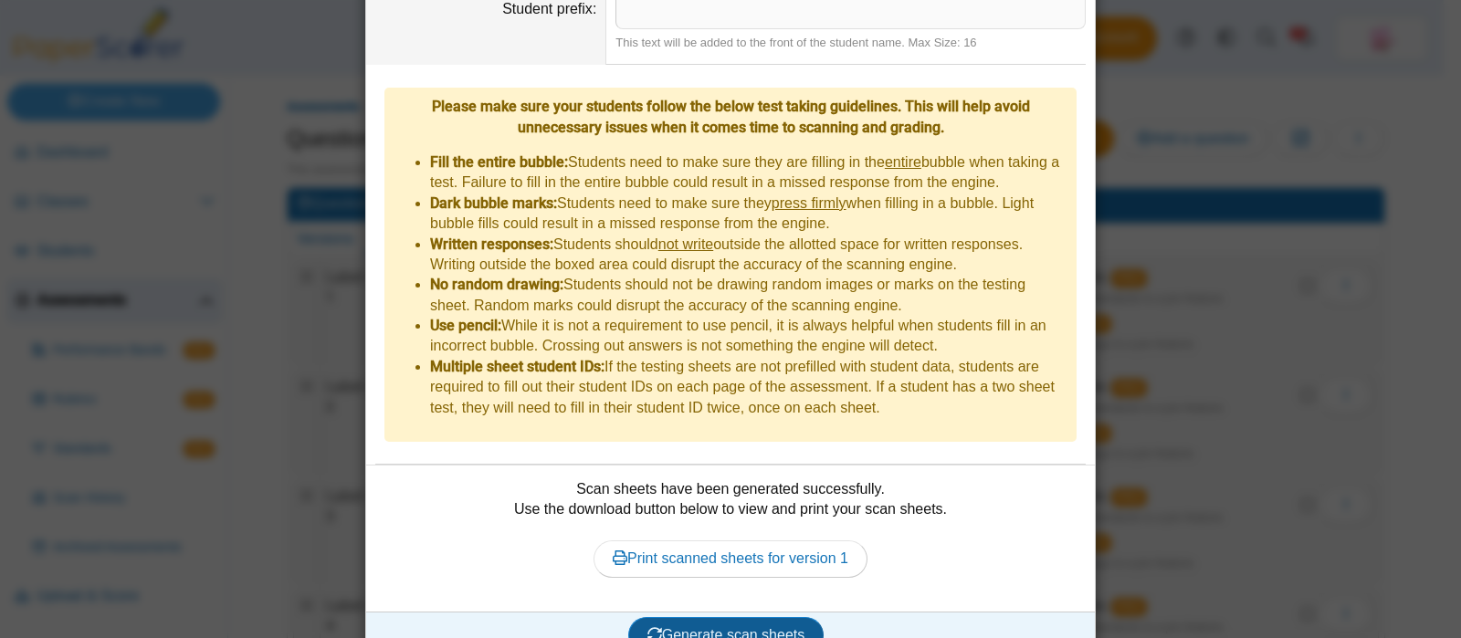
click at [725, 628] on span "Generate scan sheets" at bounding box center [727, 636] width 158 height 16
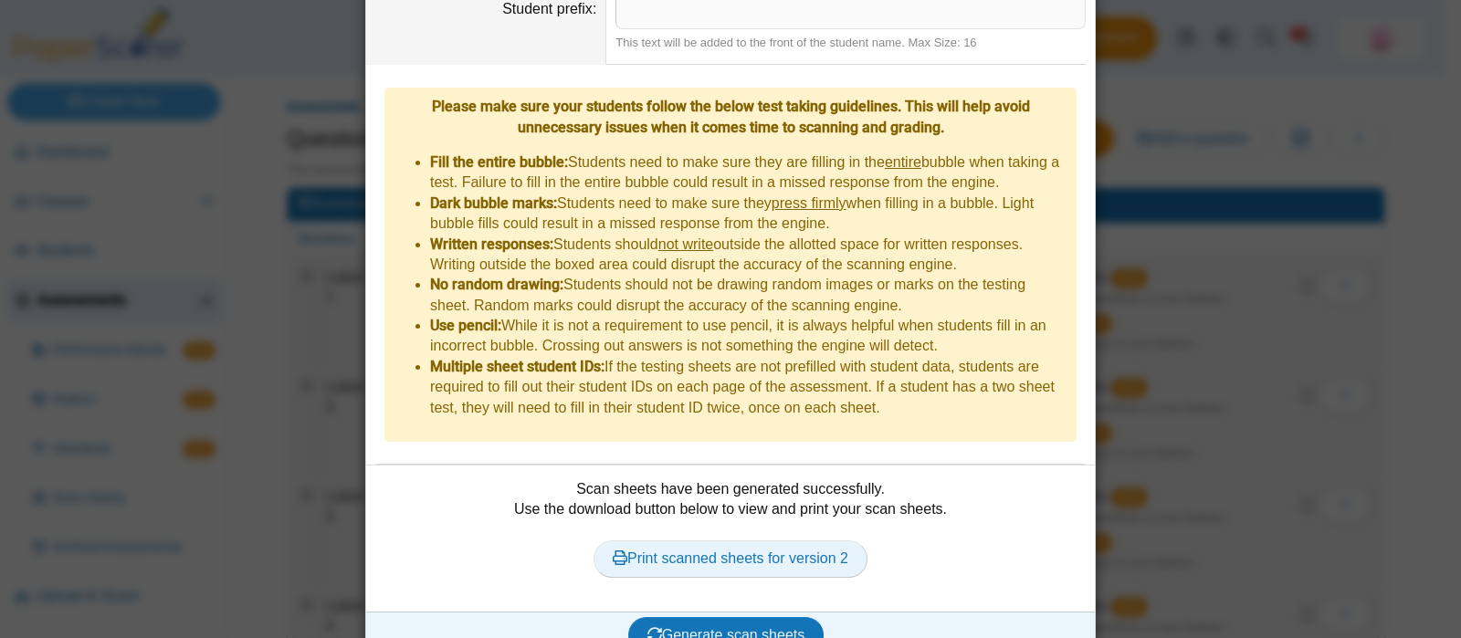
click at [668, 541] on link "Print scanned sheets for version 2" at bounding box center [731, 559] width 274 height 37
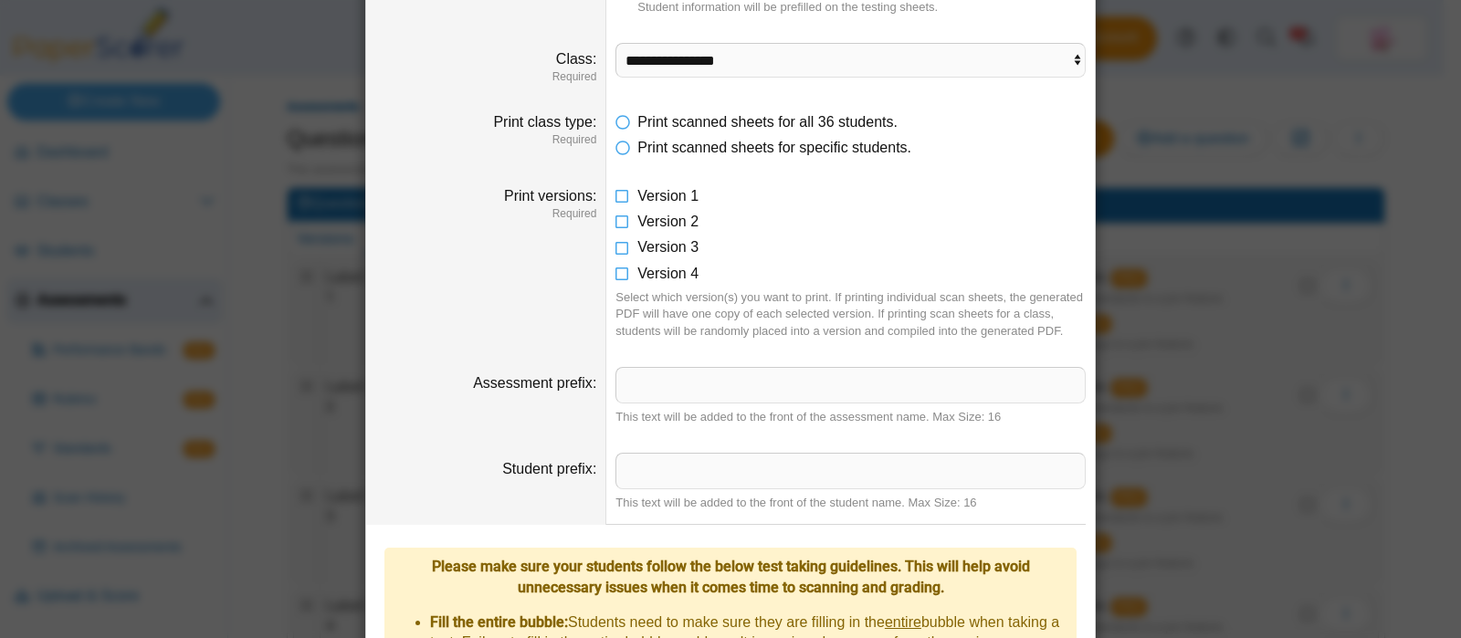
scroll to position [154, 0]
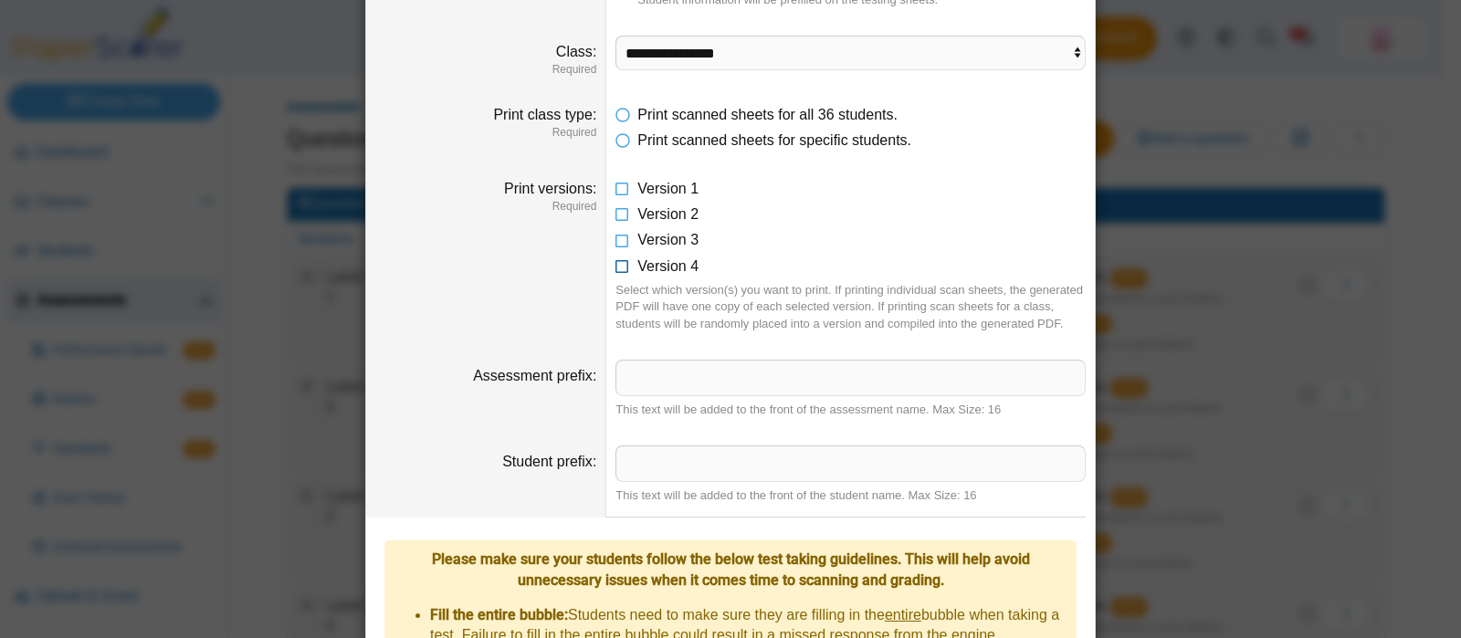
click at [690, 265] on span "Version 4" at bounding box center [668, 266] width 61 height 16
click at [667, 269] on span "Version 4" at bounding box center [668, 266] width 61 height 16
click at [667, 242] on span "Version 3" at bounding box center [668, 240] width 61 height 16
click at [683, 211] on span "Version 2" at bounding box center [668, 214] width 61 height 16
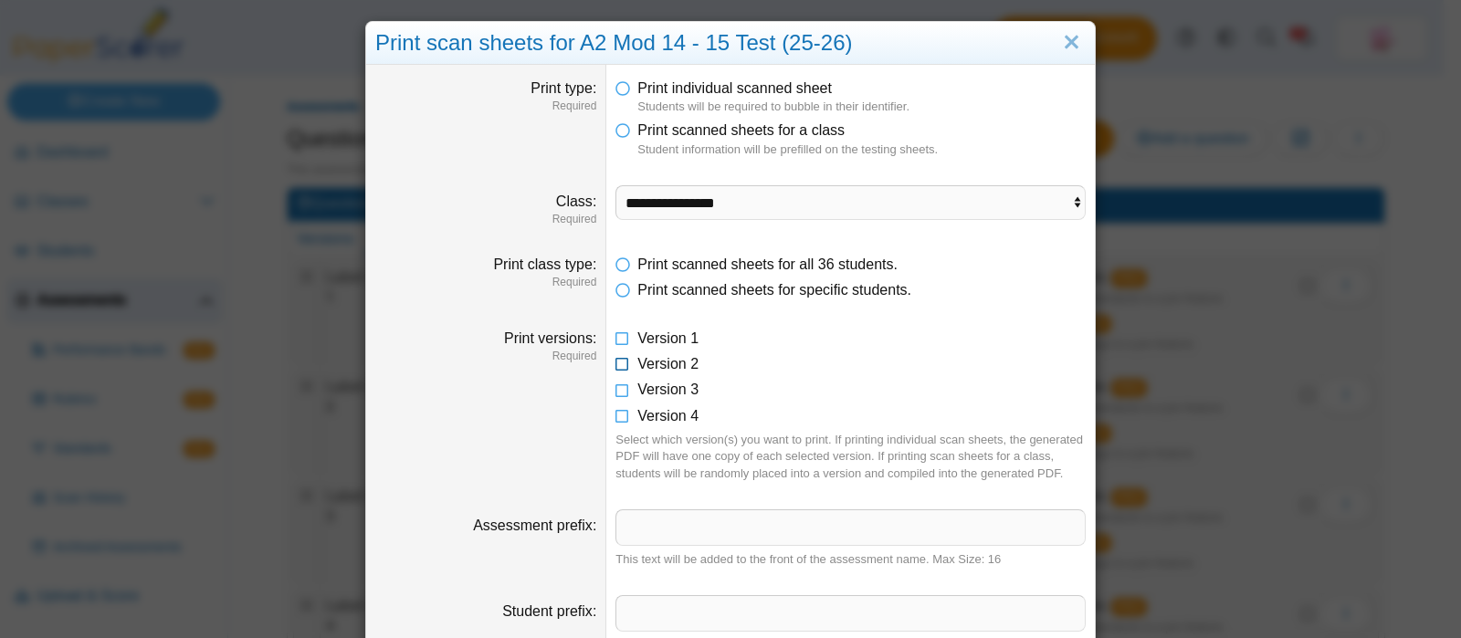
scroll to position [0, 0]
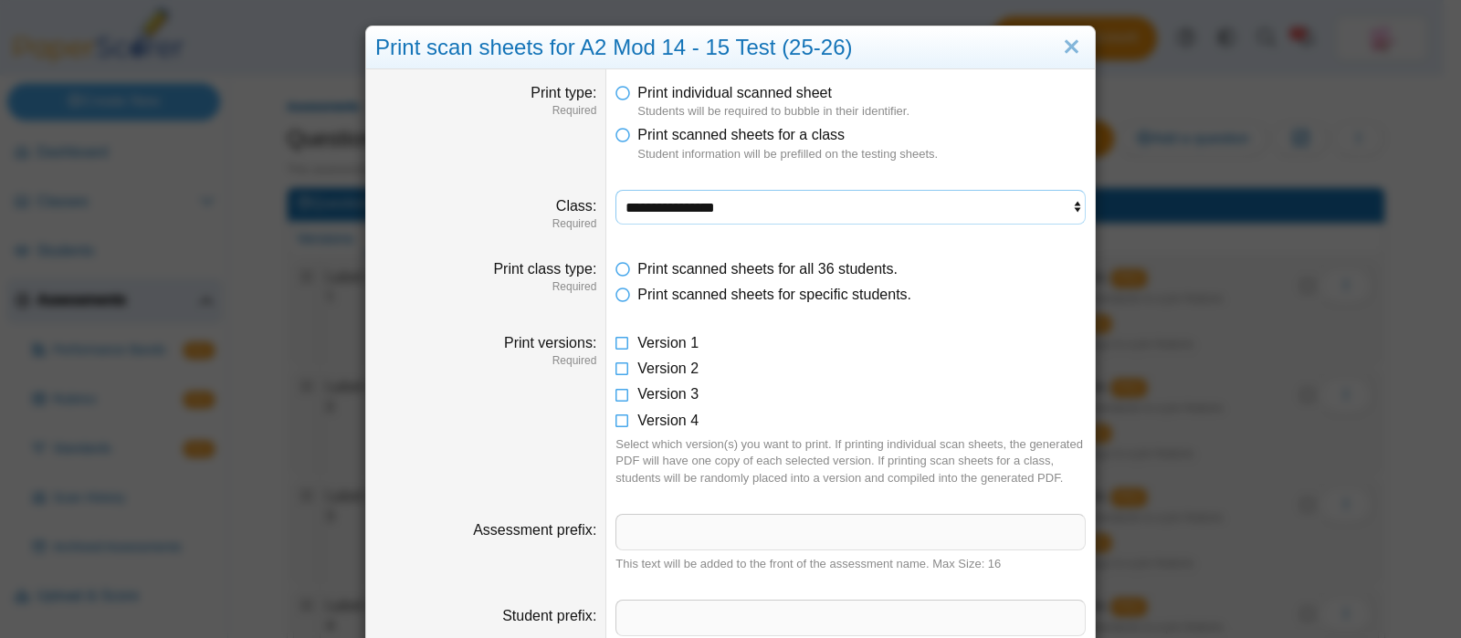
click at [981, 201] on select "**********" at bounding box center [851, 207] width 470 height 35
select select "**********"
click at [616, 190] on select "**********" at bounding box center [851, 207] width 470 height 35
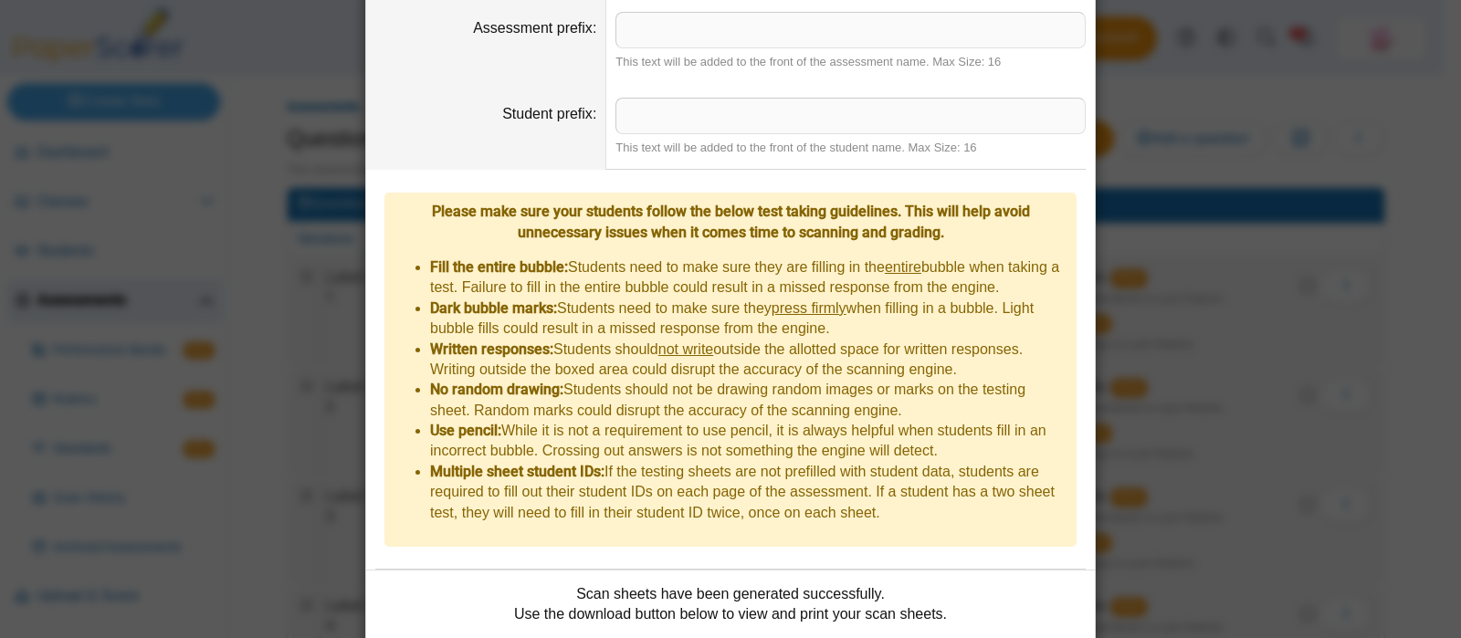
scroll to position [607, 0]
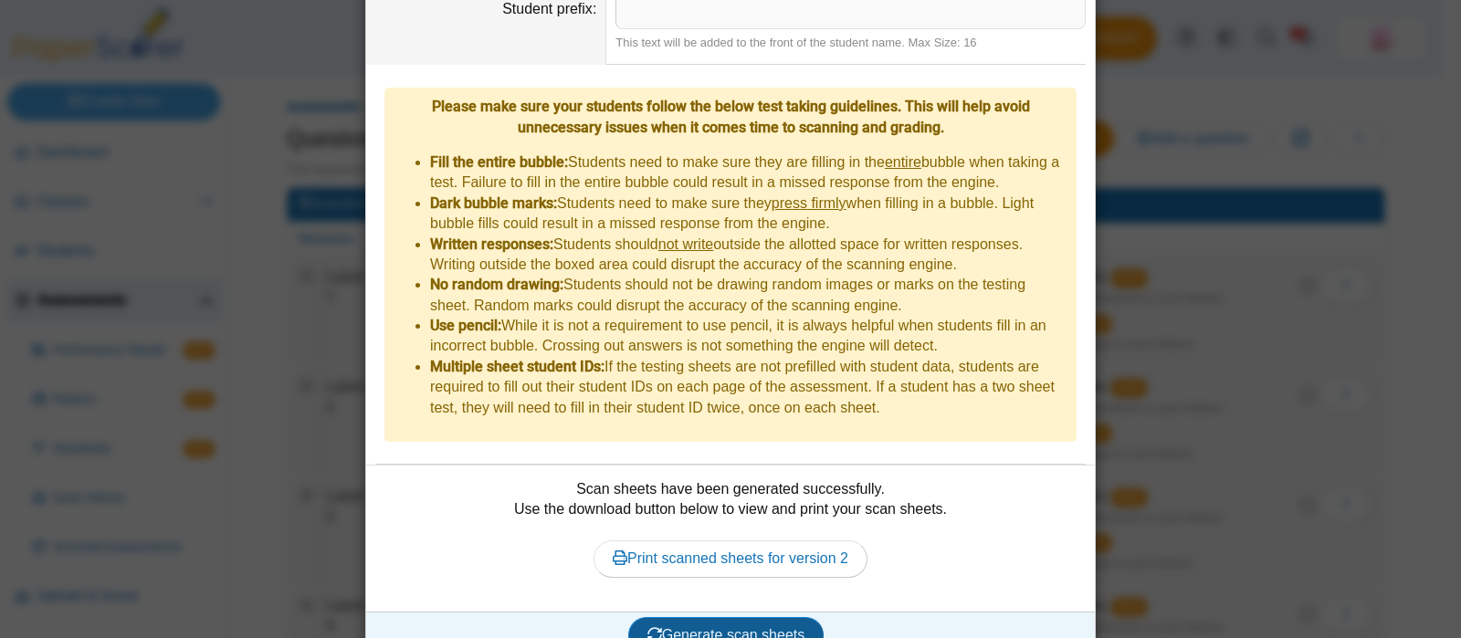
click at [744, 617] on button "Generate scan sheets" at bounding box center [726, 635] width 196 height 37
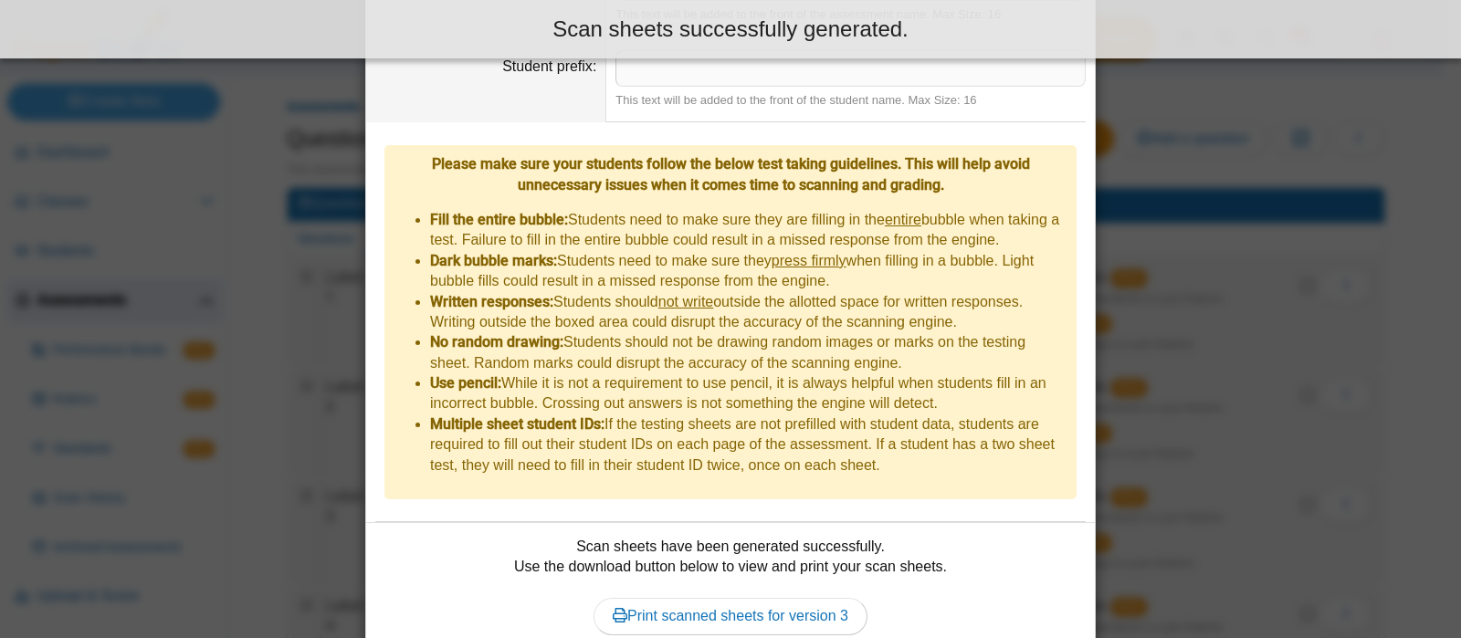
click at [750, 632] on dd "Scan sheets have been generated successfully. Use the download button below to …" at bounding box center [730, 596] width 729 height 146
click at [765, 598] on link "Print scanned sheets for version 3" at bounding box center [731, 616] width 274 height 37
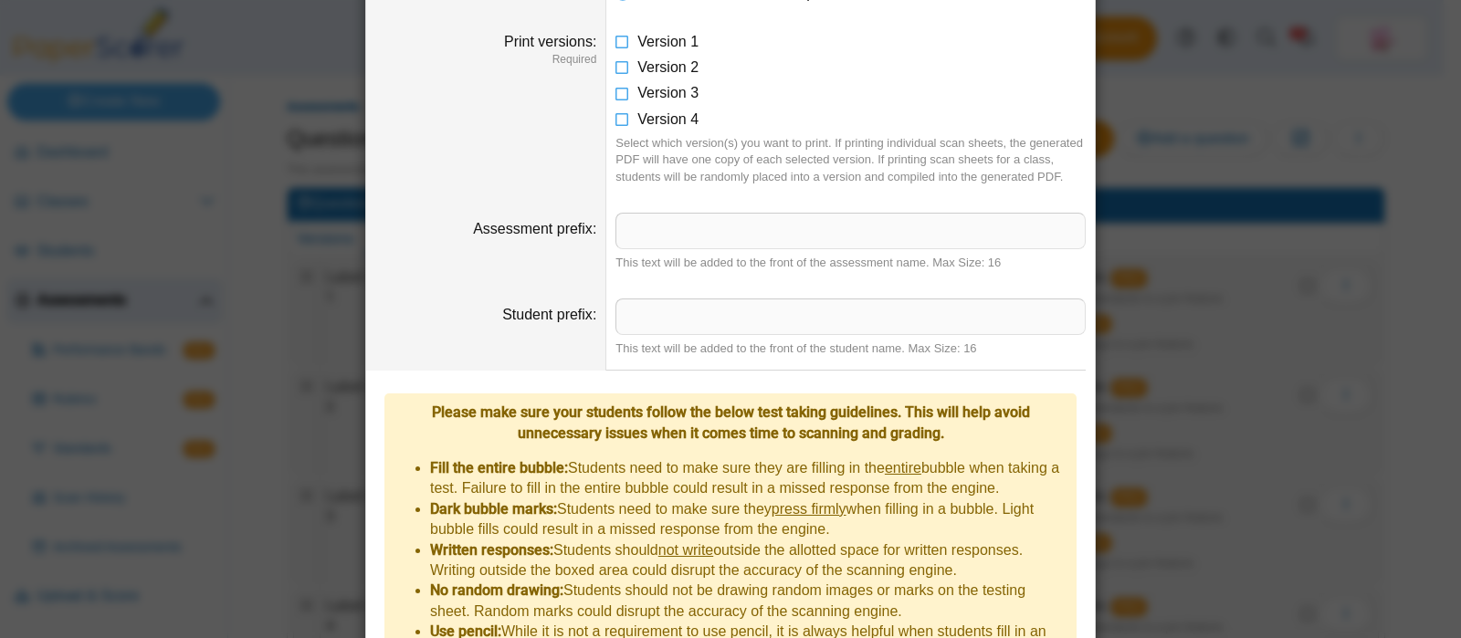
scroll to position [298, 0]
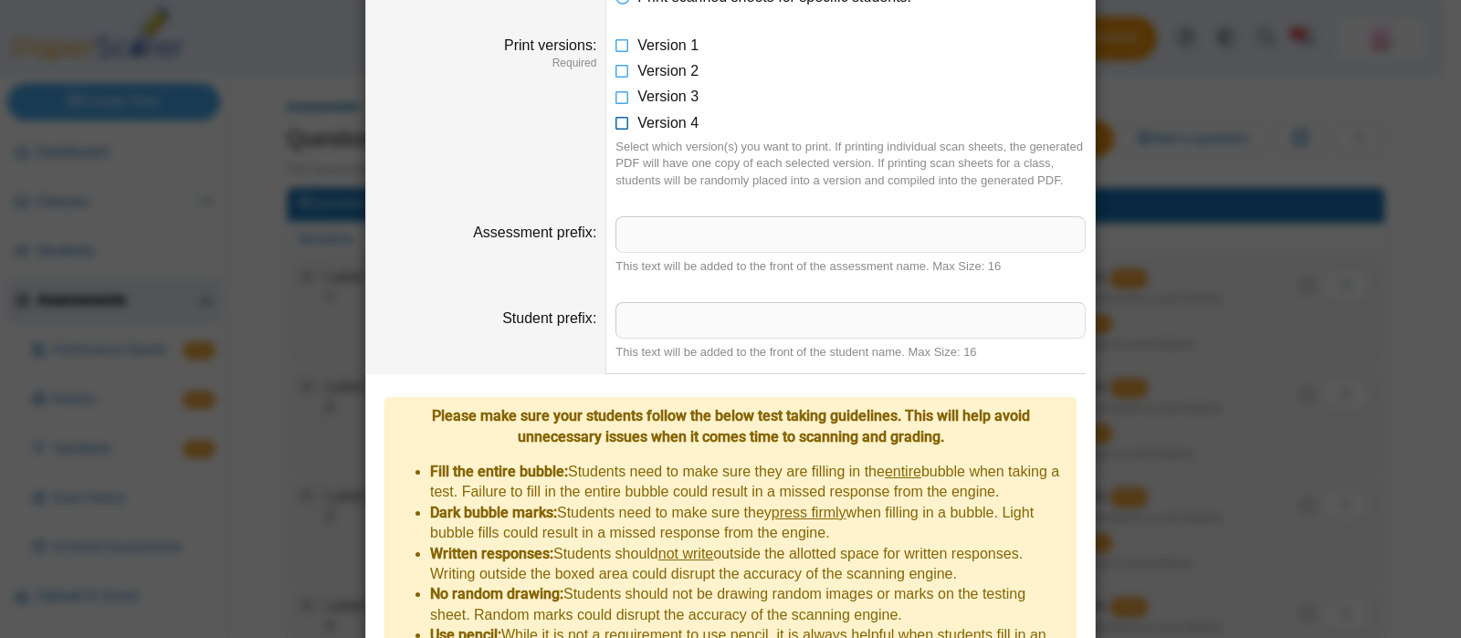
click at [669, 123] on span "Version 4" at bounding box center [668, 123] width 61 height 16
click at [683, 89] on span "Version 3" at bounding box center [668, 97] width 61 height 16
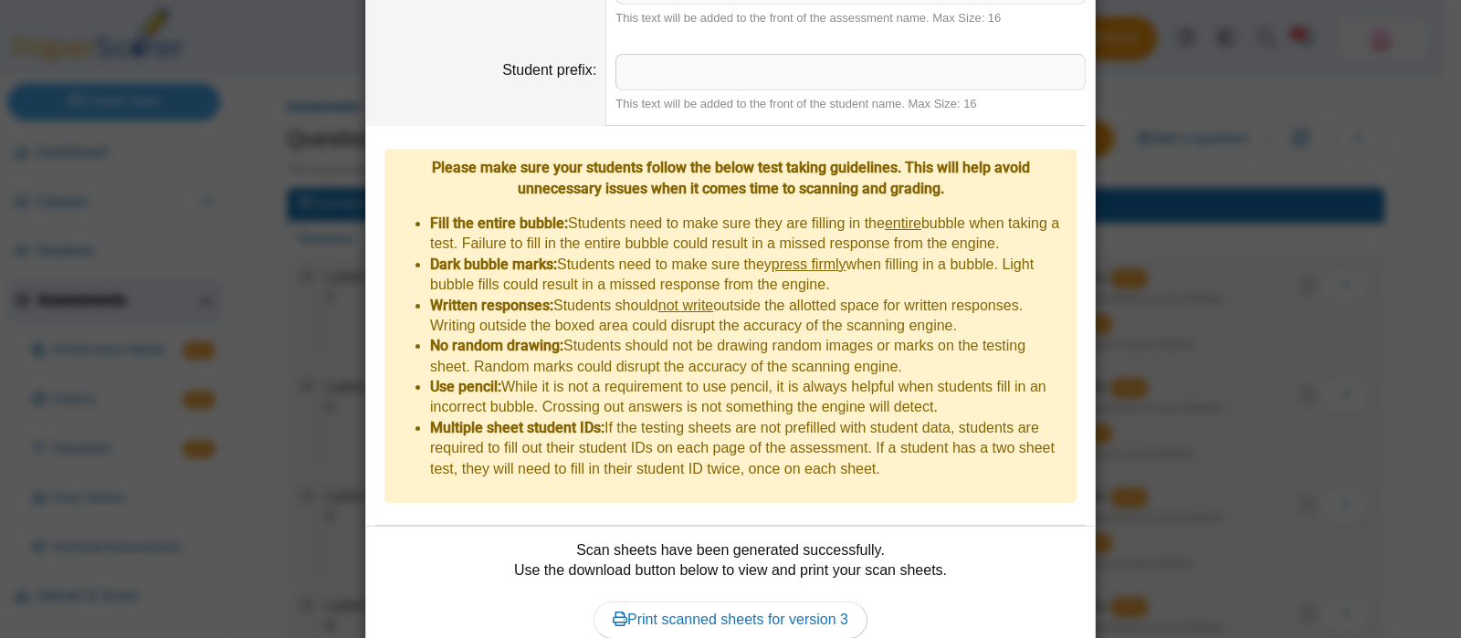
scroll to position [607, 0]
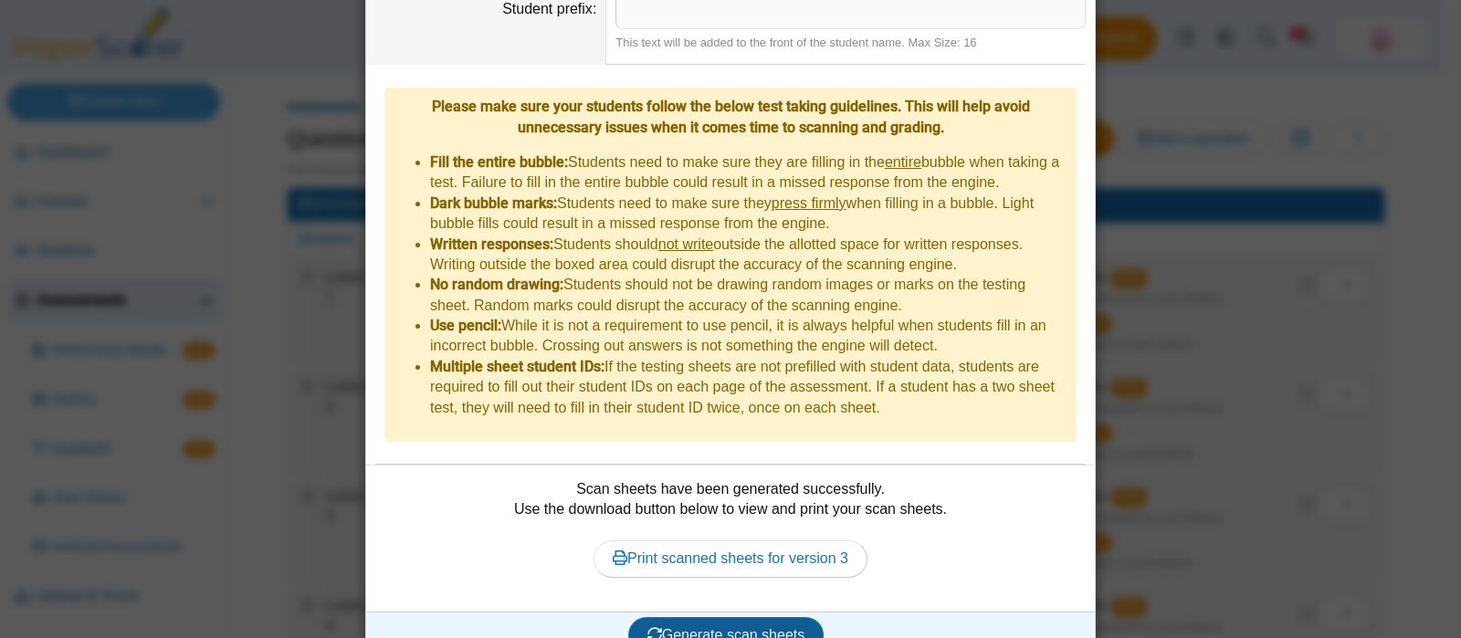
click at [722, 628] on span "Generate scan sheets" at bounding box center [727, 636] width 158 height 16
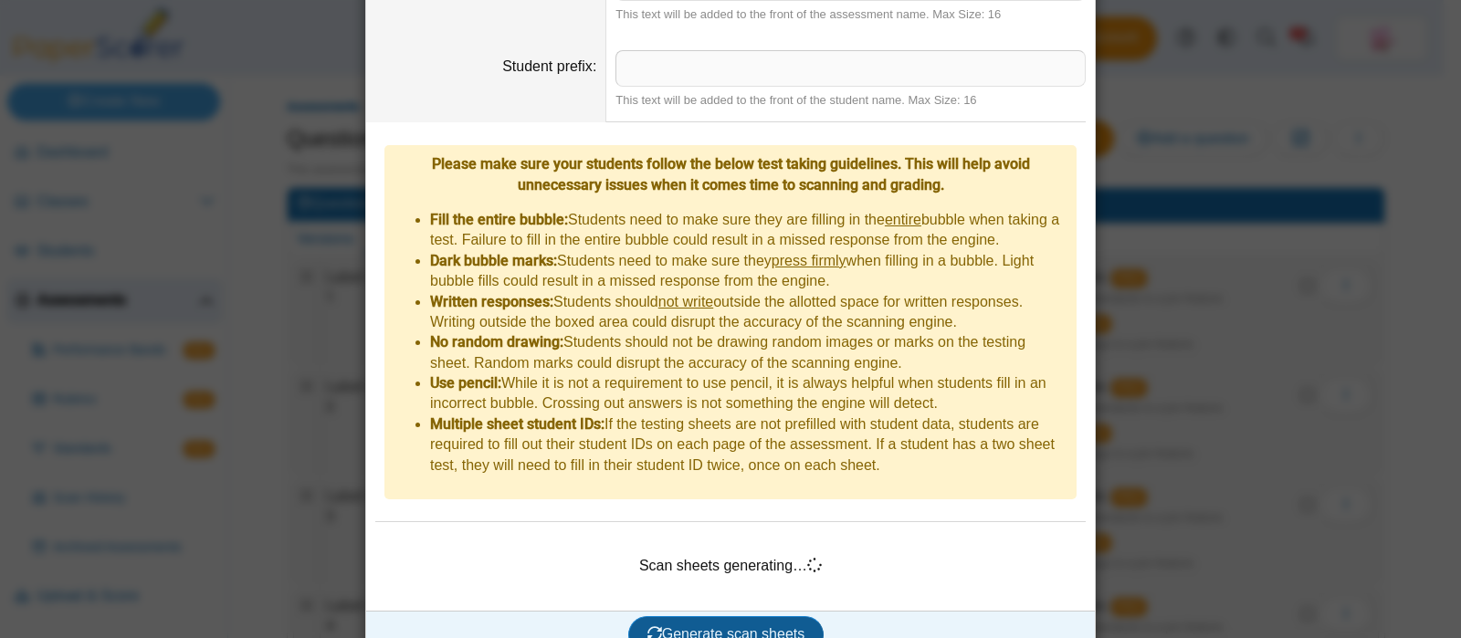
click at [749, 617] on button "Generate scan sheets" at bounding box center [726, 635] width 196 height 37
click at [1268, 308] on div "**********" at bounding box center [730, 319] width 1461 height 638
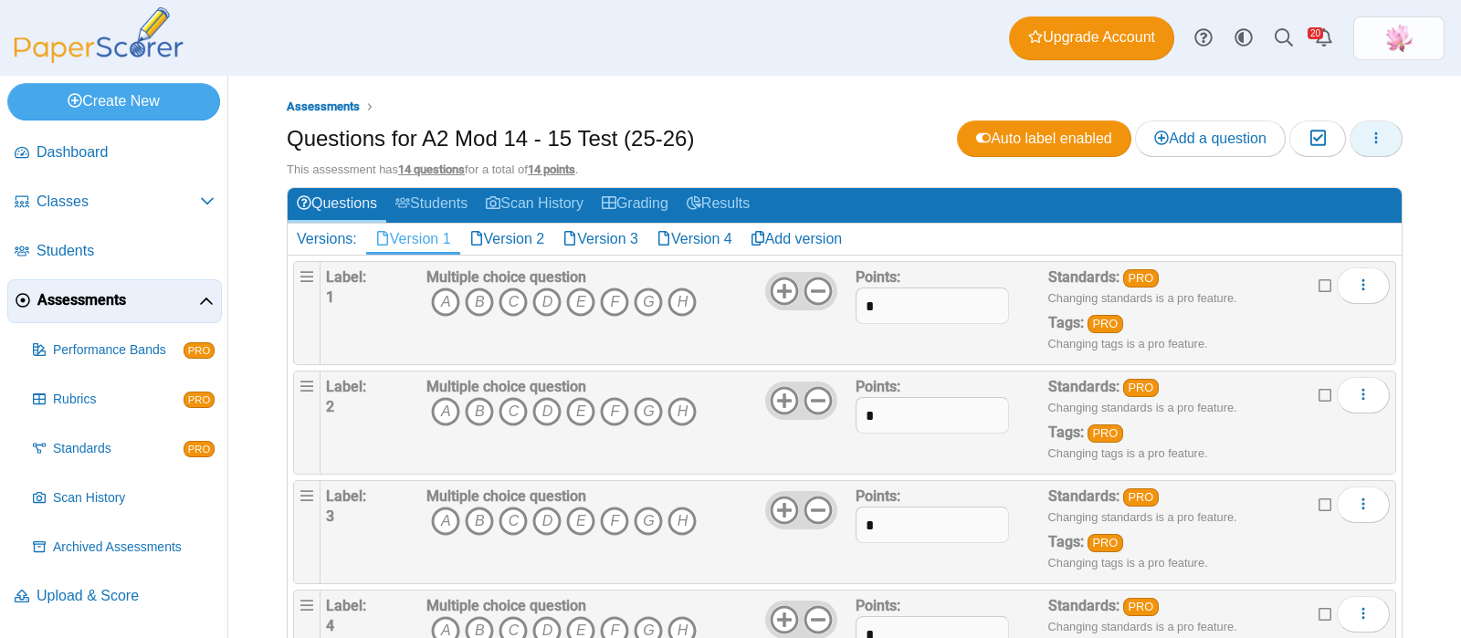
click at [1369, 134] on icon "button" at bounding box center [1376, 138] width 15 height 15
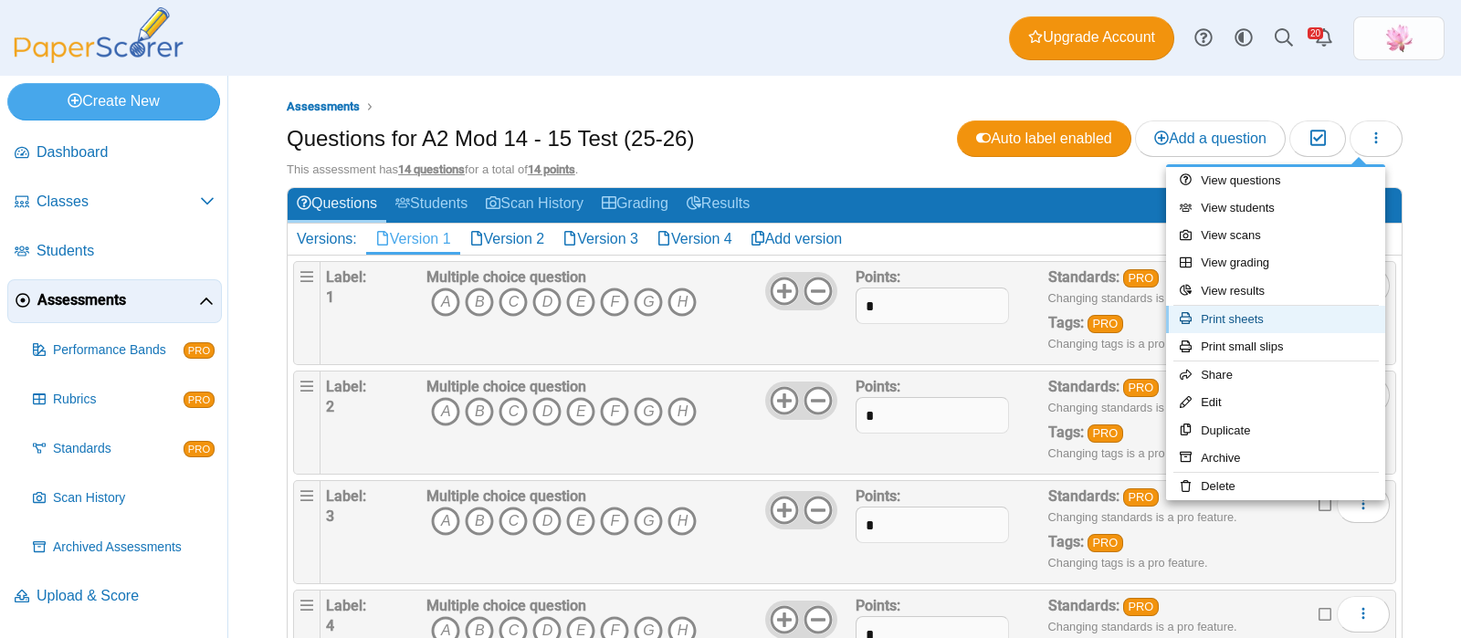
click at [1286, 317] on link "Print sheets" at bounding box center [1275, 319] width 219 height 27
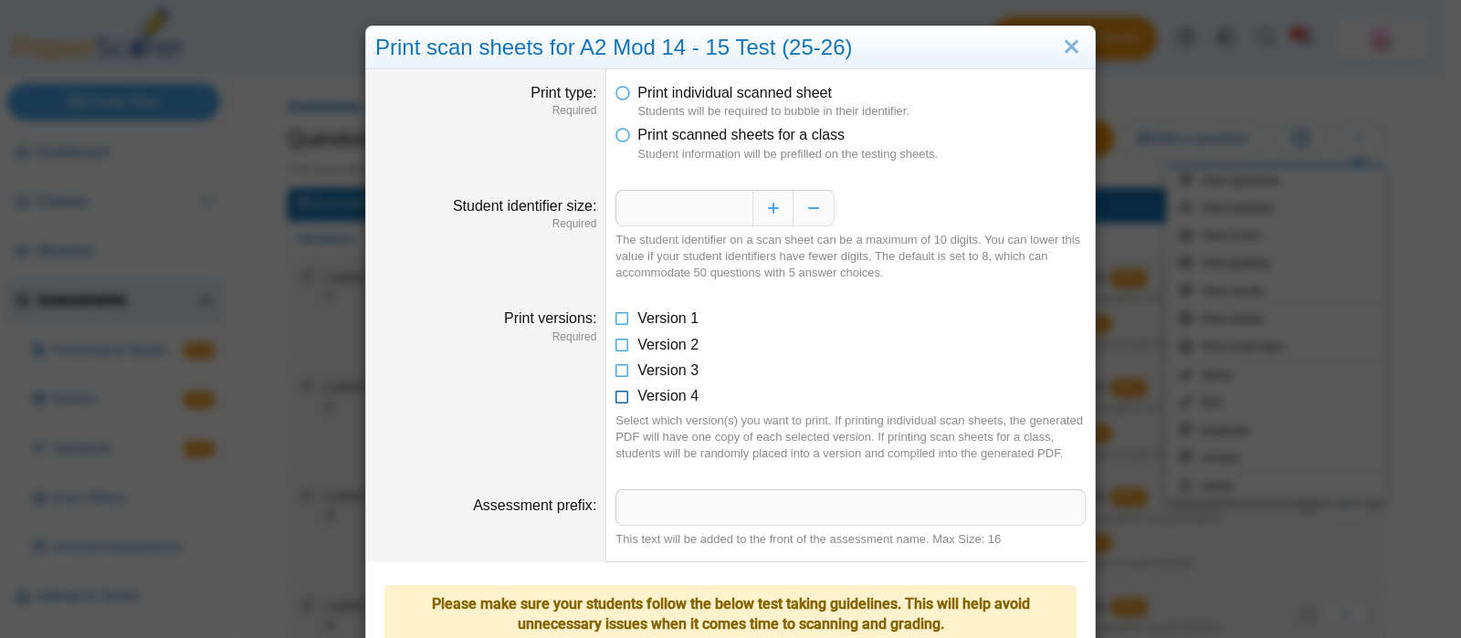
click at [667, 396] on span "Version 4" at bounding box center [668, 396] width 61 height 16
click at [711, 133] on span "Print scanned sheets for a class" at bounding box center [741, 135] width 207 height 16
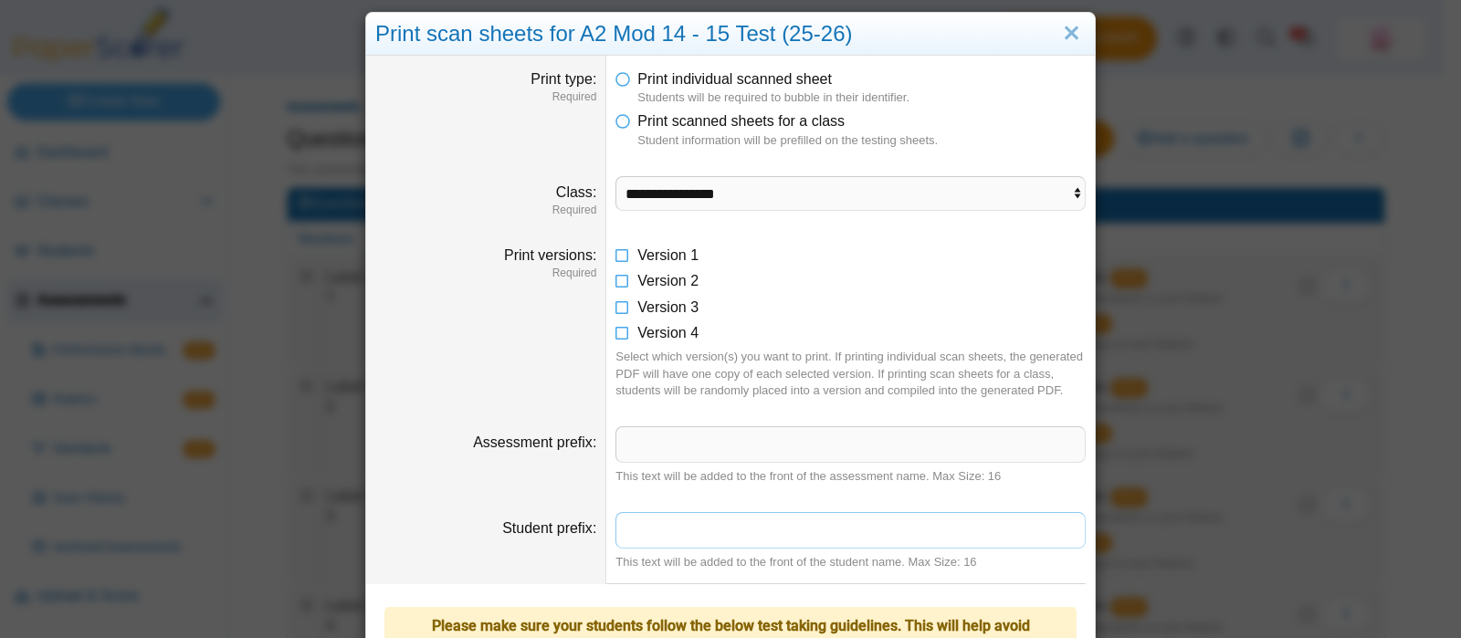
scroll to position [0, 0]
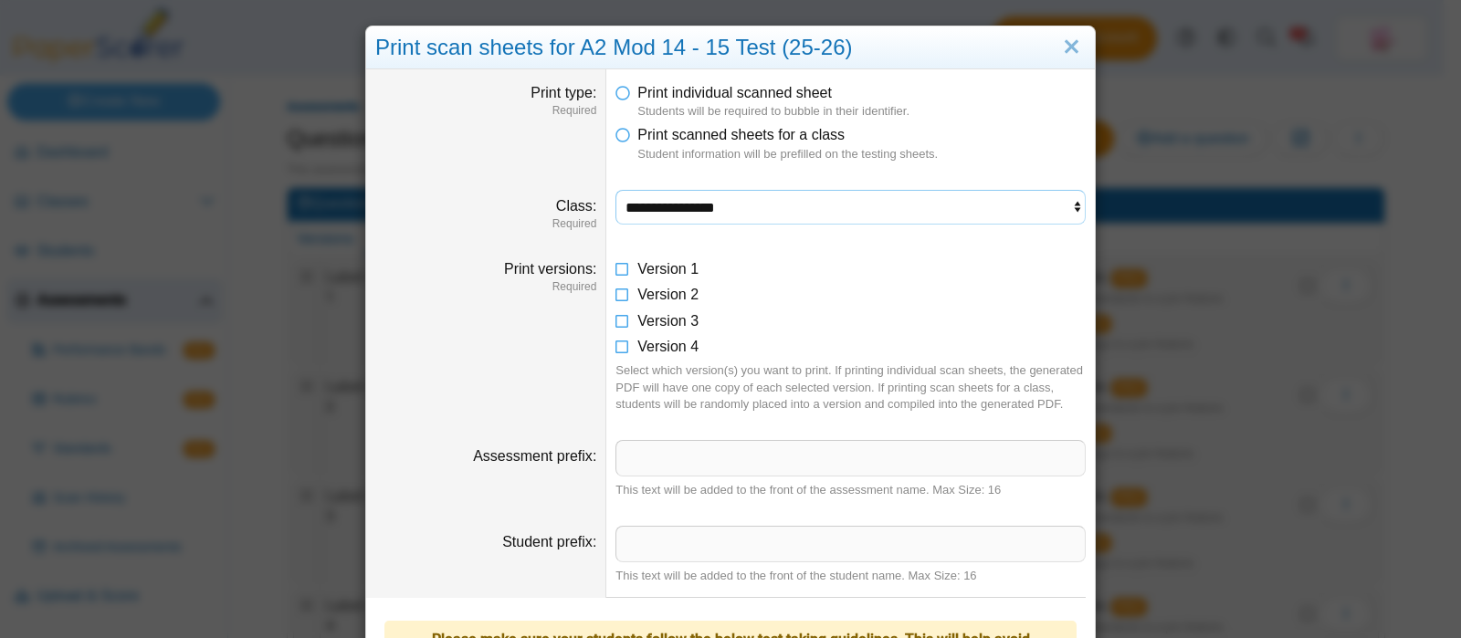
click at [717, 208] on select "**********" at bounding box center [851, 207] width 470 height 35
select select "**********"
click at [616, 190] on select "**********" at bounding box center [851, 207] width 470 height 35
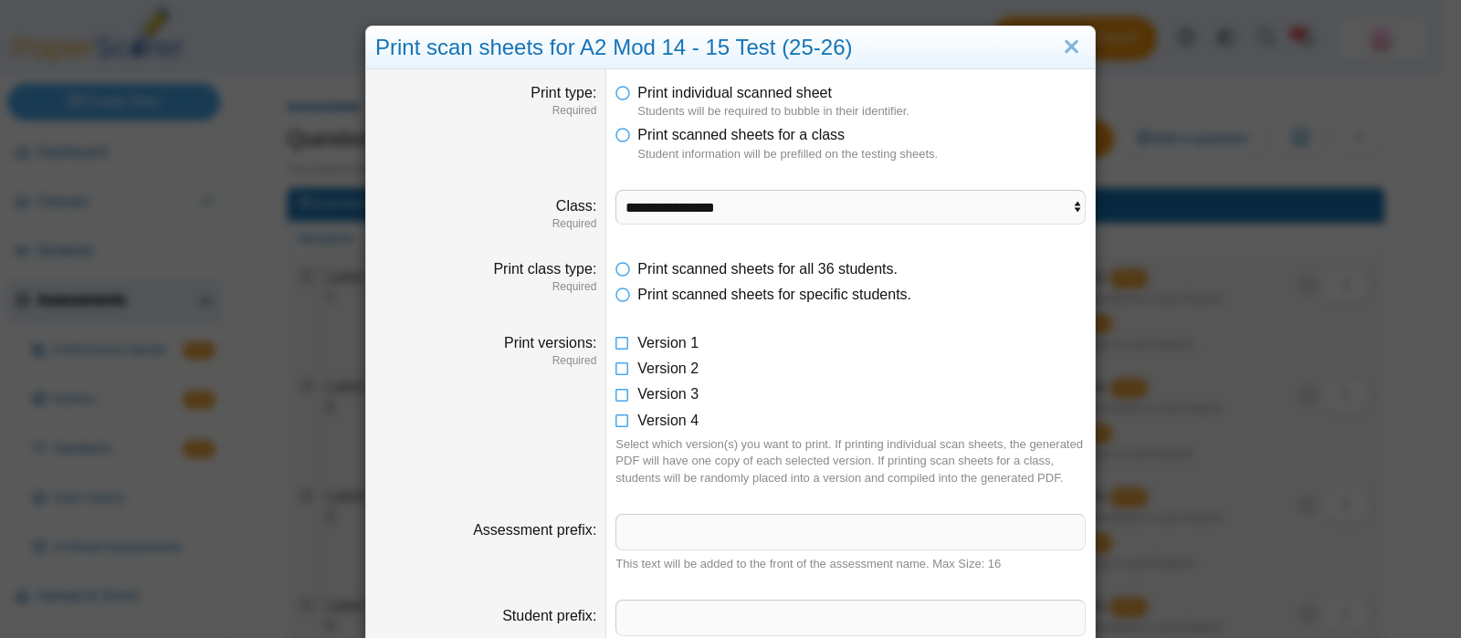
click at [994, 131] on li "Print scanned sheets for a class Student information will be prefilled on the t…" at bounding box center [851, 143] width 470 height 37
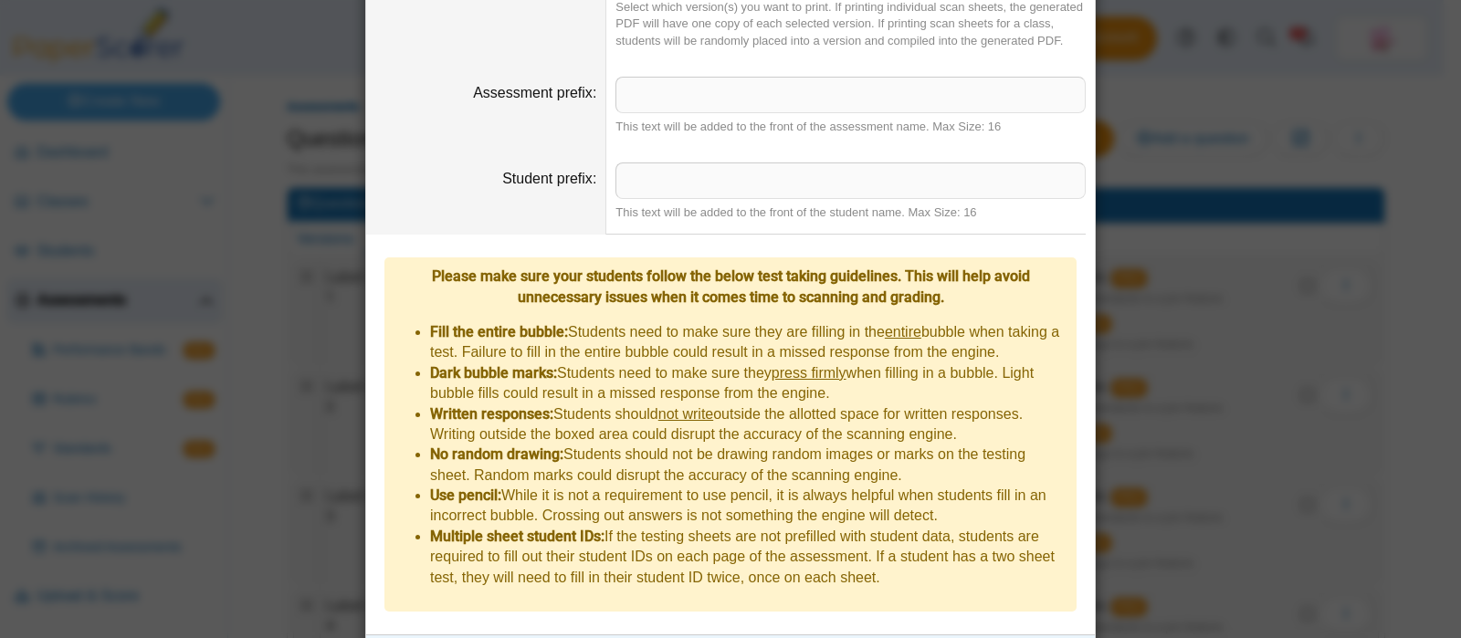
scroll to position [460, 0]
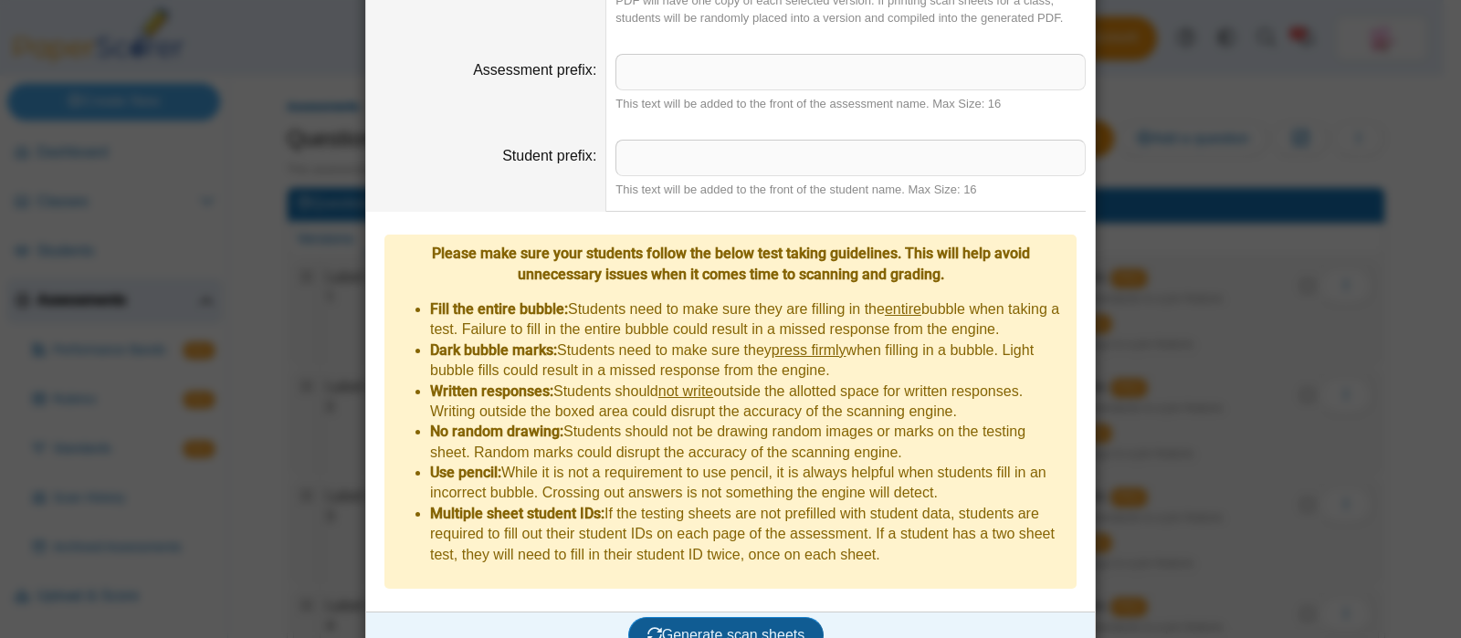
click at [754, 628] on span "Generate scan sheets" at bounding box center [727, 636] width 158 height 16
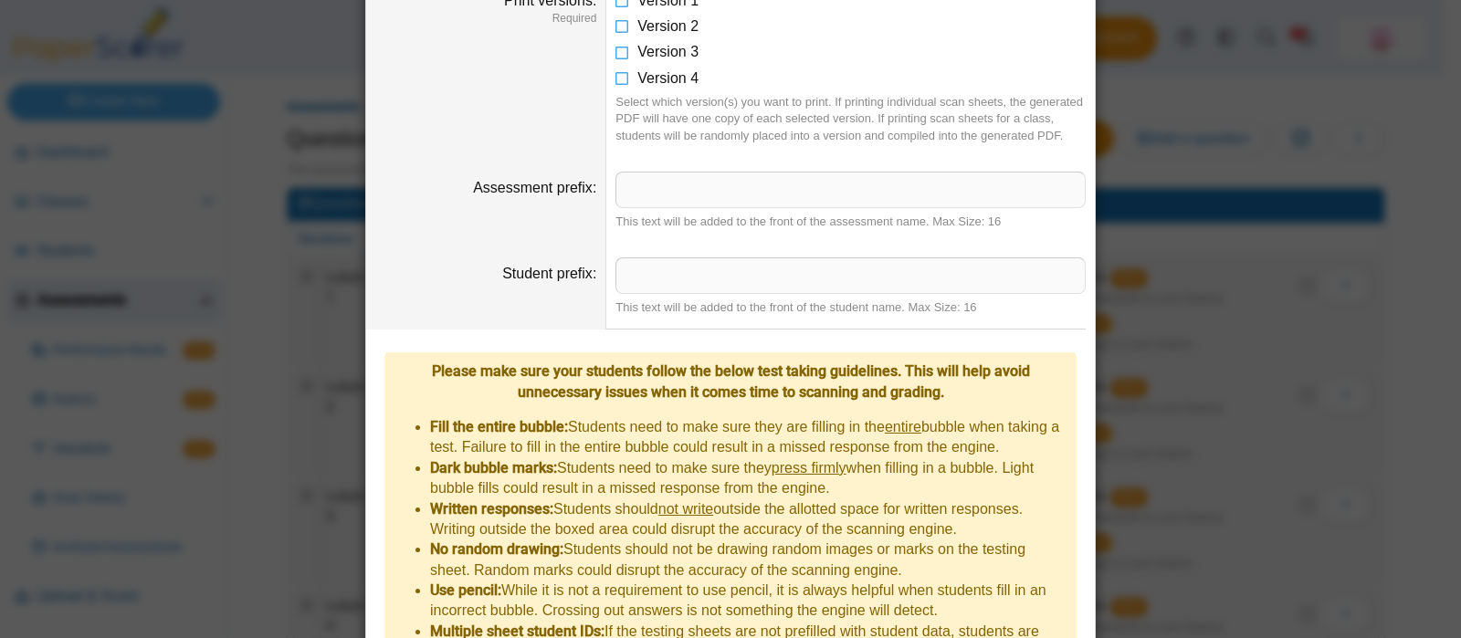
scroll to position [607, 0]
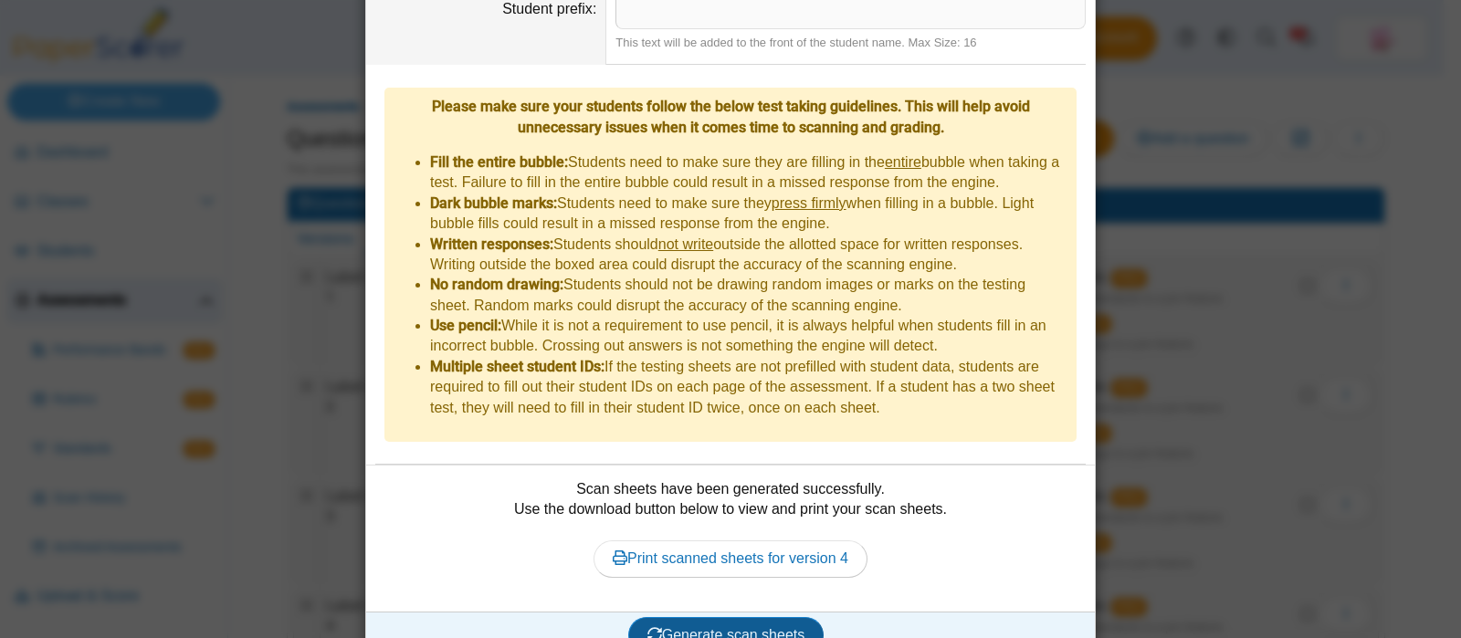
click at [735, 617] on button "Generate scan sheets" at bounding box center [726, 635] width 196 height 37
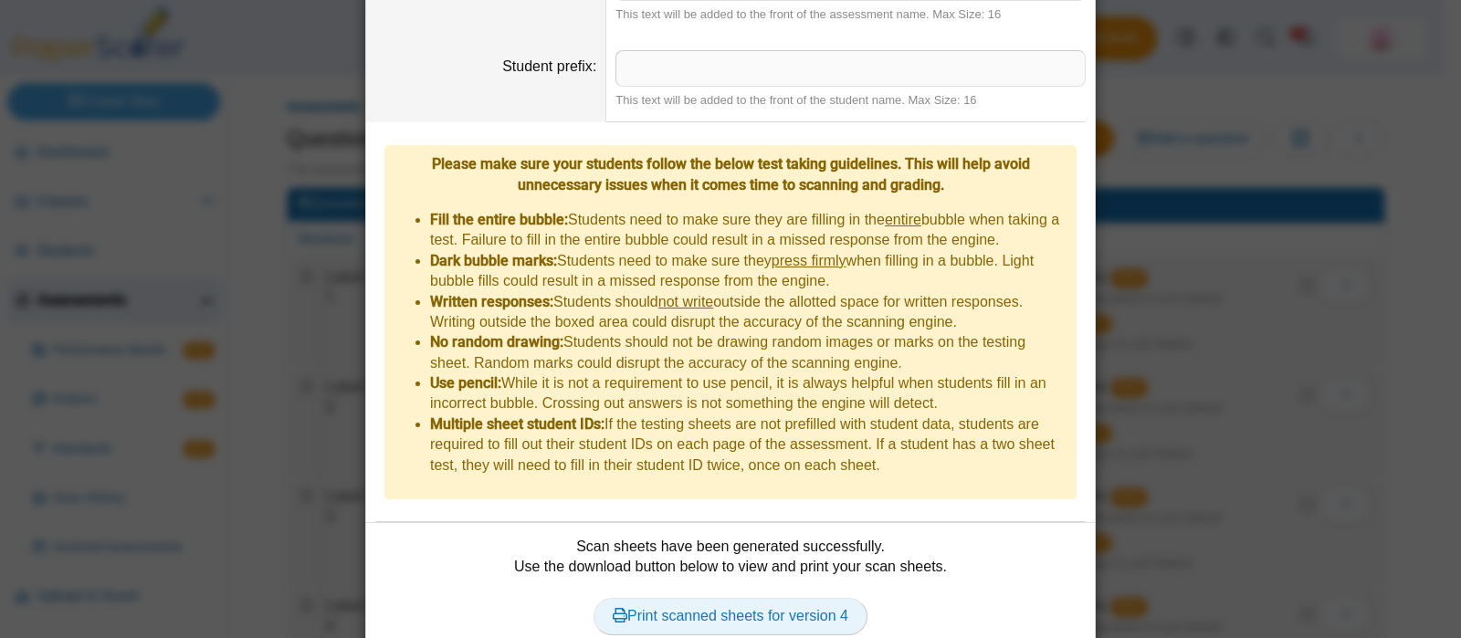
click at [742, 598] on link "Print scanned sheets for version 4" at bounding box center [731, 616] width 274 height 37
